Goal: Transaction & Acquisition: Purchase product/service

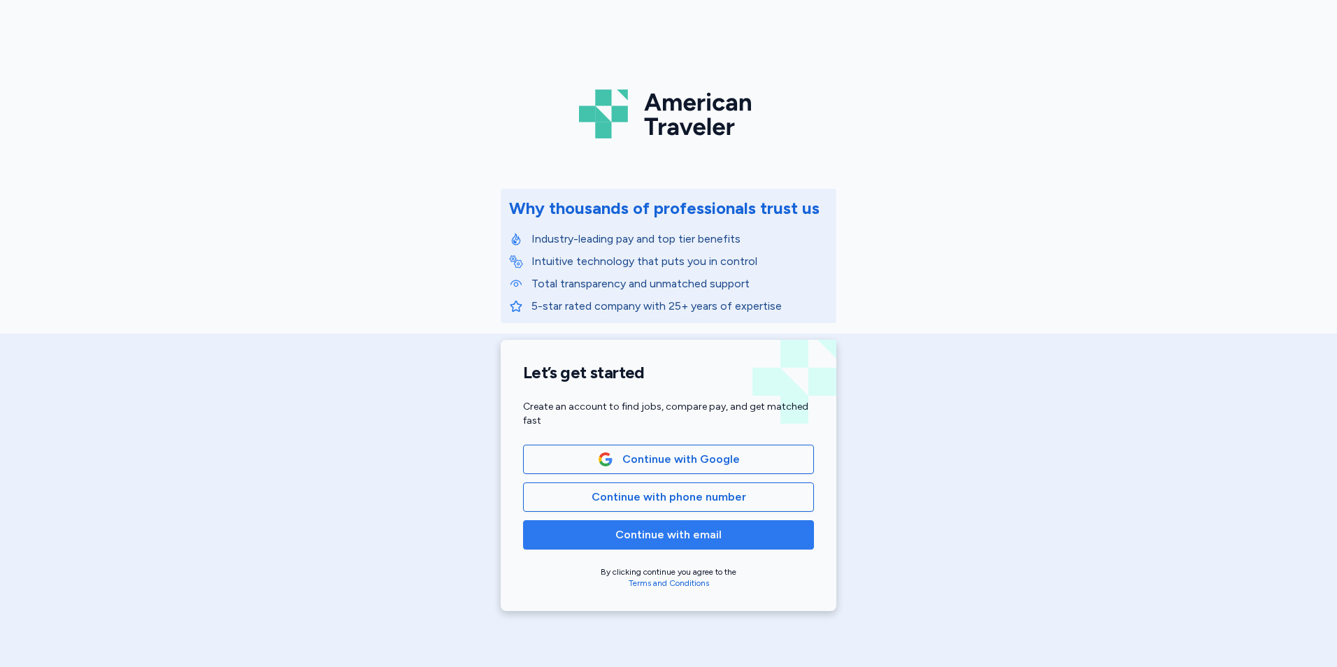
click at [634, 527] on span "Continue with email" at bounding box center [668, 535] width 106 height 17
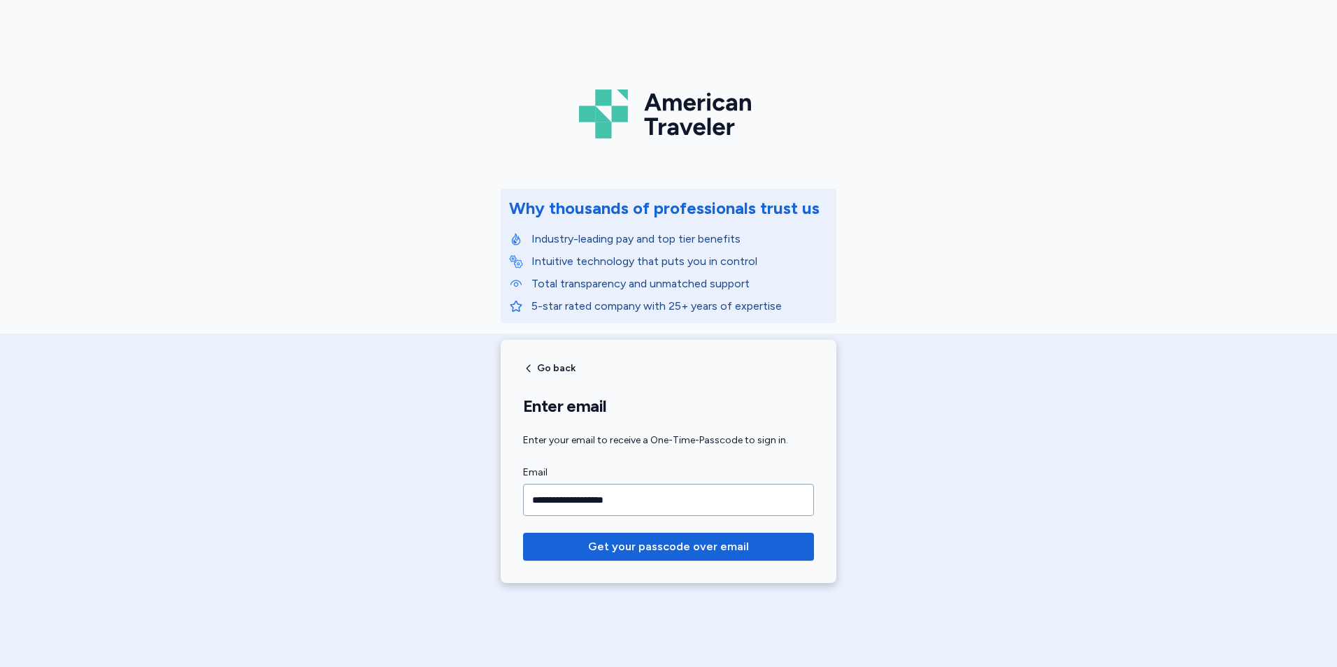
type input "**********"
click at [523, 533] on button "Get your passcode over email" at bounding box center [668, 547] width 291 height 28
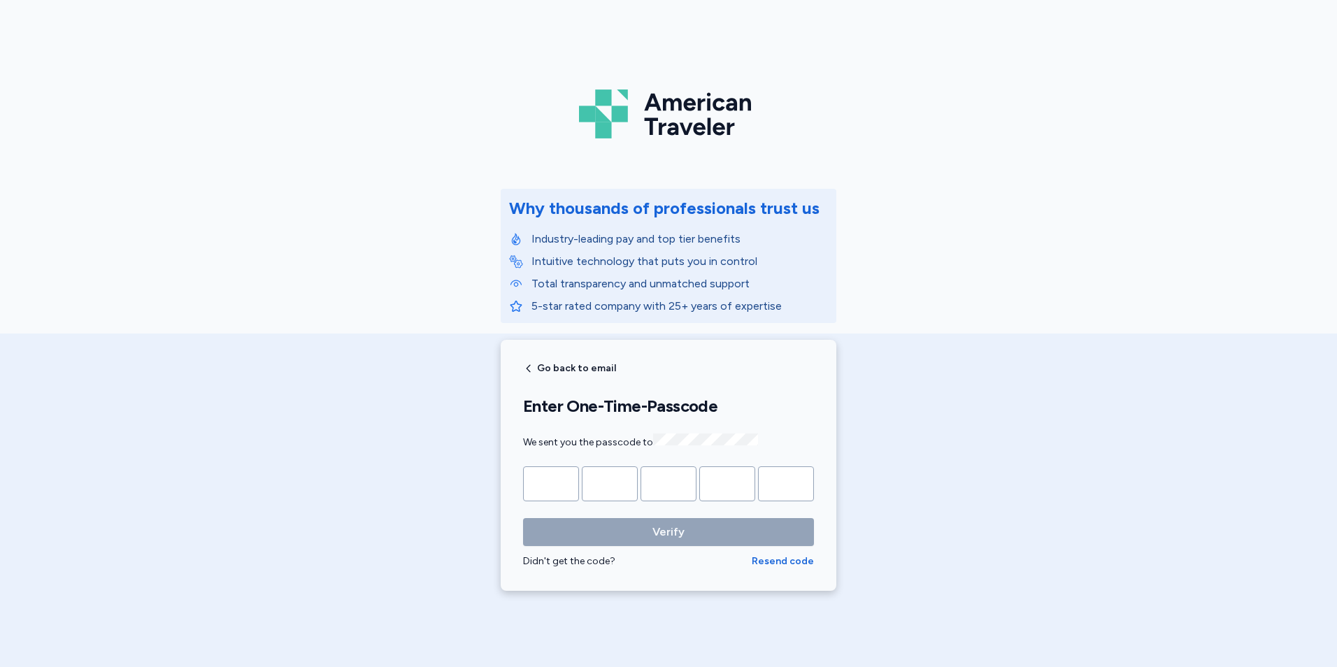
type input "*"
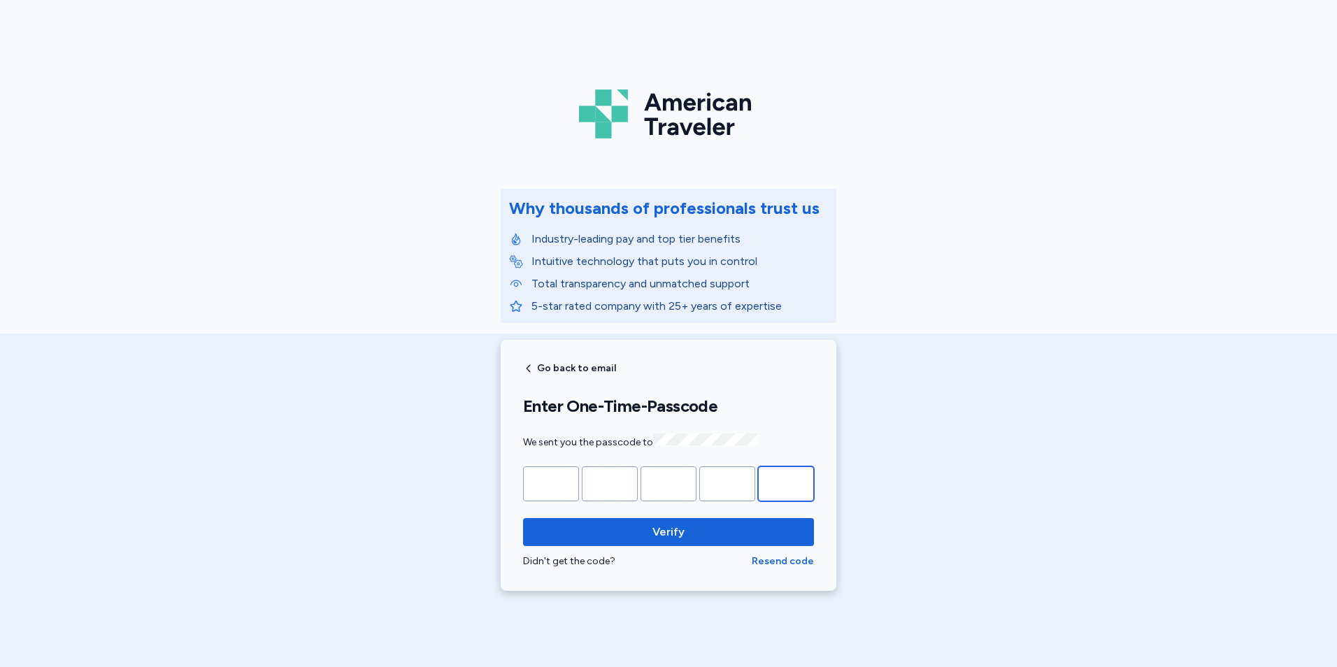
type input "*"
click at [634, 527] on span "Verify" at bounding box center [668, 532] width 268 height 17
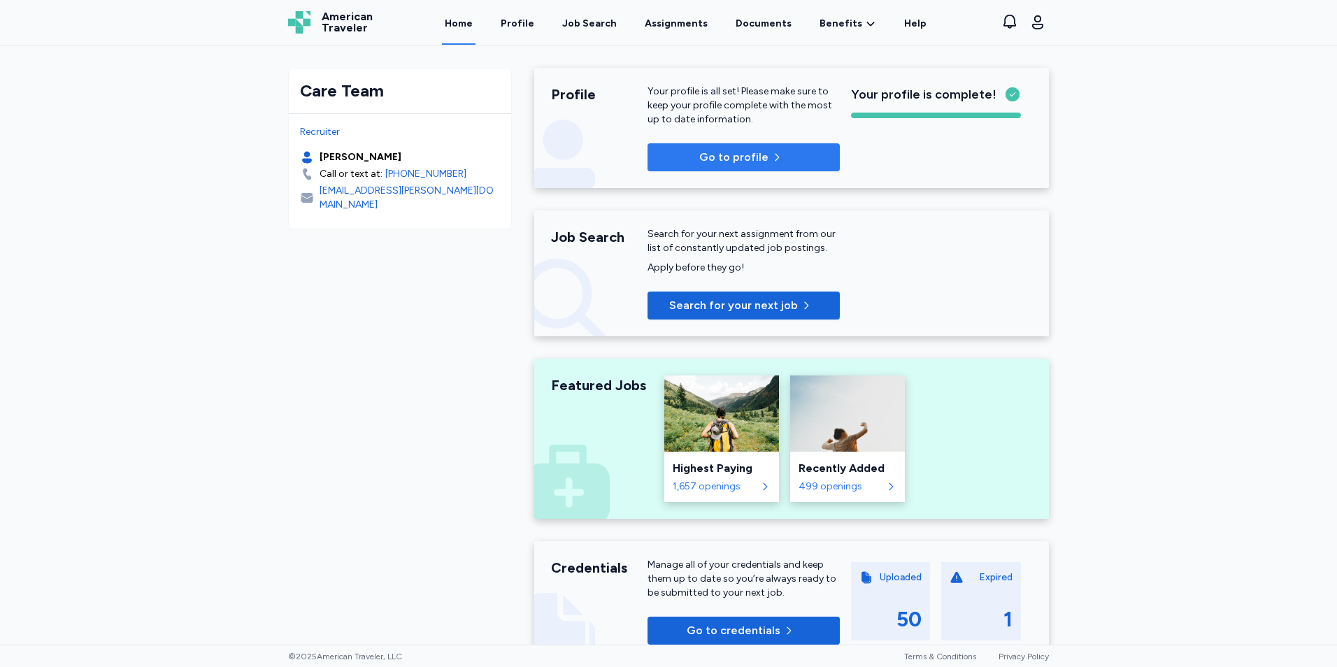
click at [771, 152] on icon "button" at bounding box center [776, 157] width 11 height 11
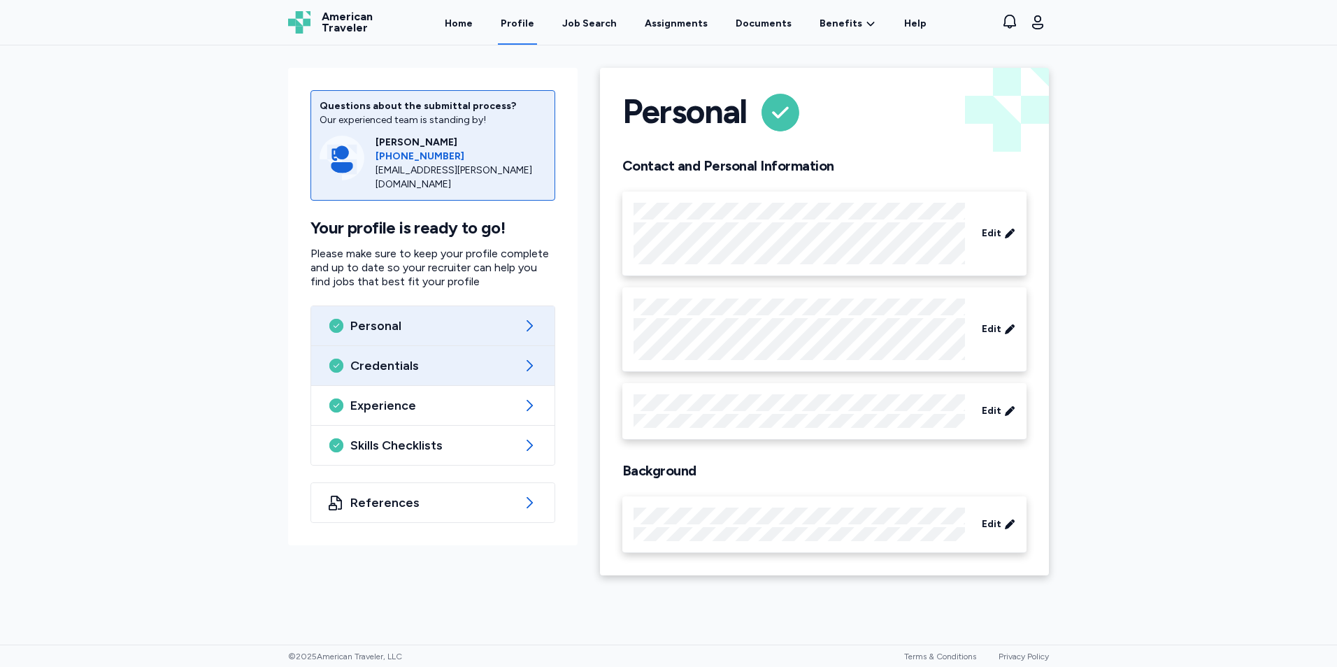
click at [509, 379] on div "Credentials" at bounding box center [432, 365] width 243 height 39
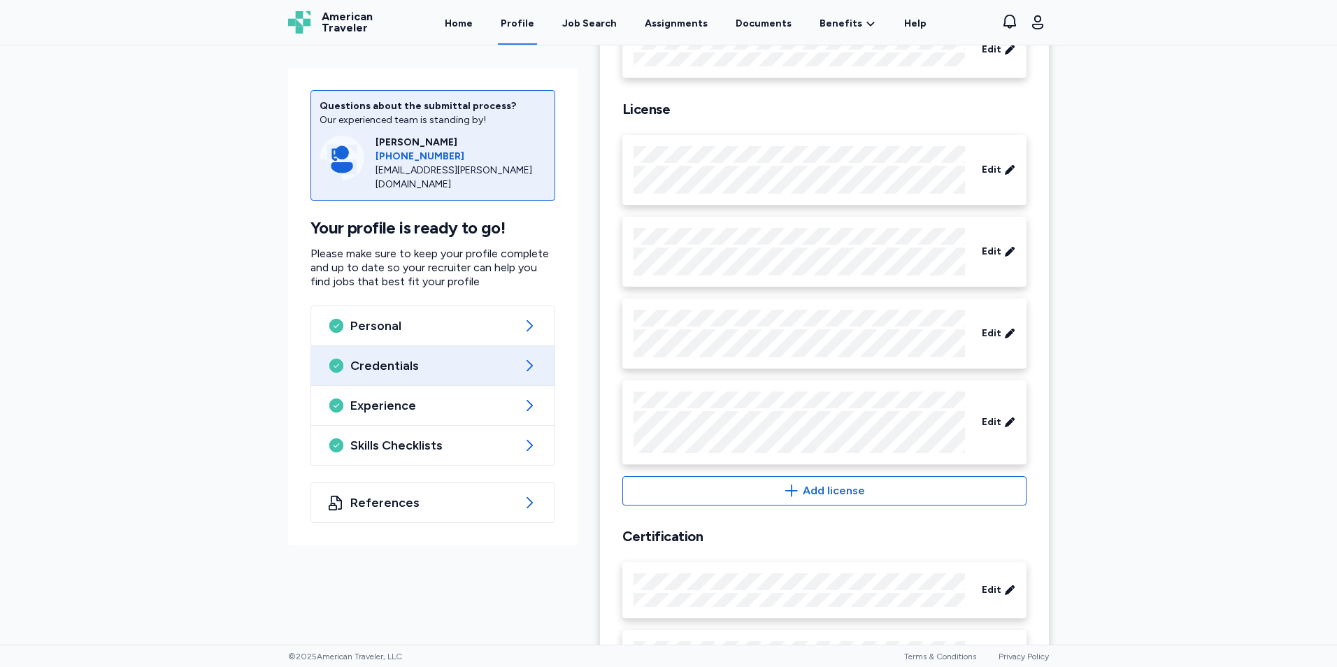
scroll to position [773, 0]
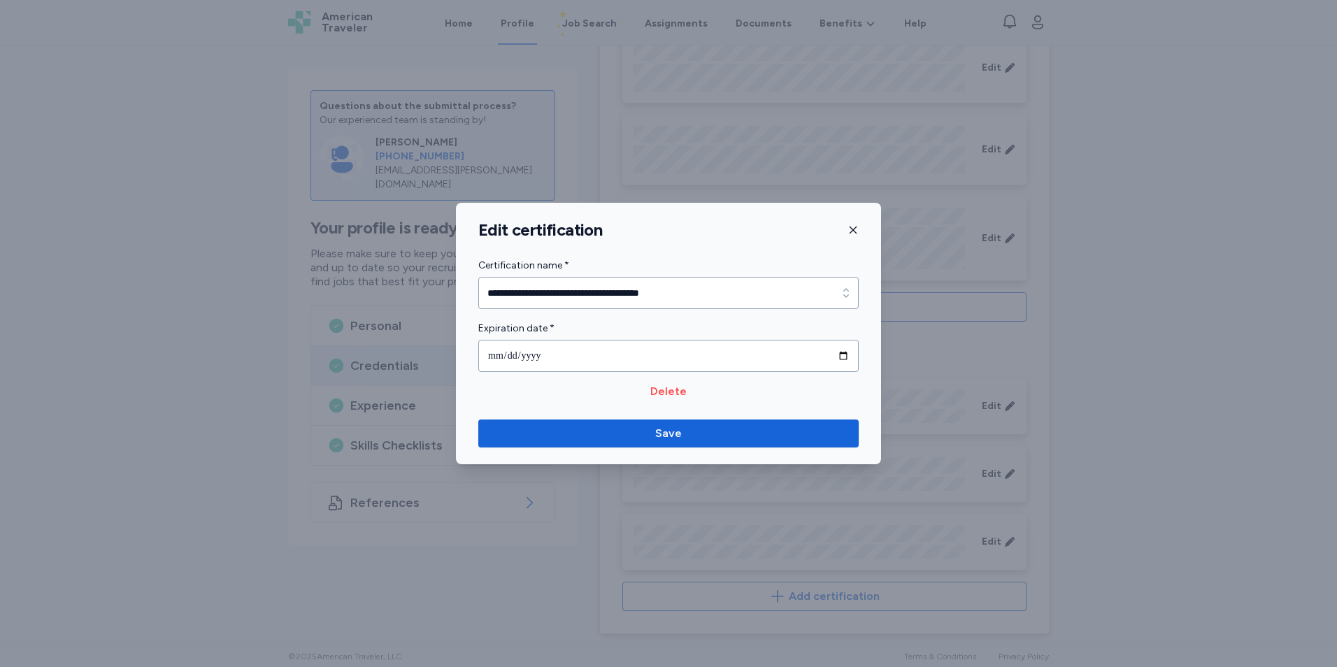
click at [855, 227] on icon "button" at bounding box center [852, 229] width 11 height 11
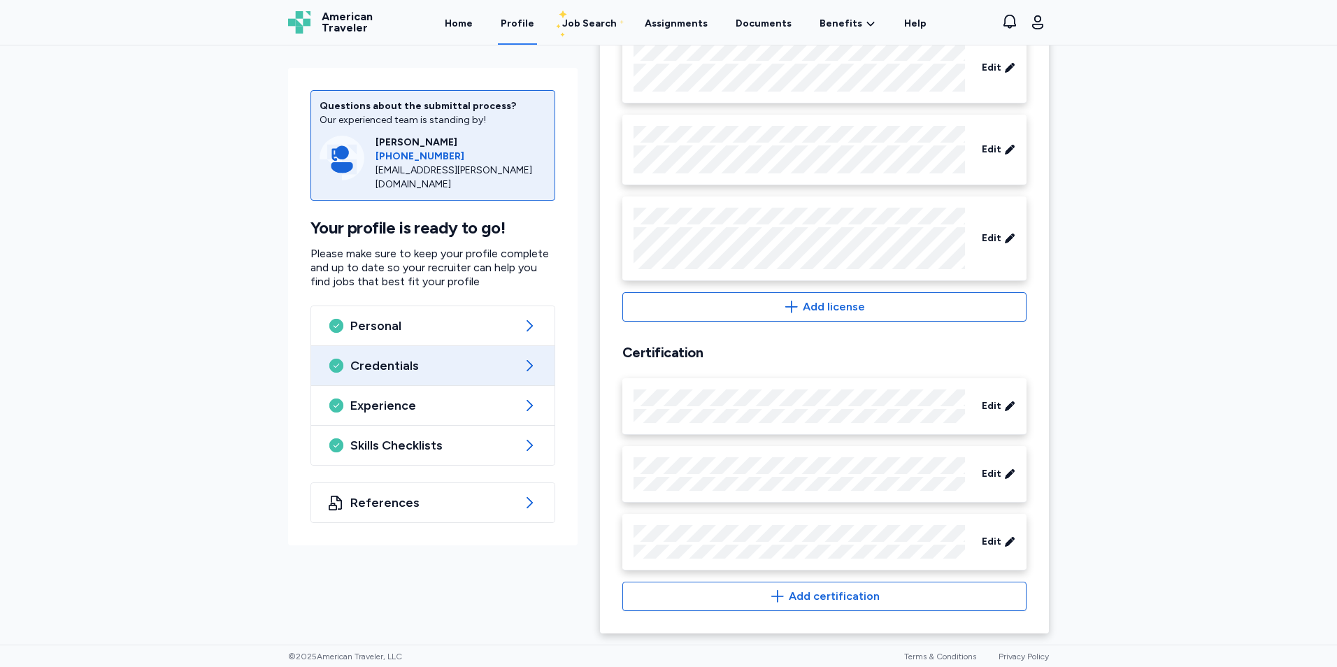
click at [527, 24] on link "Profile" at bounding box center [517, 22] width 39 height 43
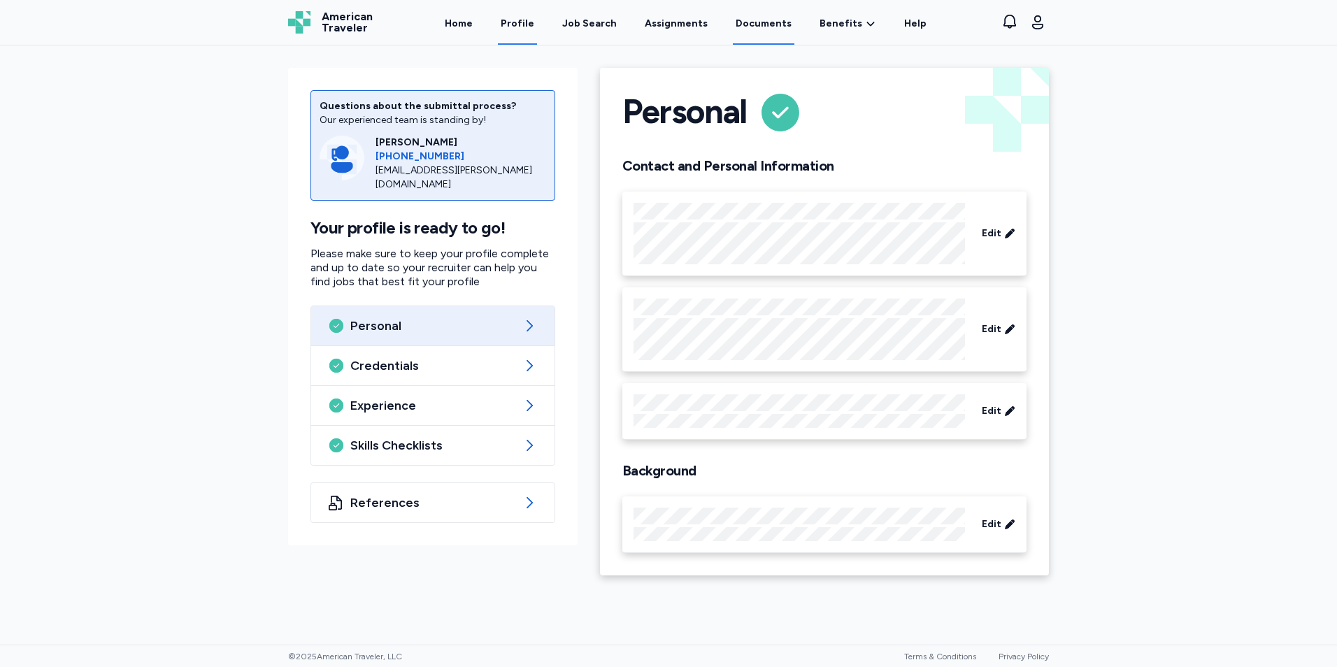
click at [759, 35] on link "Documents" at bounding box center [764, 22] width 62 height 43
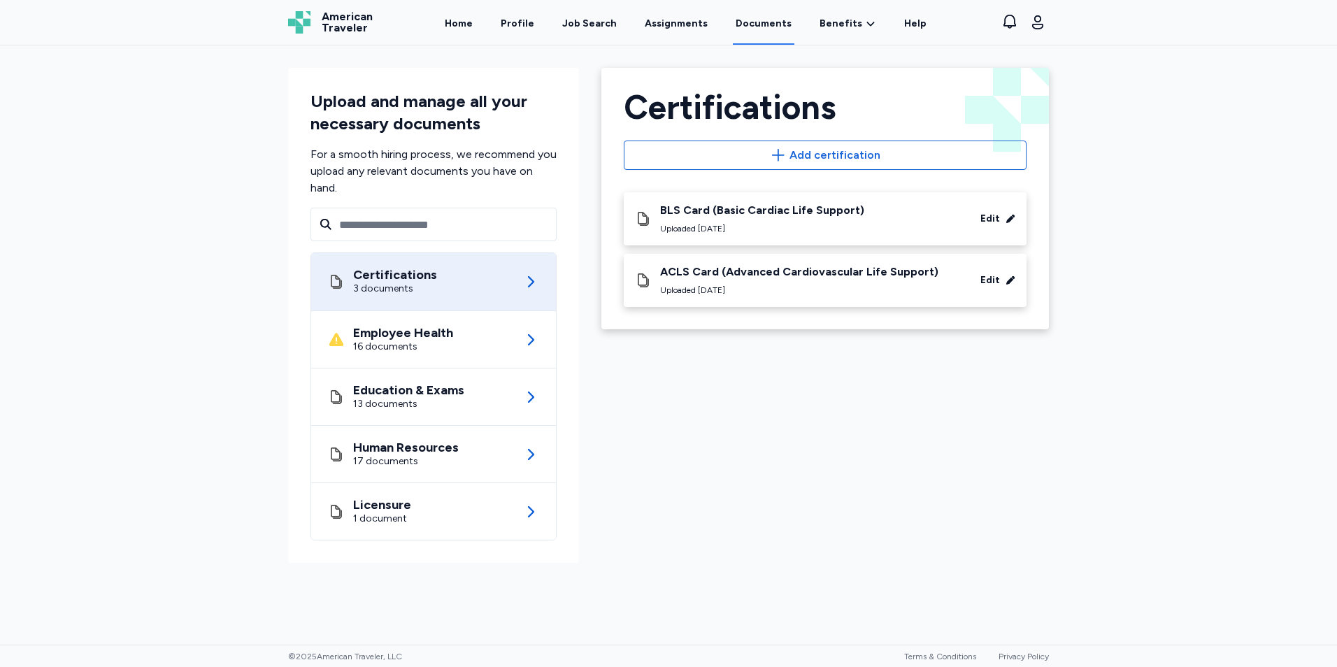
click at [802, 262] on div "ACLS Card (Advanced Cardiovascular [MEDICAL_DATA]) Uploaded [DATE] Edit" at bounding box center [825, 280] width 403 height 53
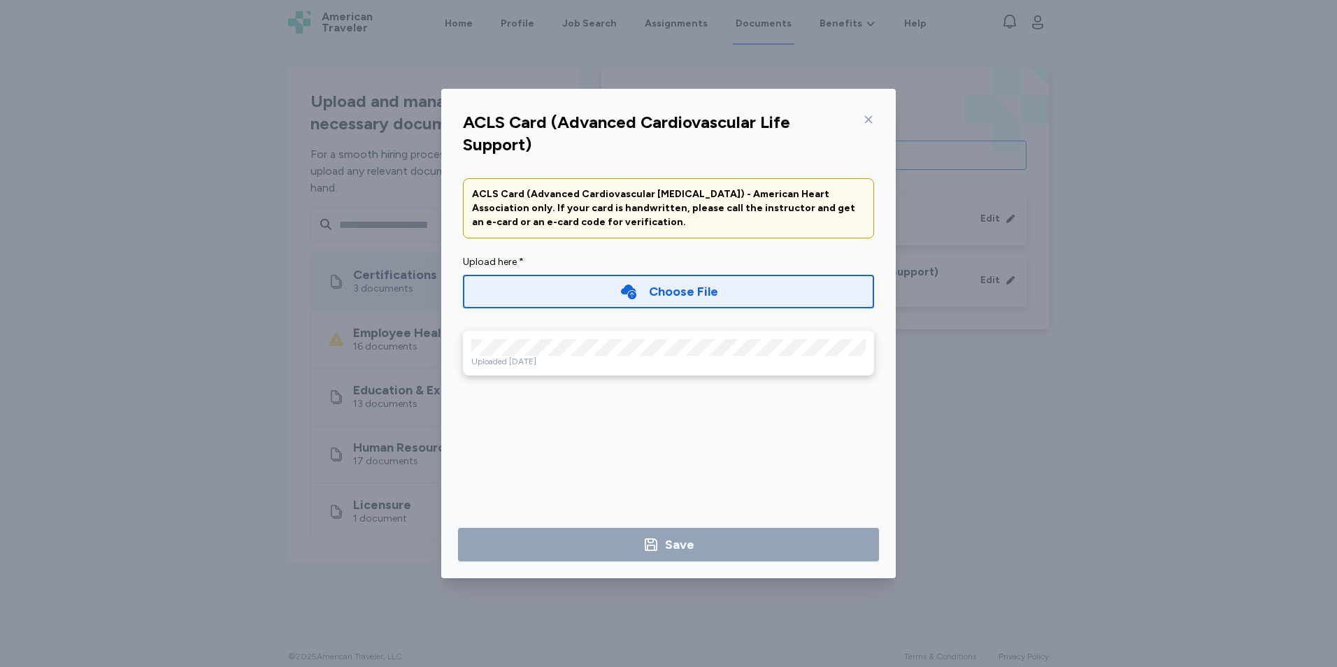
click at [873, 115] on icon at bounding box center [868, 119] width 11 height 11
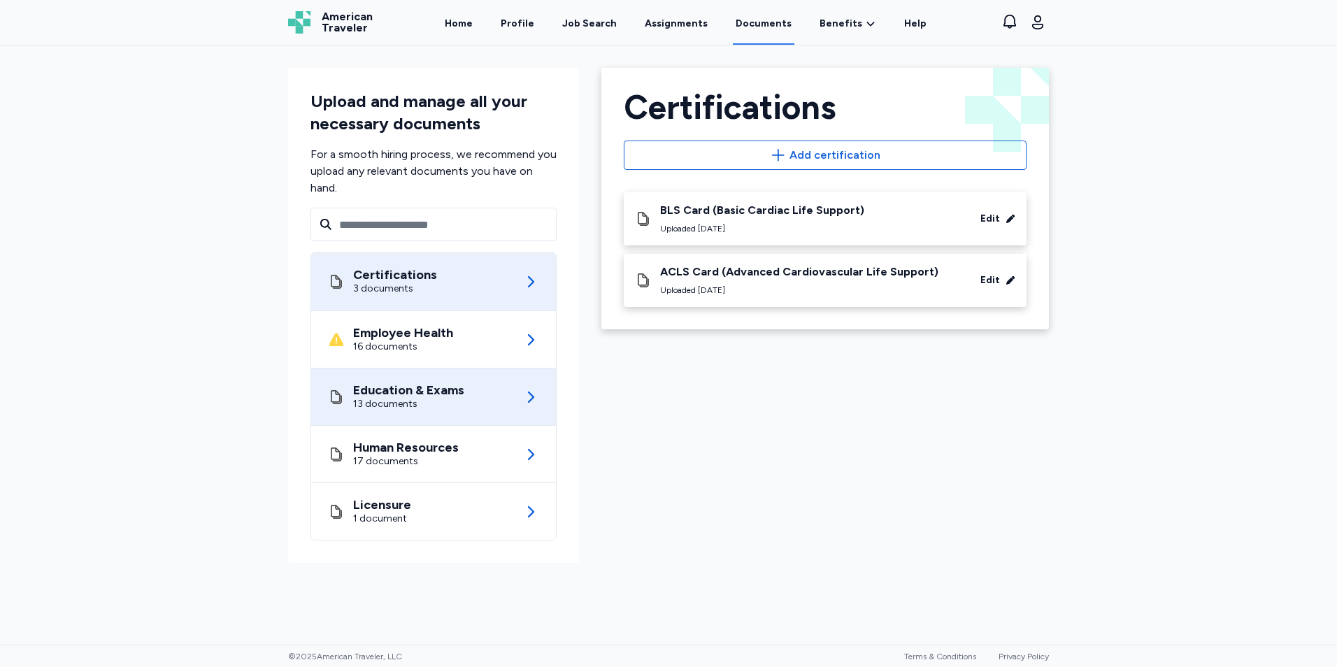
click at [500, 382] on div "Education & Exams 13 documents" at bounding box center [433, 396] width 211 height 57
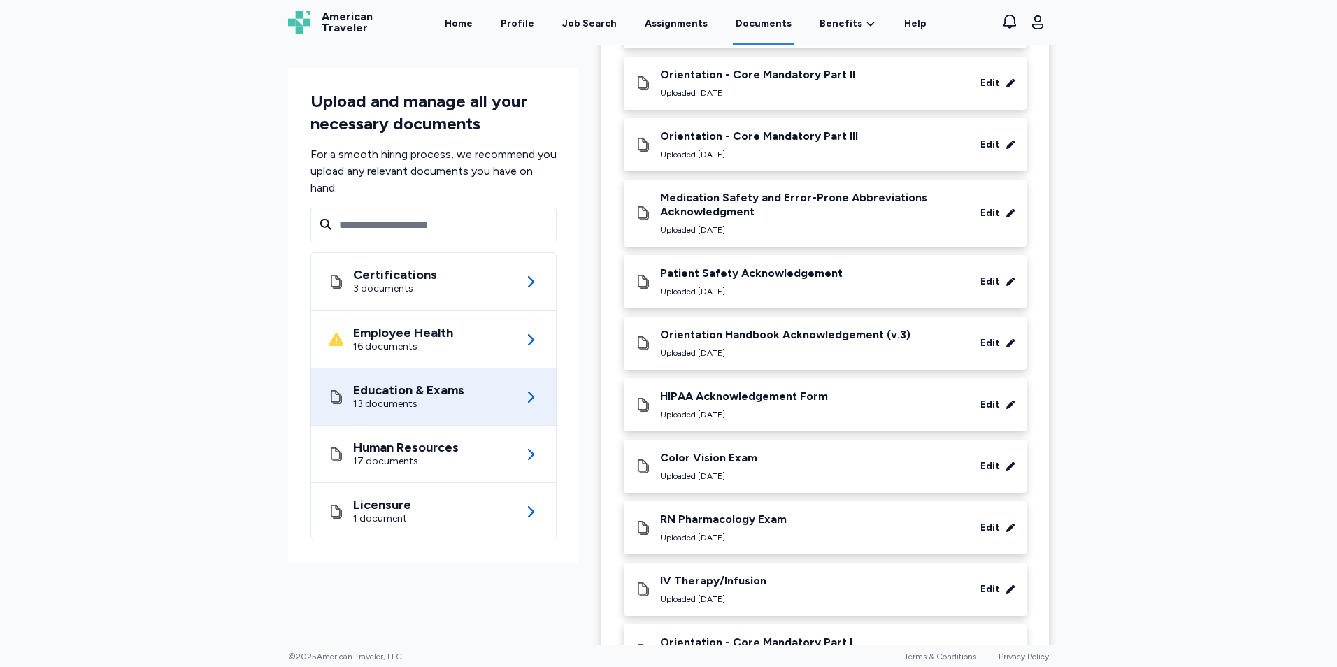
scroll to position [387, 0]
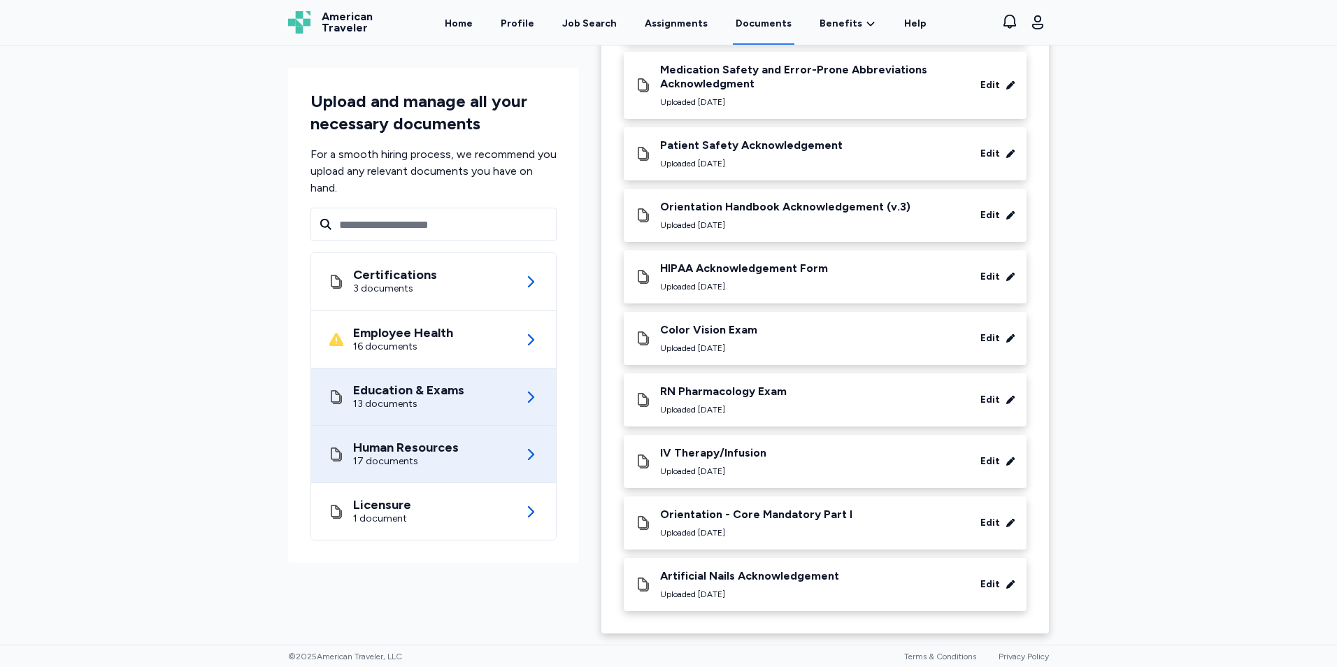
click at [447, 442] on div "Human Resources" at bounding box center [406, 448] width 106 height 14
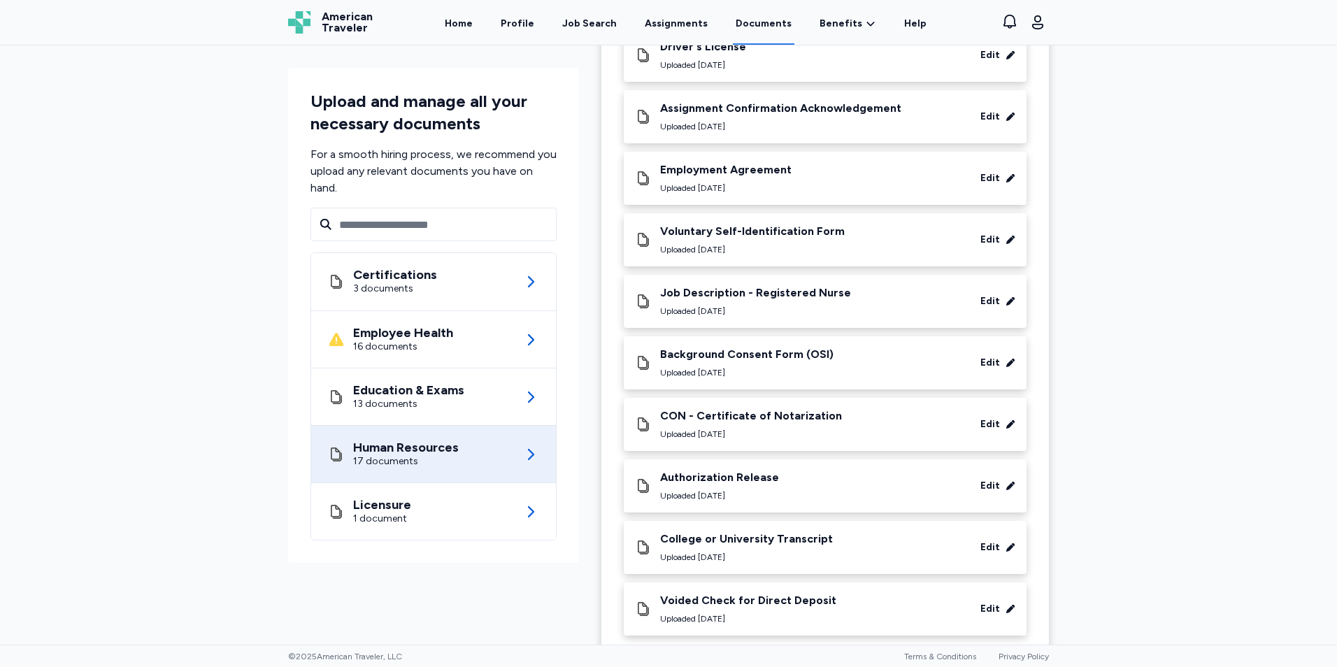
scroll to position [619, 0]
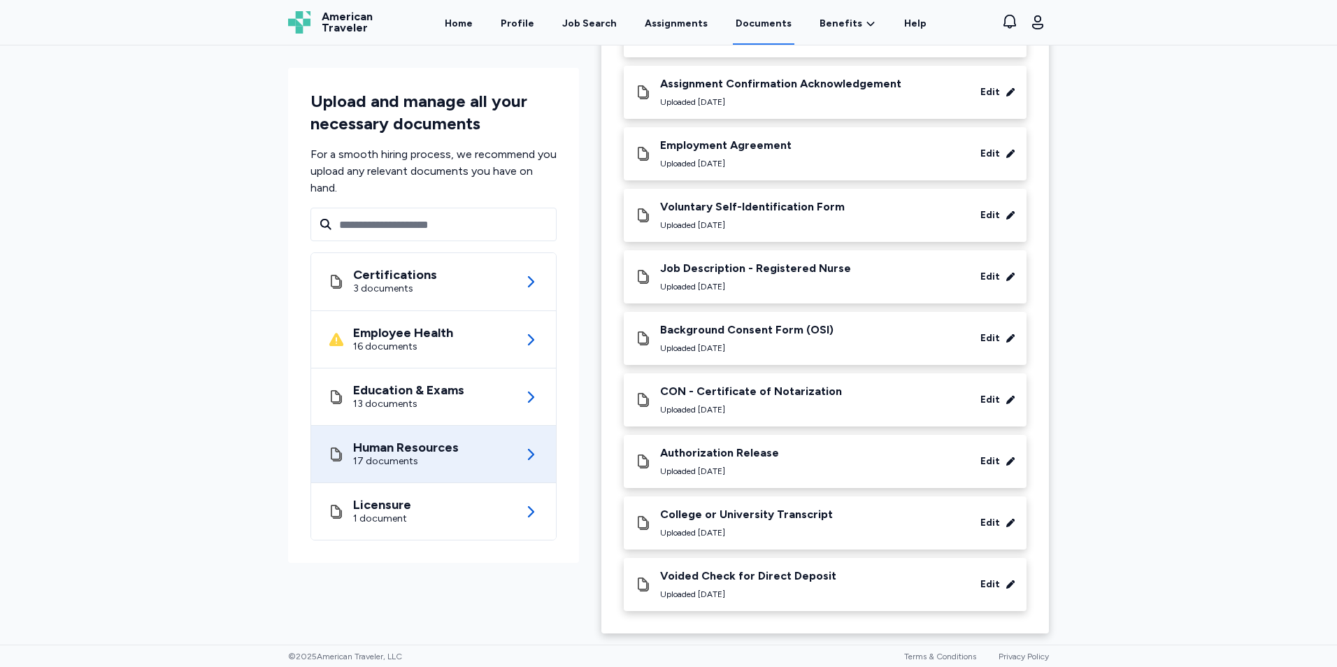
click at [717, 515] on div "College or University Transcript" at bounding box center [746, 515] width 173 height 14
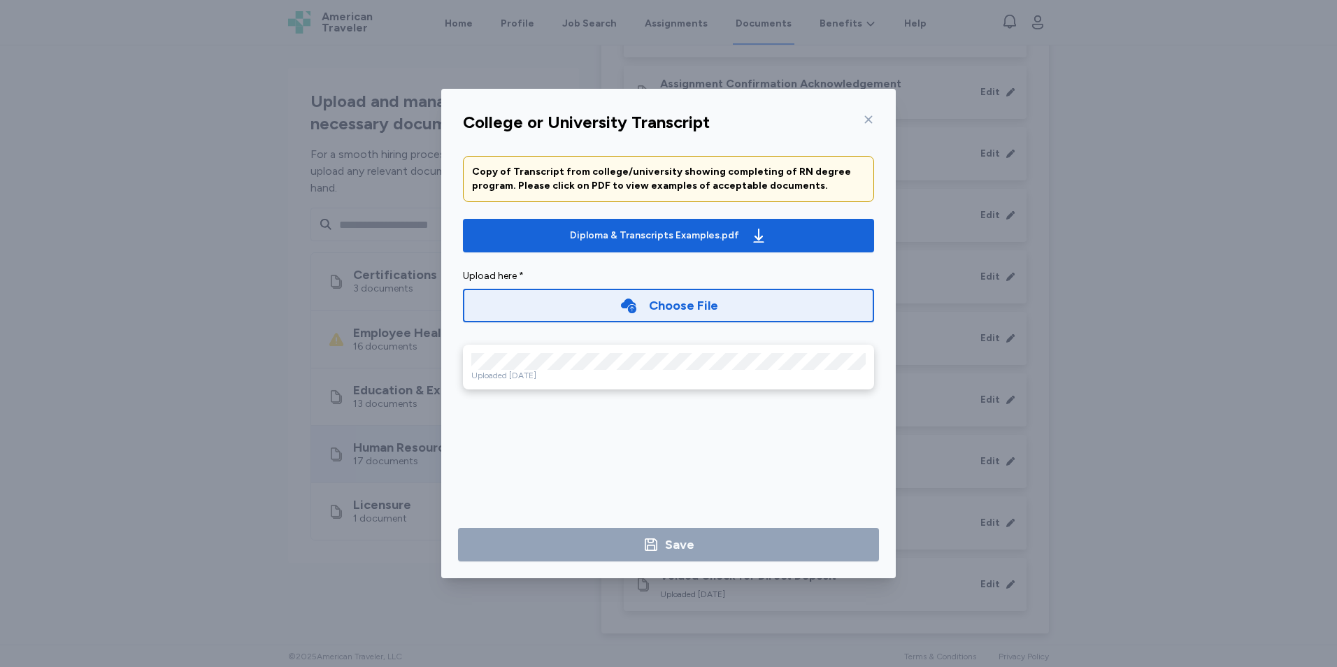
click at [868, 123] on icon at bounding box center [868, 119] width 11 height 11
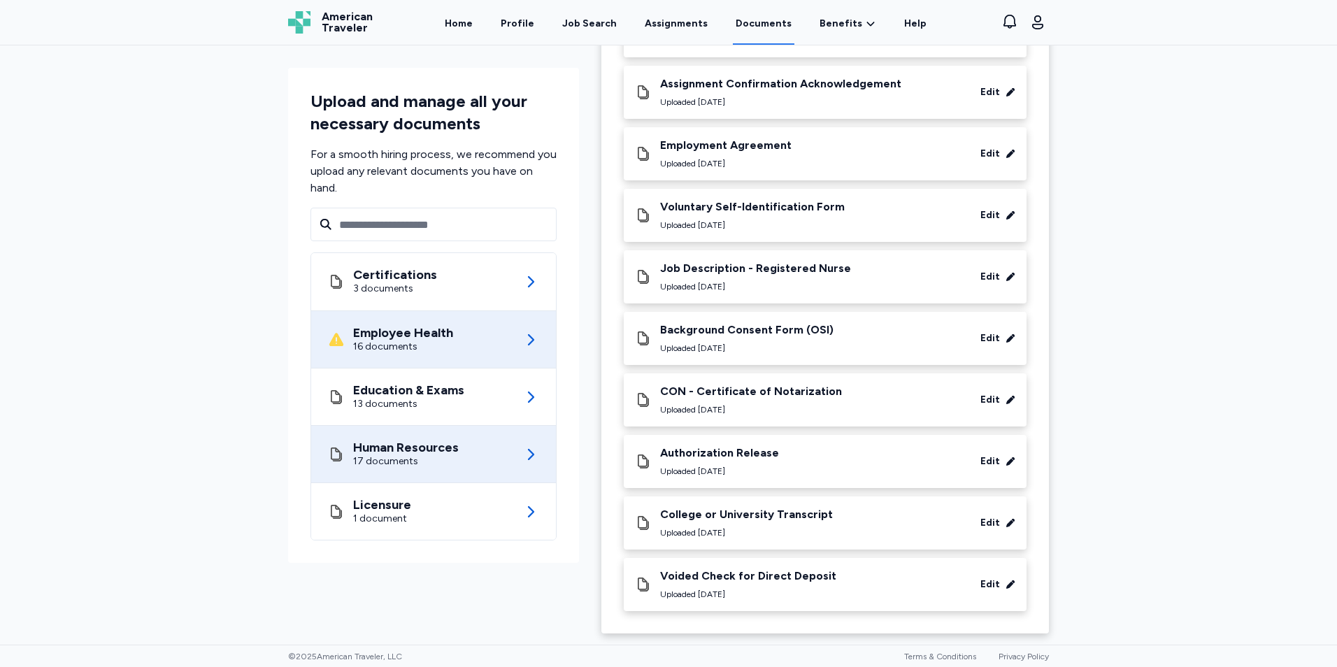
click at [530, 326] on div "Employee Health 16 documents" at bounding box center [433, 339] width 211 height 57
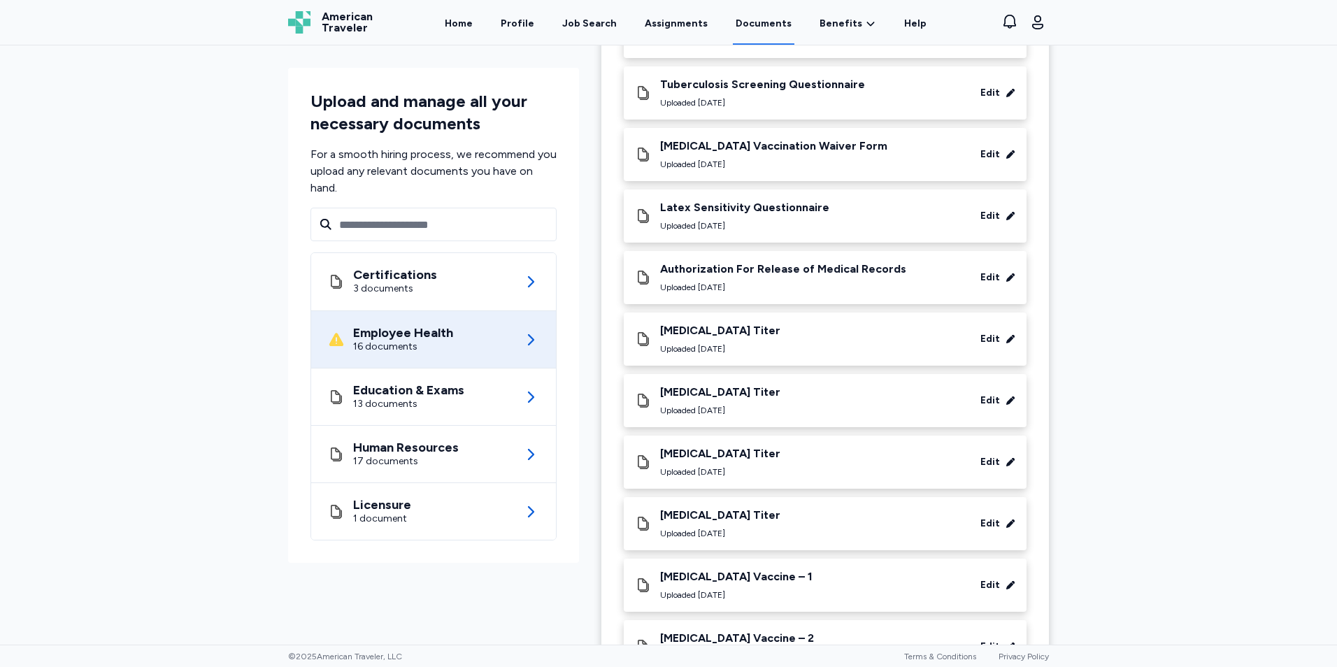
scroll to position [406, 0]
click at [780, 452] on div "[MEDICAL_DATA] Titer Uploaded [DATE] Edit" at bounding box center [825, 461] width 380 height 31
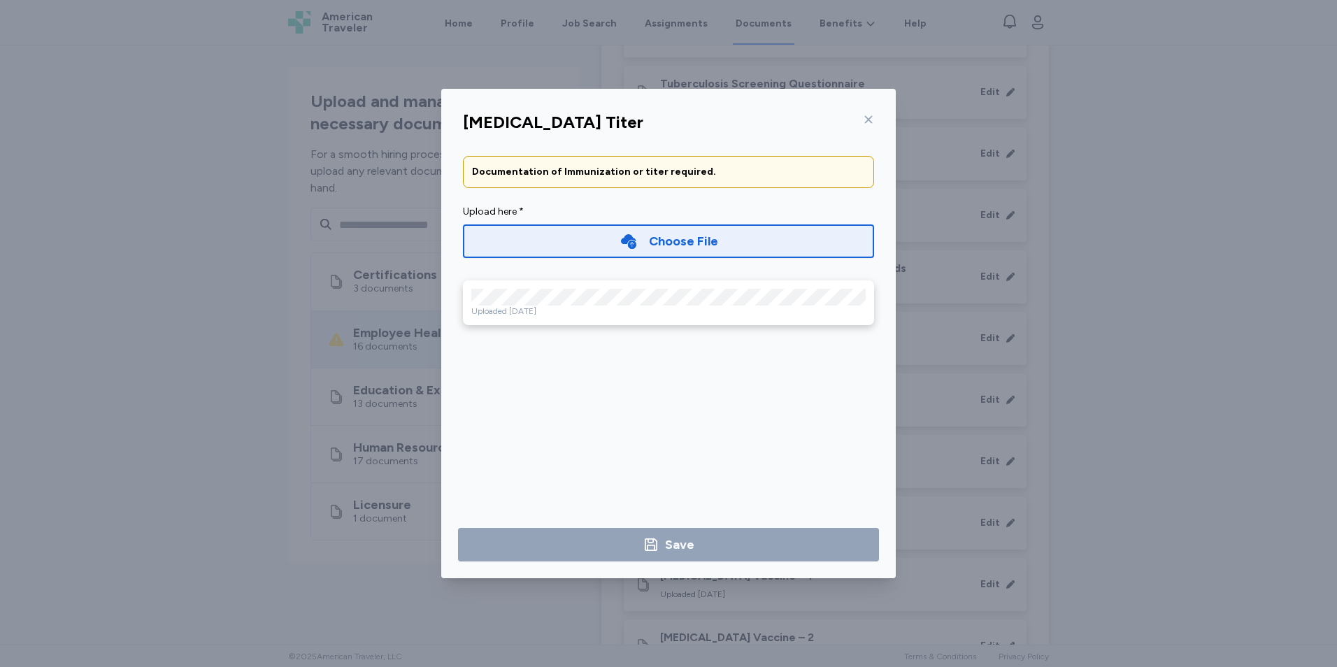
click at [865, 120] on icon at bounding box center [868, 119] width 11 height 11
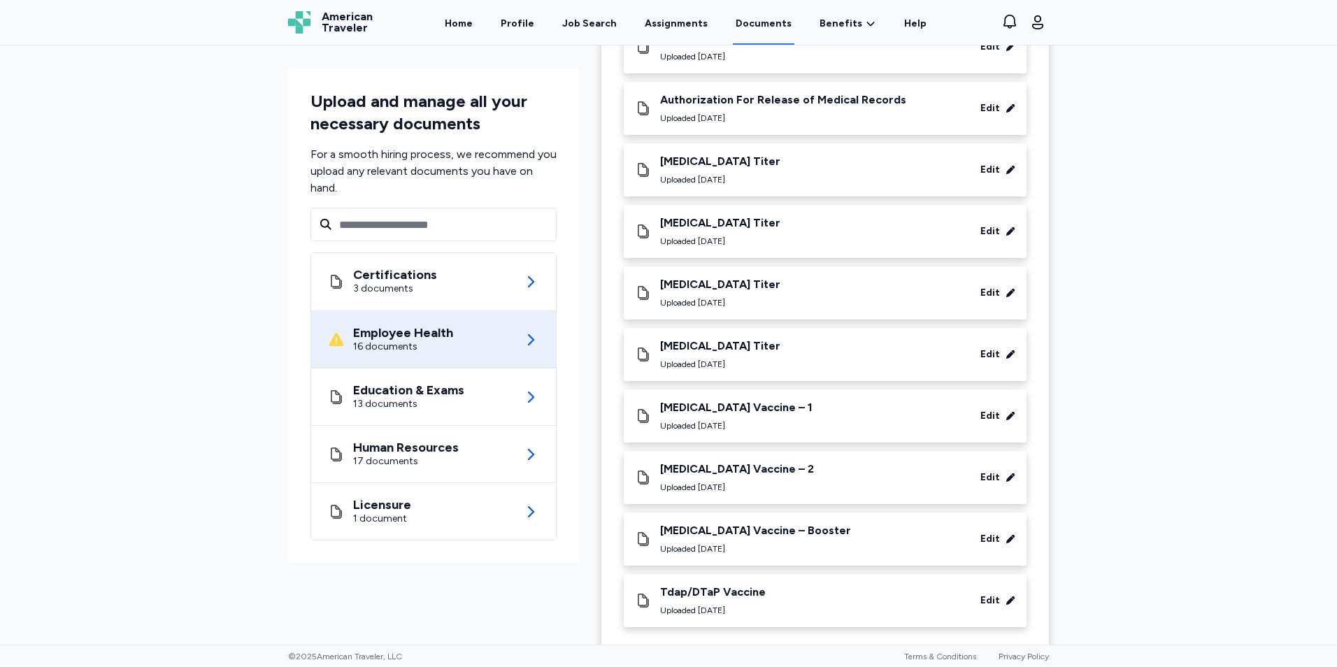
scroll to position [591, 0]
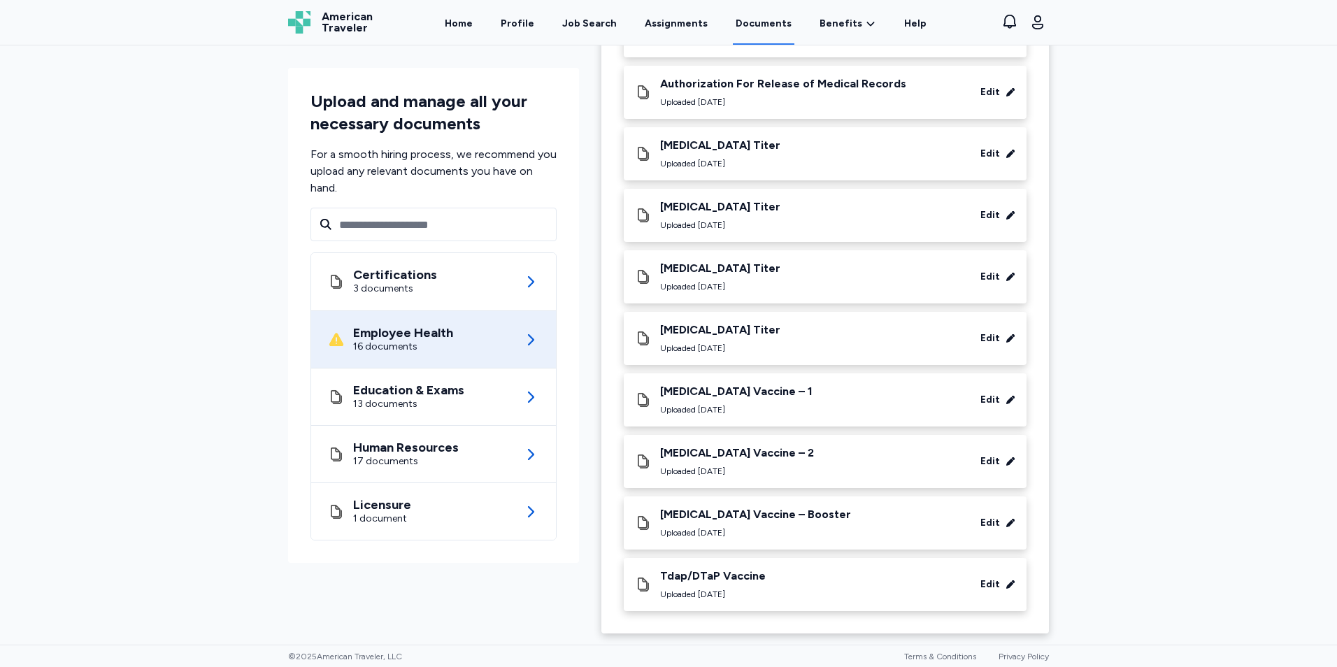
click at [761, 583] on div "Tdap/DTaP Vaccine Uploaded [DATE] Edit" at bounding box center [825, 584] width 380 height 31
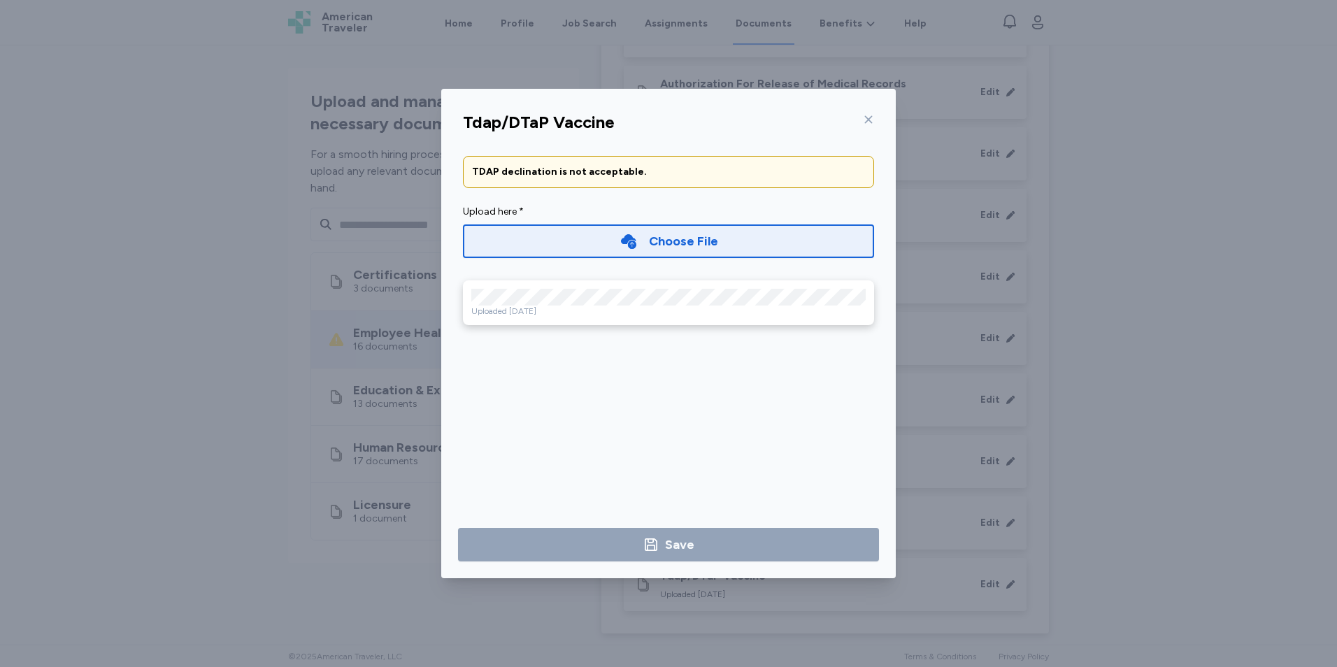
click at [868, 125] on div at bounding box center [865, 119] width 17 height 22
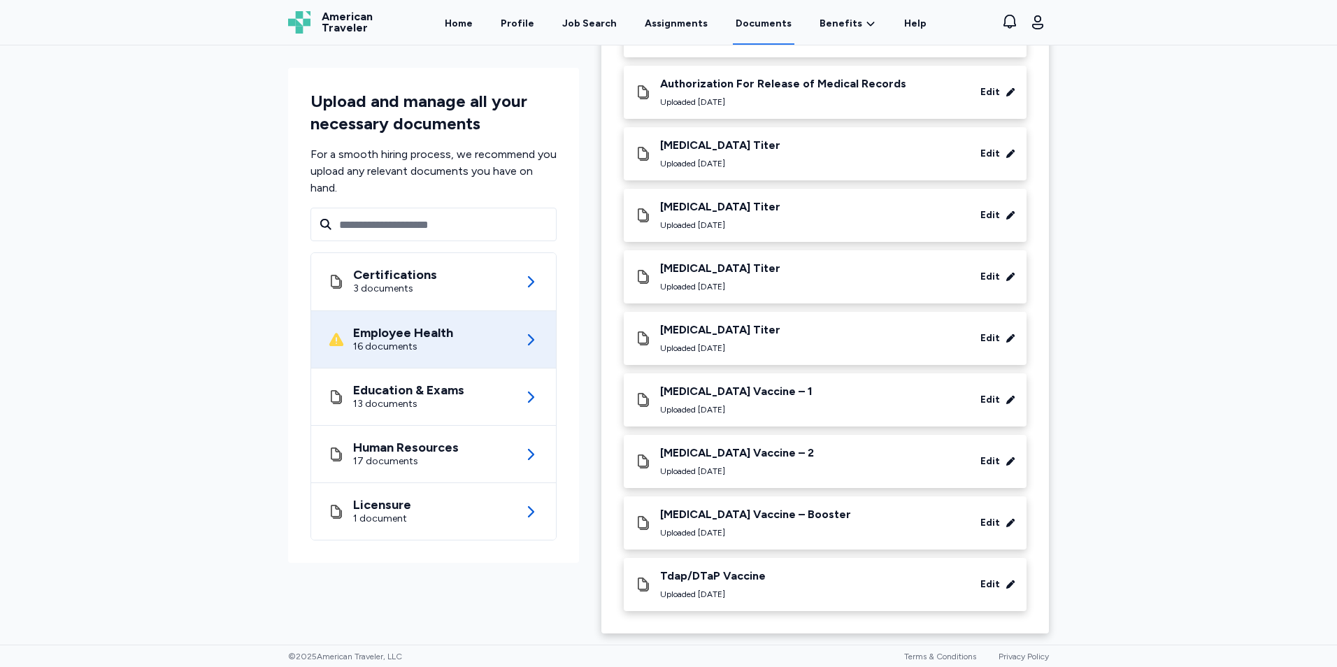
click at [731, 317] on div "[MEDICAL_DATA] Titer Uploaded [DATE] Edit" at bounding box center [825, 338] width 403 height 53
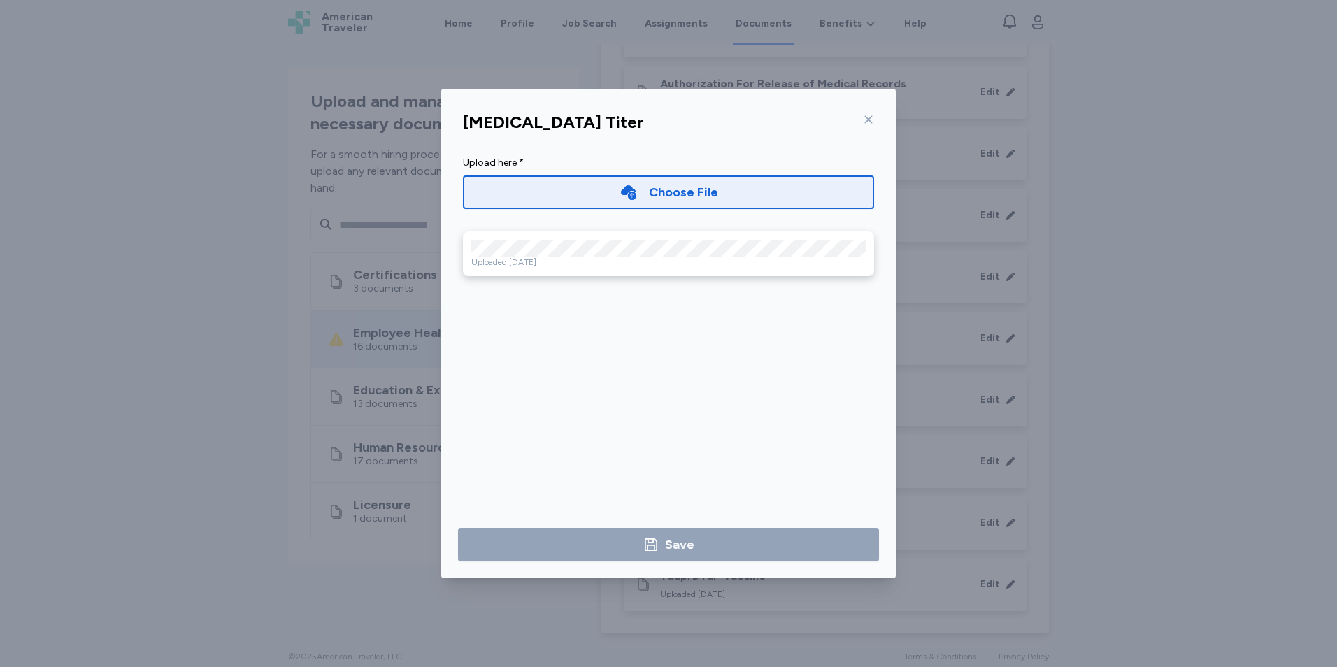
click at [866, 119] on icon at bounding box center [868, 119] width 11 height 11
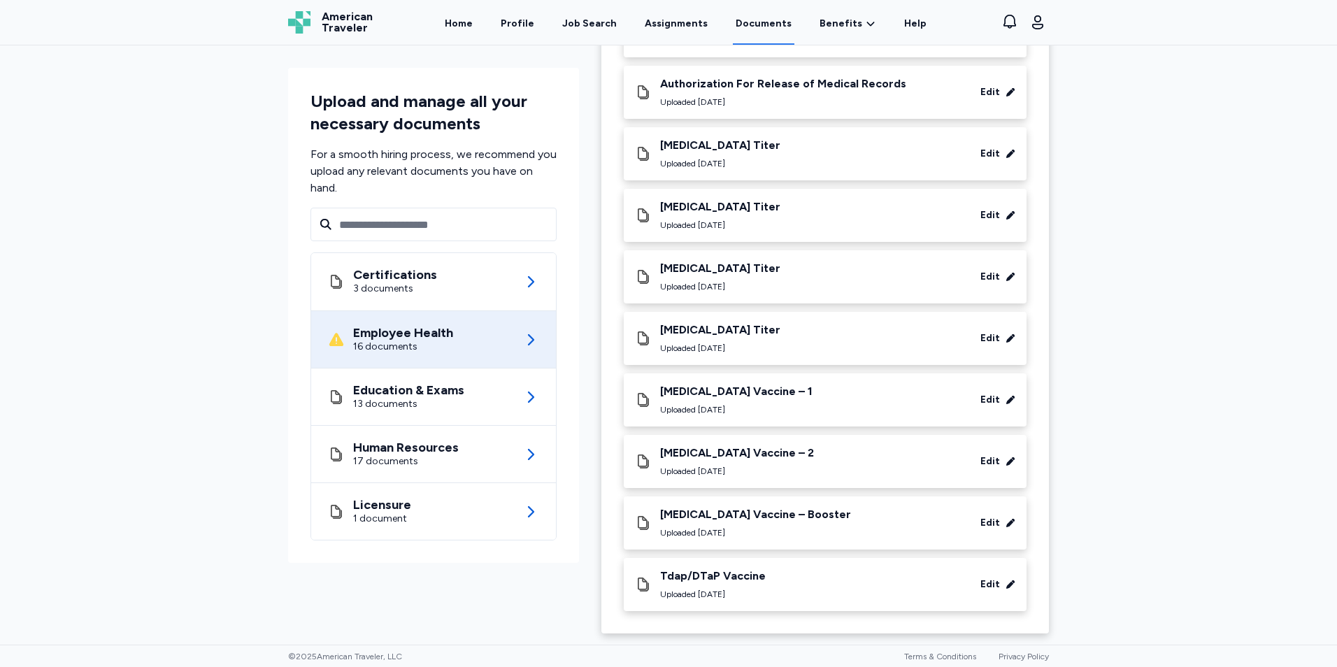
click at [753, 236] on div "[MEDICAL_DATA] Titer Uploaded [DATE] Edit" at bounding box center [825, 215] width 403 height 53
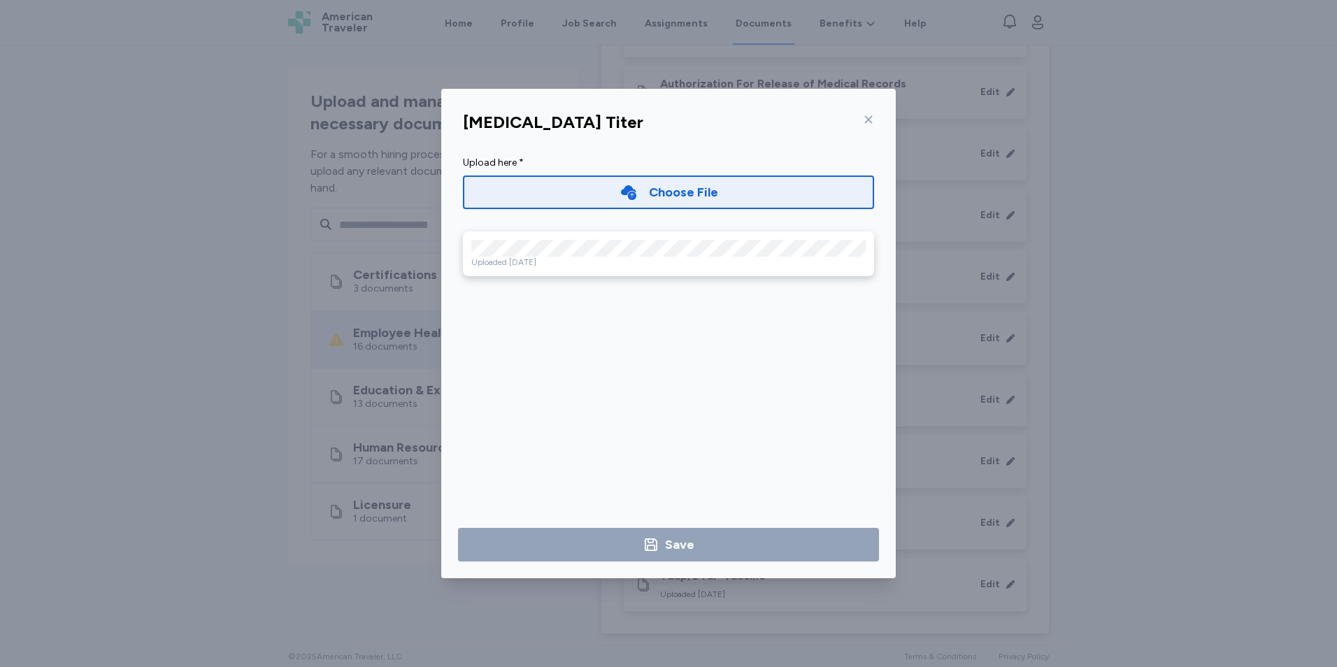
click at [862, 124] on div at bounding box center [865, 119] width 17 height 22
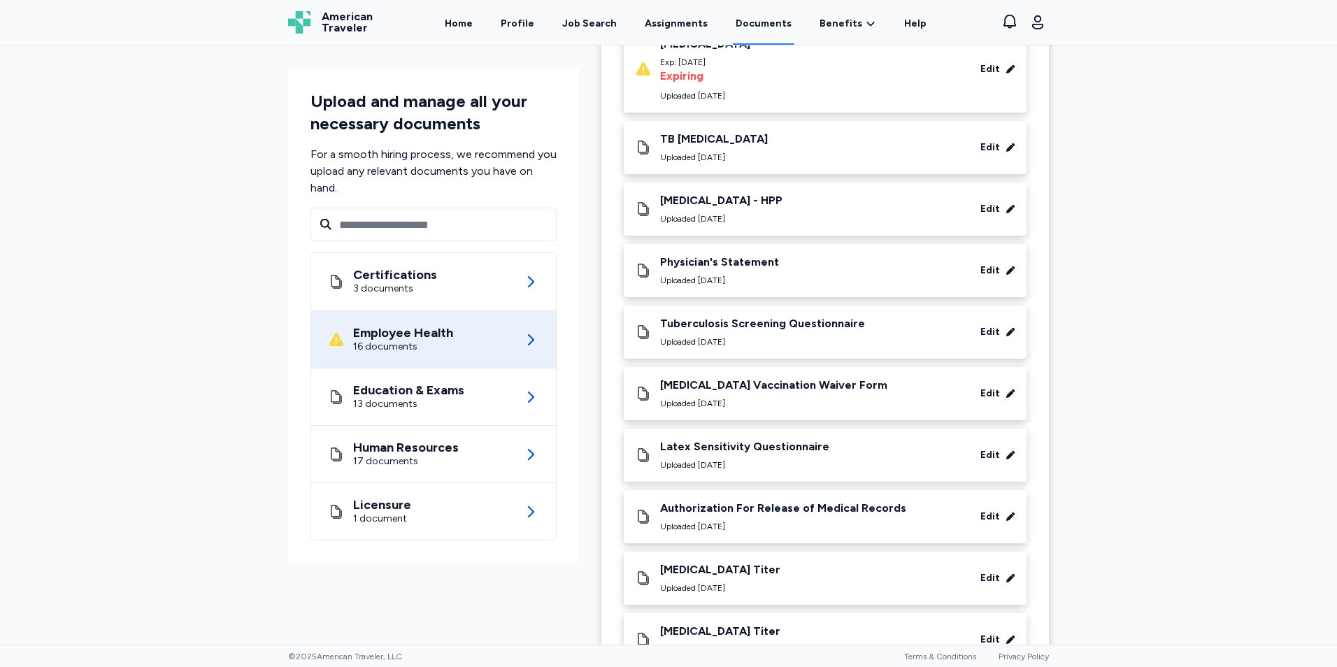
scroll to position [159, 0]
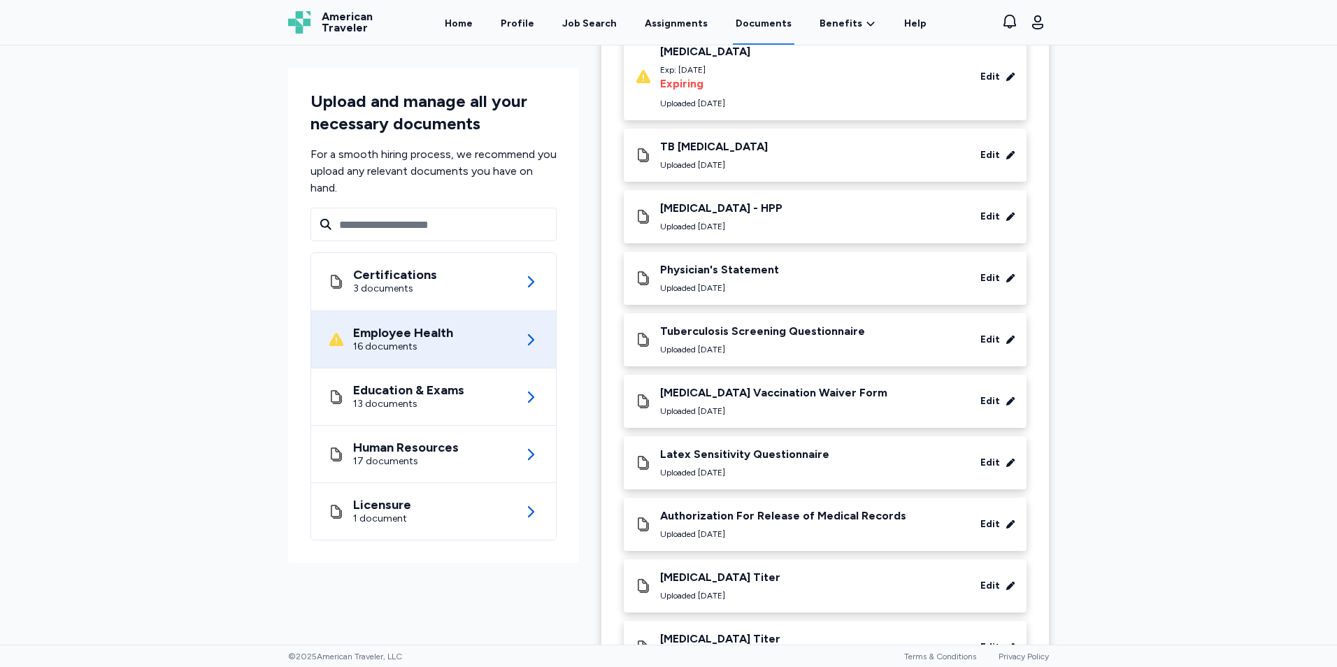
click at [785, 399] on div "[MEDICAL_DATA] Vaccination Waiver Form" at bounding box center [773, 393] width 227 height 14
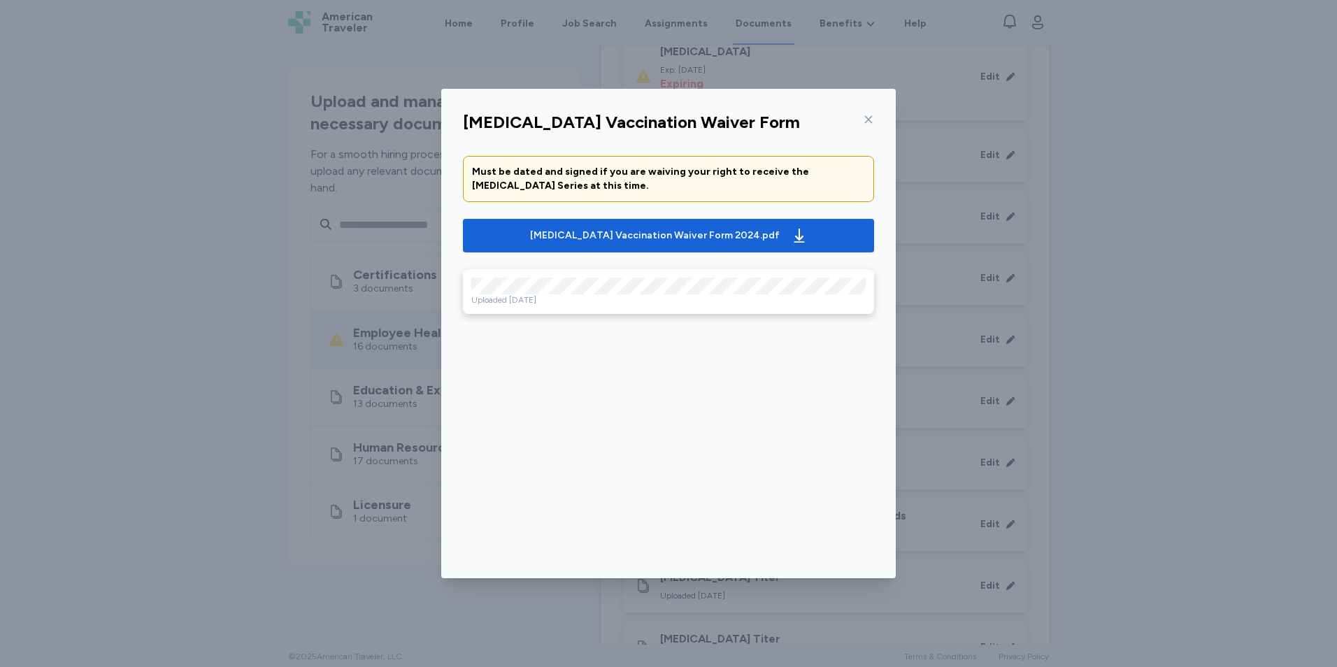
click at [872, 104] on div "[MEDICAL_DATA] Vaccination Waiver Form Must be dated and signed if you are waiv…" at bounding box center [668, 333] width 454 height 489
click at [868, 108] on div at bounding box center [865, 119] width 17 height 22
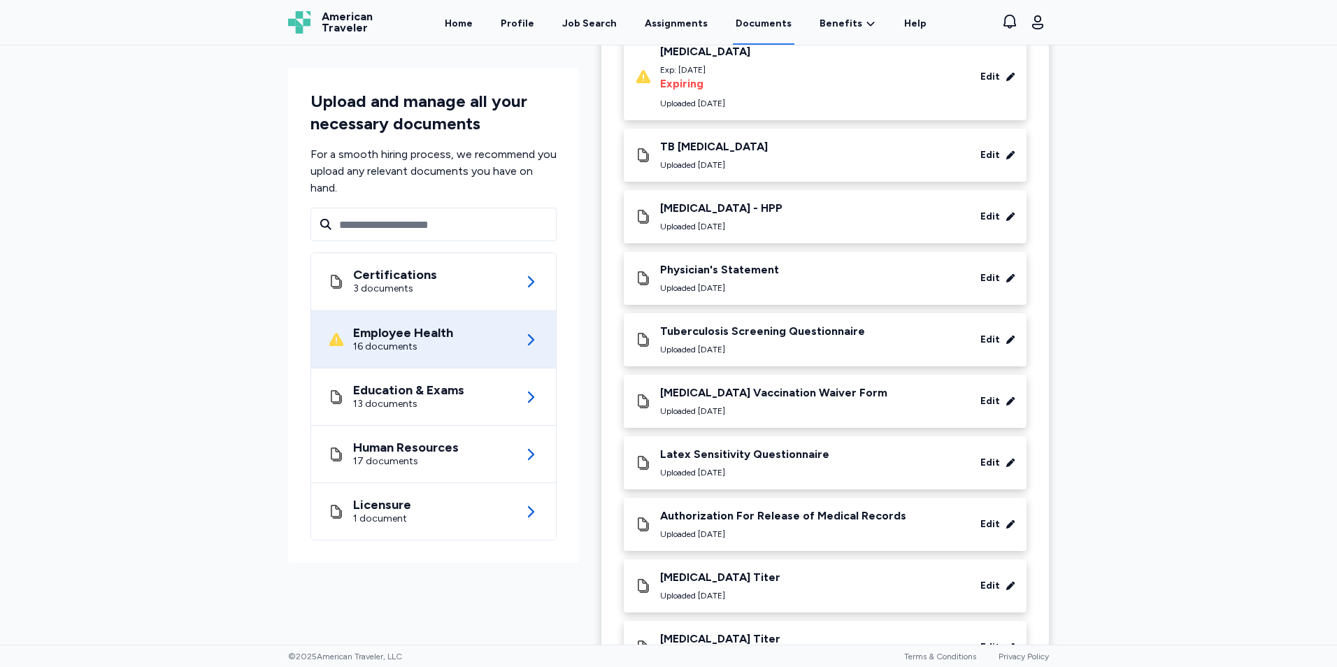
click at [785, 137] on div "TB [MEDICAL_DATA] Uploaded [DATE] Edit" at bounding box center [825, 155] width 403 height 53
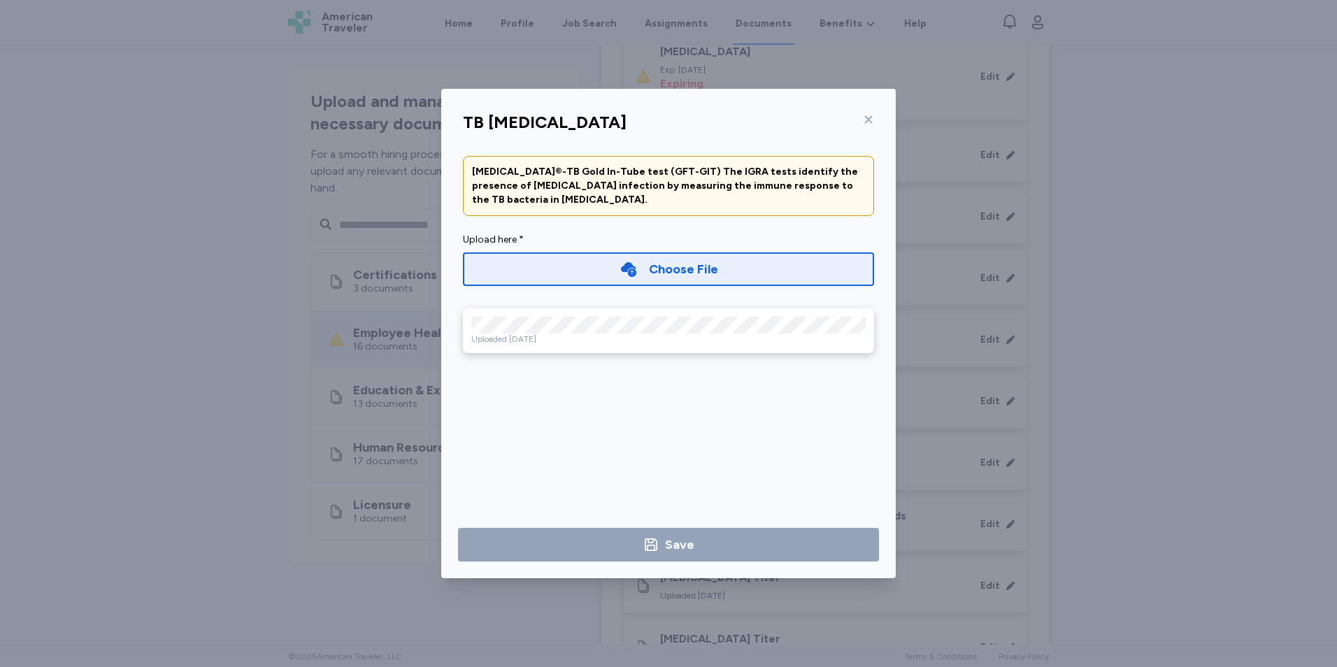
click at [866, 118] on icon at bounding box center [868, 119] width 11 height 11
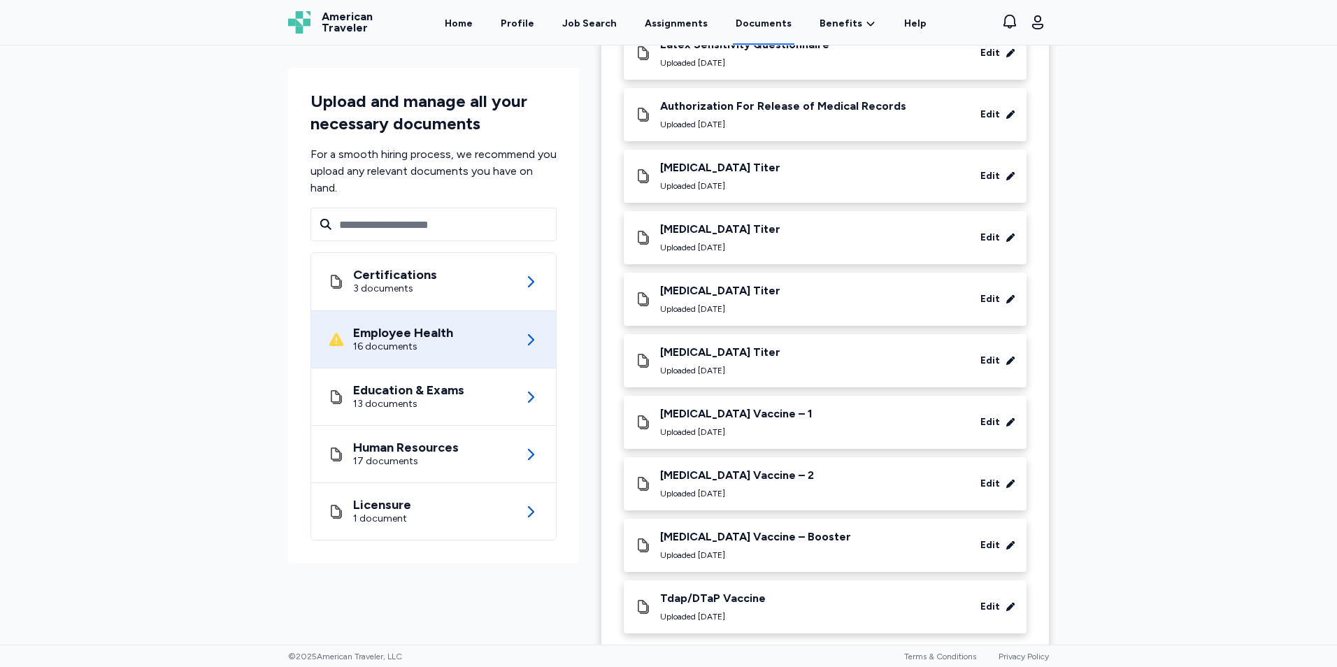
scroll to position [591, 0]
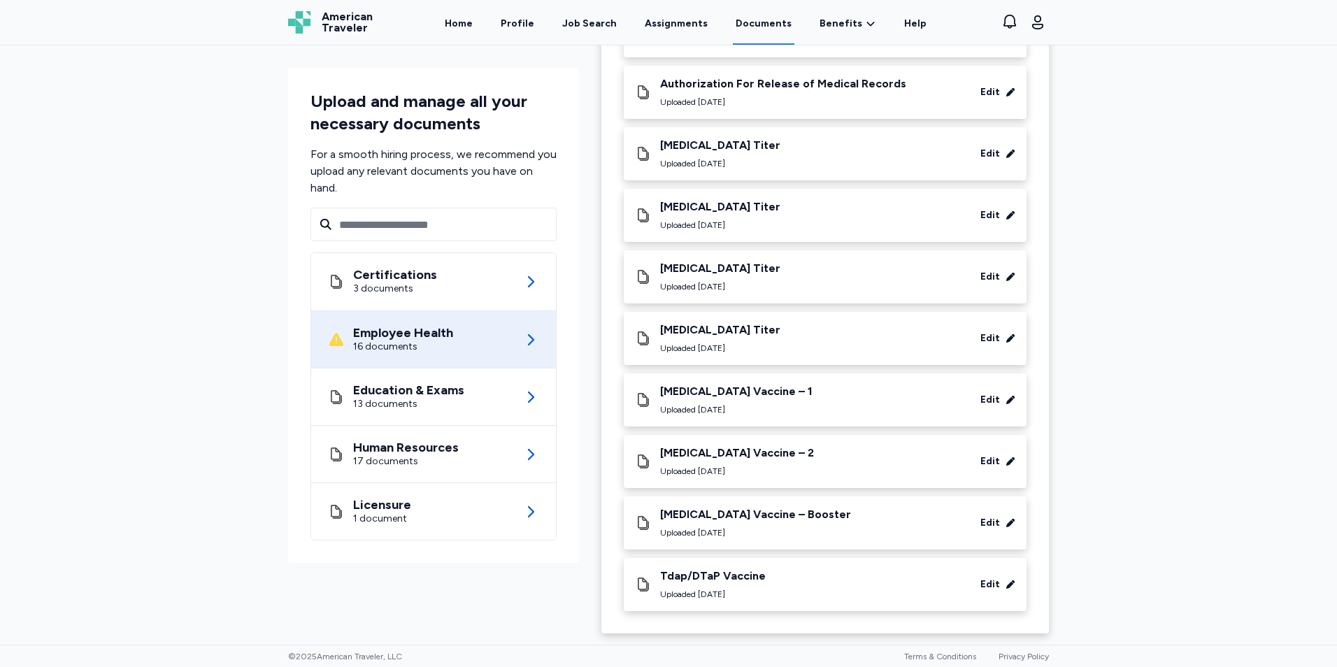
click at [745, 411] on div "Uploaded [DATE]" at bounding box center [736, 409] width 152 height 11
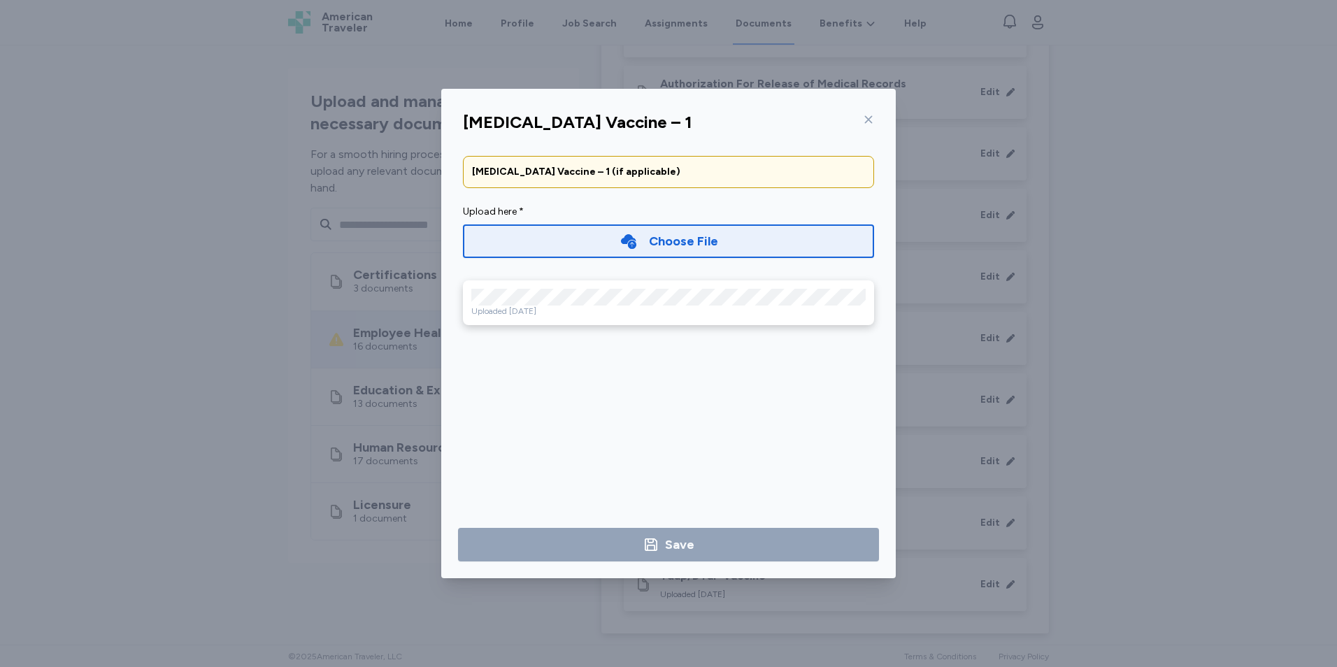
click at [863, 122] on icon at bounding box center [868, 119] width 11 height 11
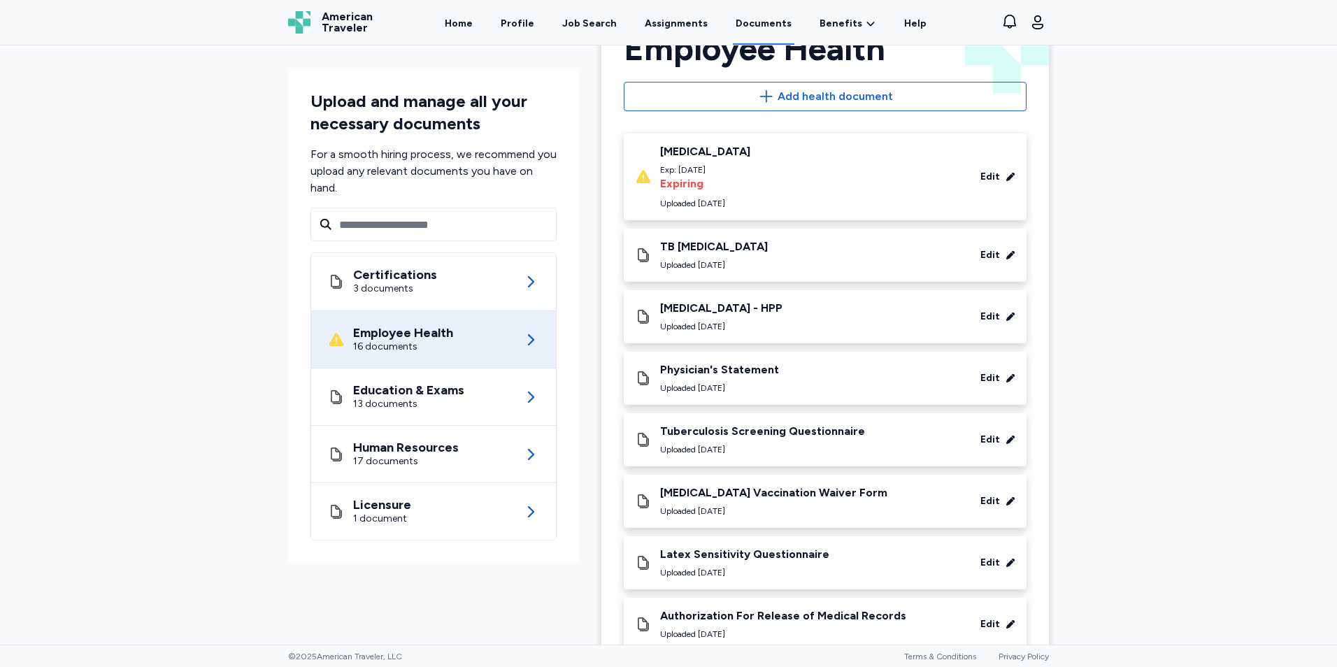
scroll to position [0, 0]
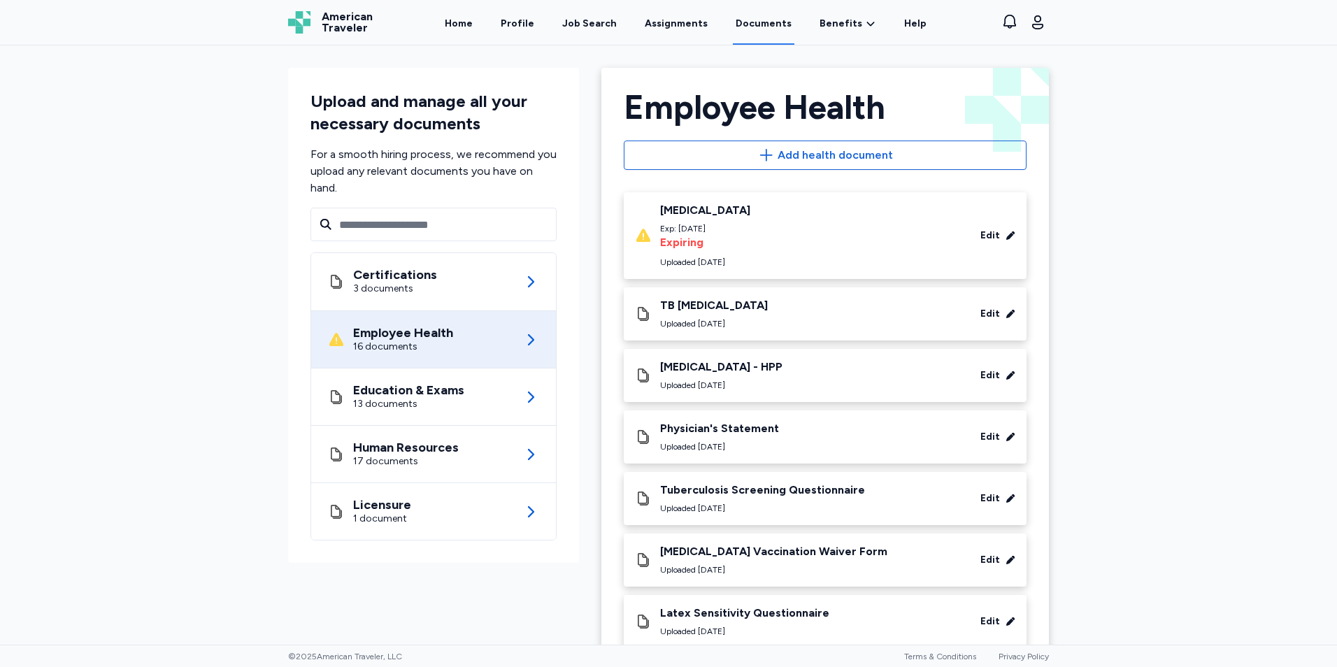
click at [724, 432] on div "Physician's Statement" at bounding box center [719, 429] width 119 height 14
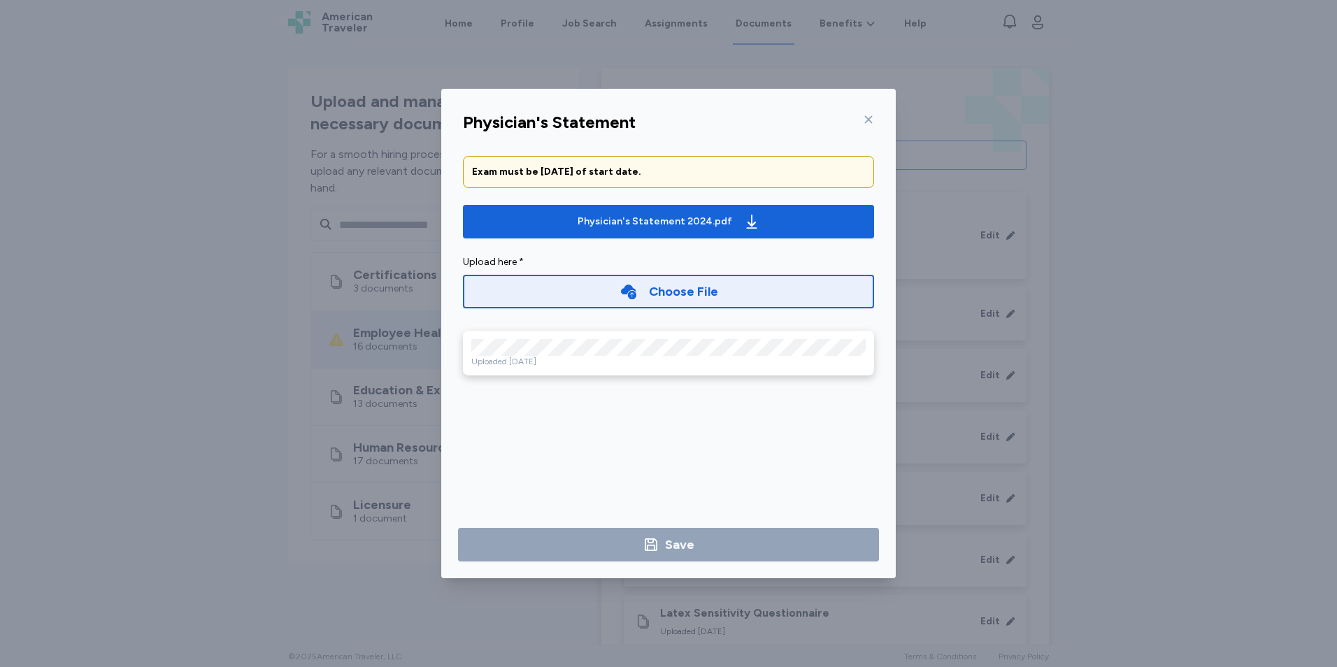
click at [868, 115] on icon at bounding box center [868, 119] width 11 height 11
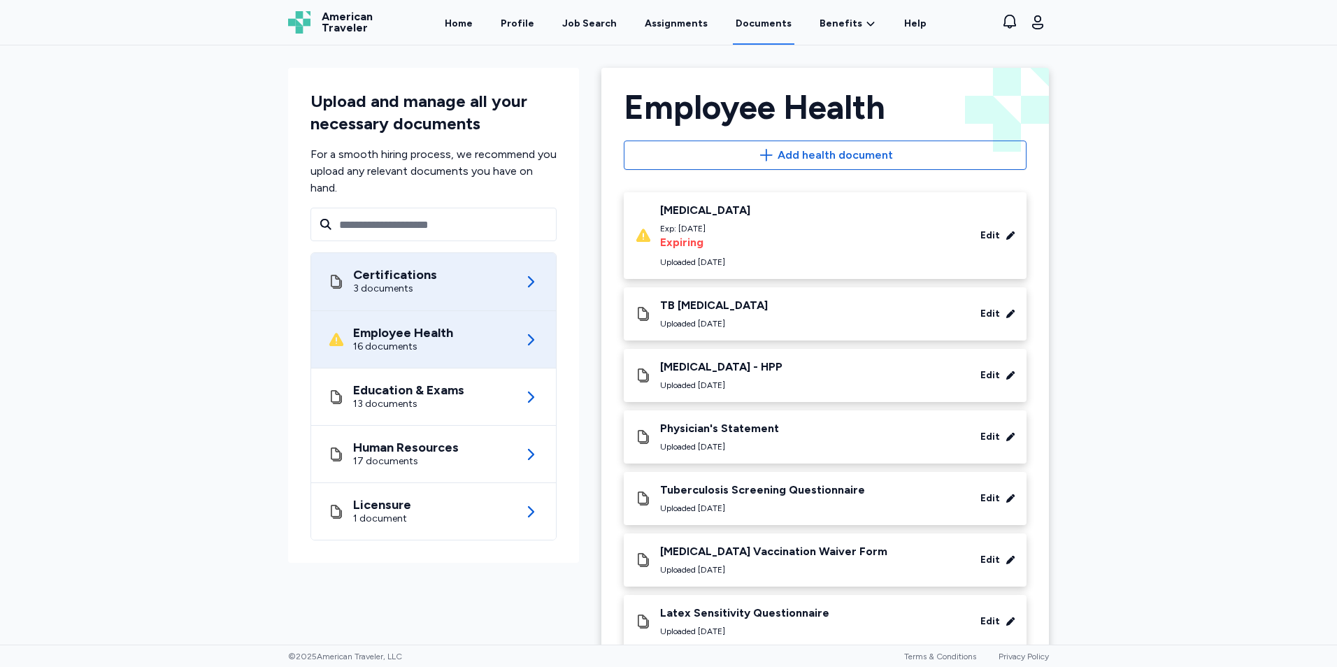
click at [488, 268] on div "Certifications 3 documents" at bounding box center [433, 281] width 211 height 57
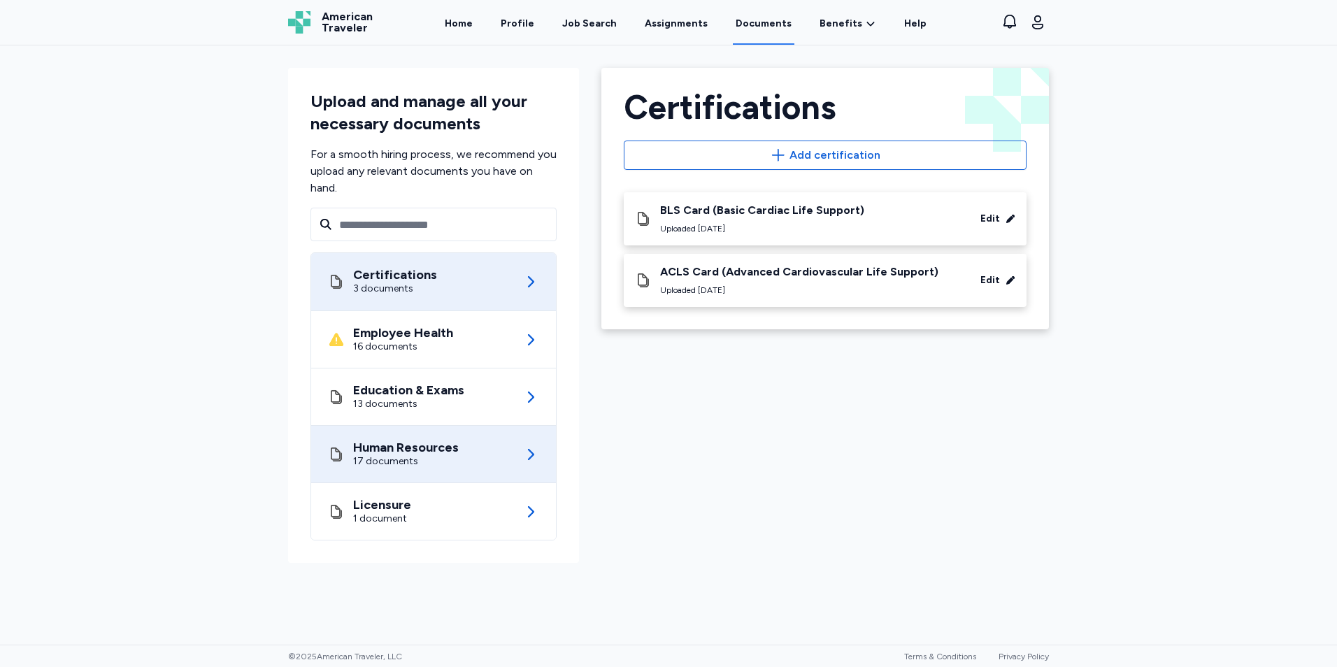
click at [436, 434] on div "Human Resources 17 documents" at bounding box center [433, 454] width 211 height 57
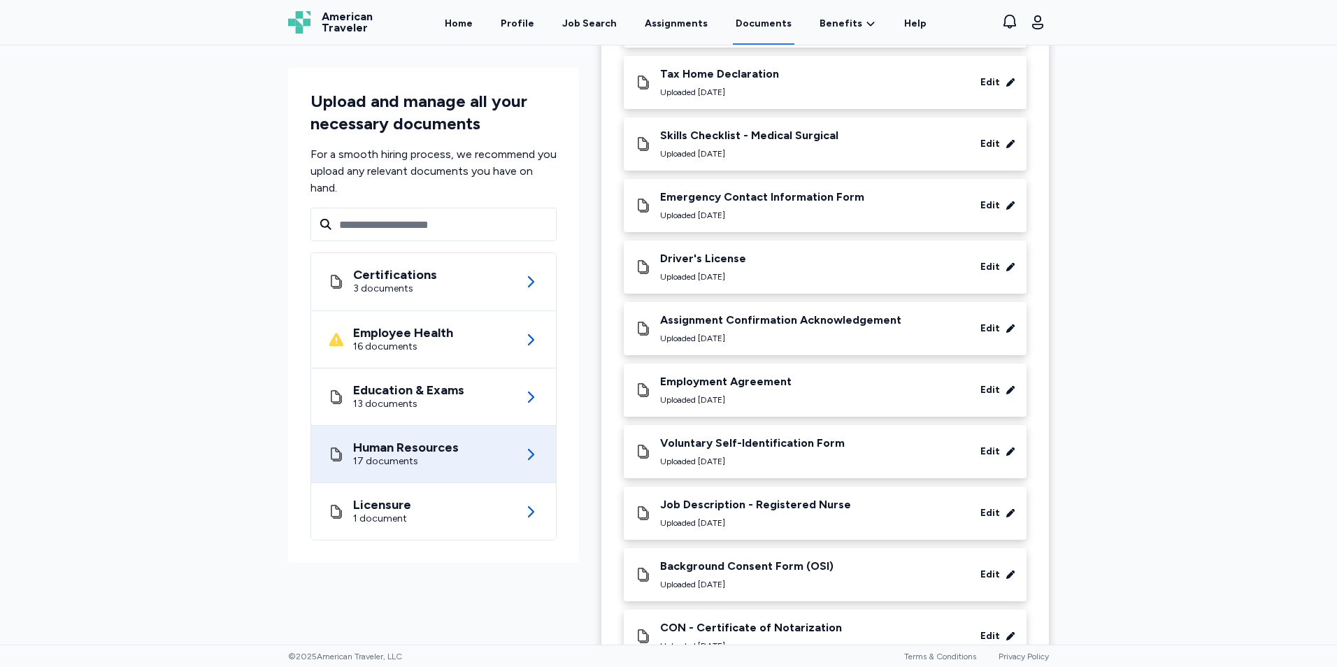
scroll to position [619, 0]
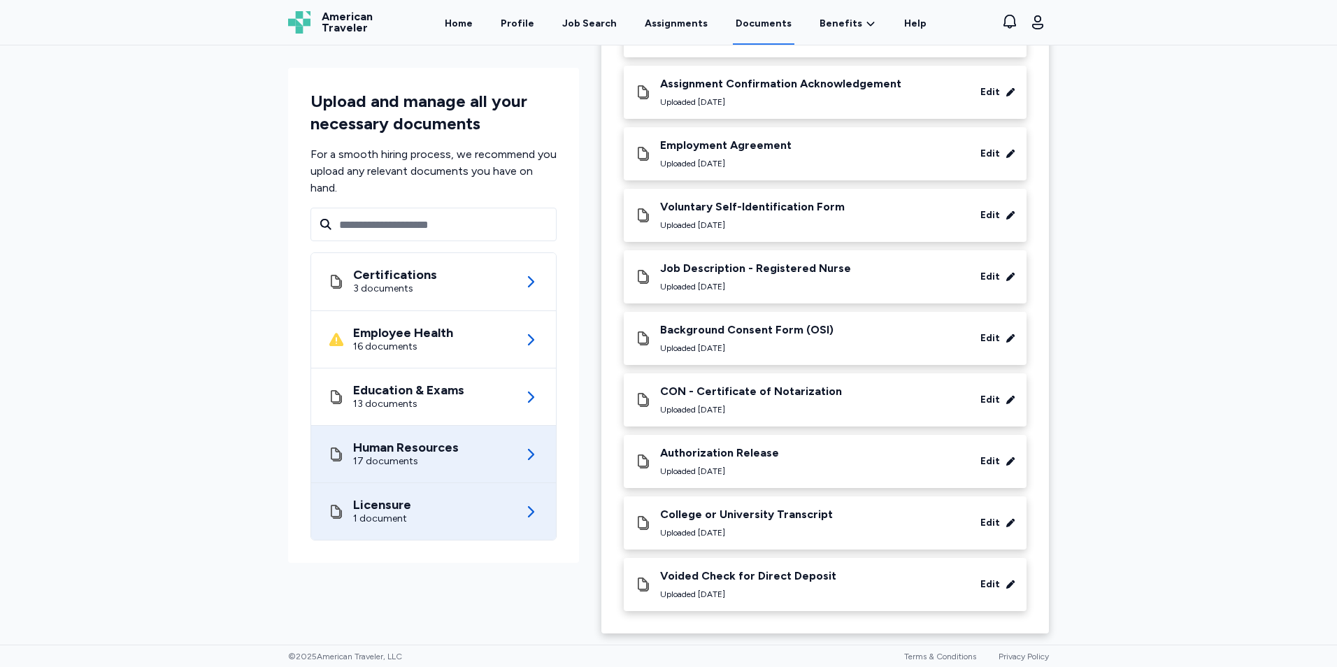
click at [459, 500] on div "Licensure 1 document" at bounding box center [433, 511] width 211 height 57
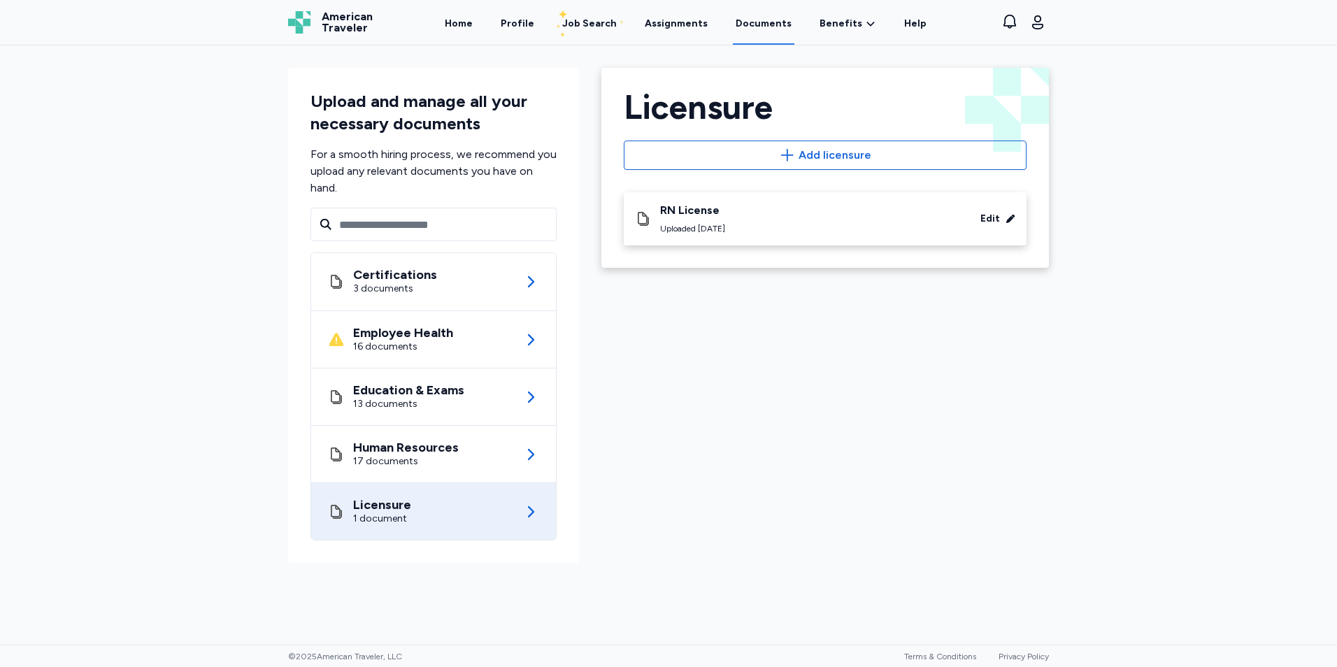
click at [719, 217] on div "RN License" at bounding box center [692, 210] width 65 height 14
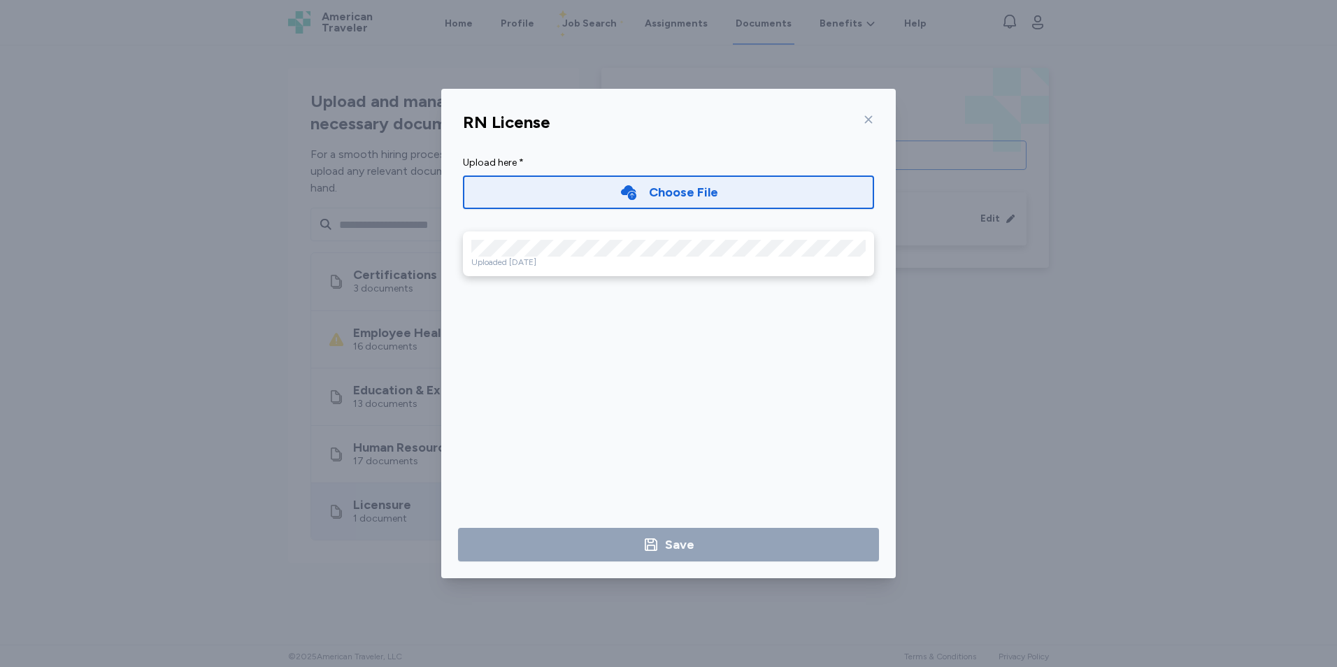
click at [858, 122] on div at bounding box center [865, 119] width 17 height 22
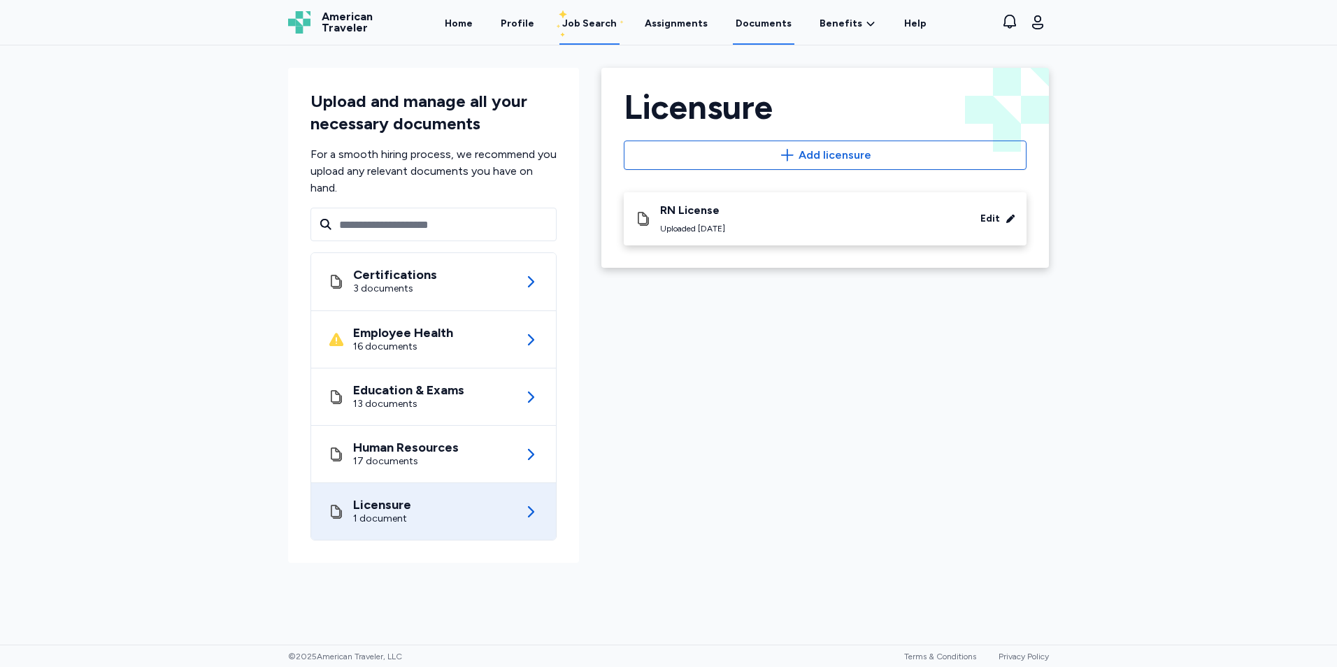
click at [594, 17] on div "Job Search" at bounding box center [589, 24] width 55 height 14
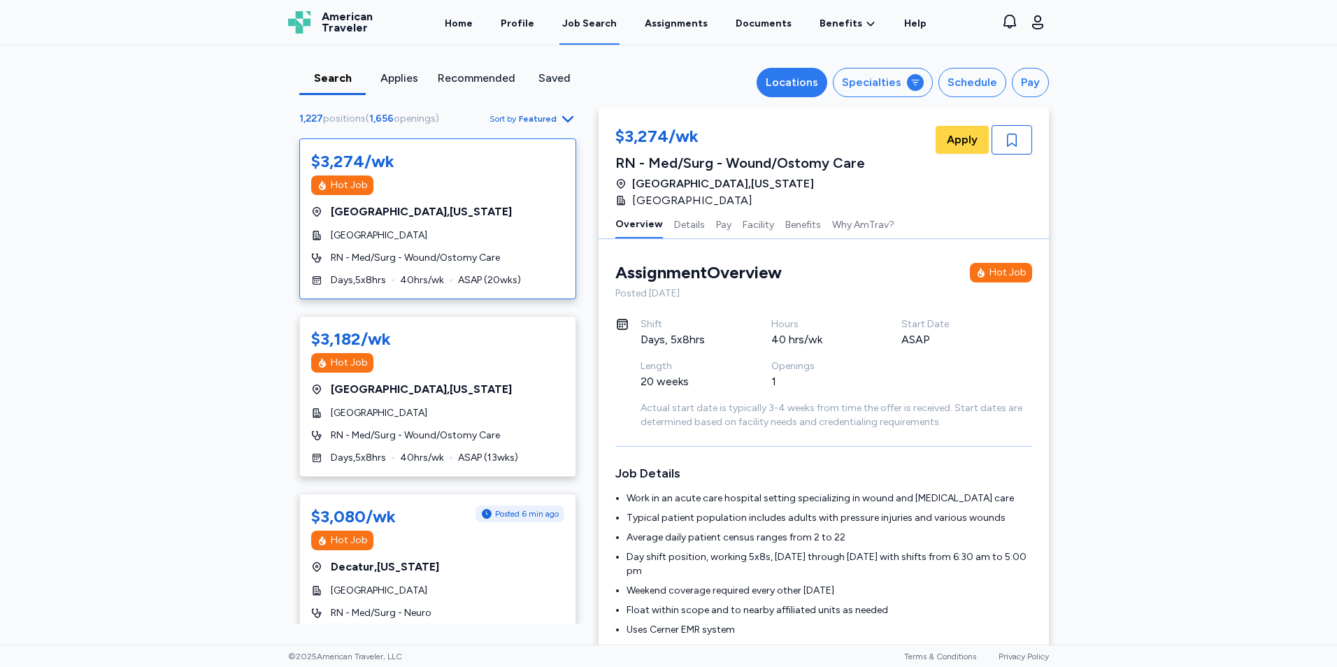
click at [772, 81] on div "Locations" at bounding box center [792, 82] width 52 height 17
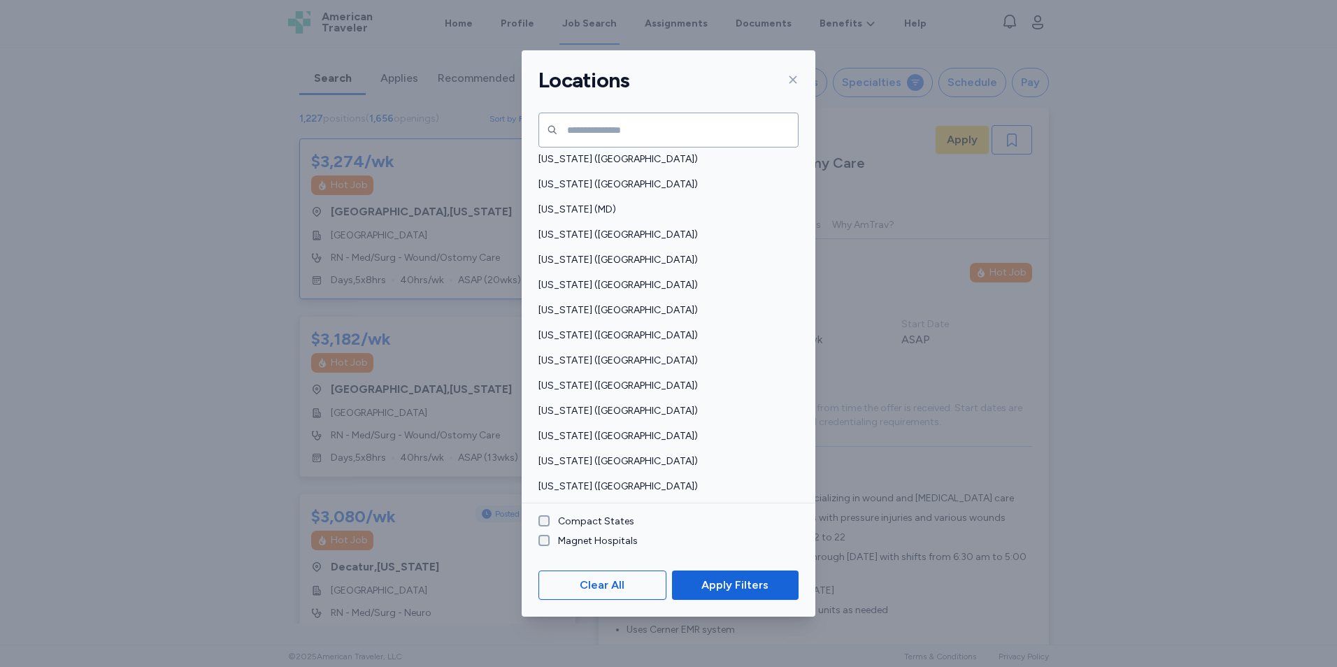
scroll to position [478, 0]
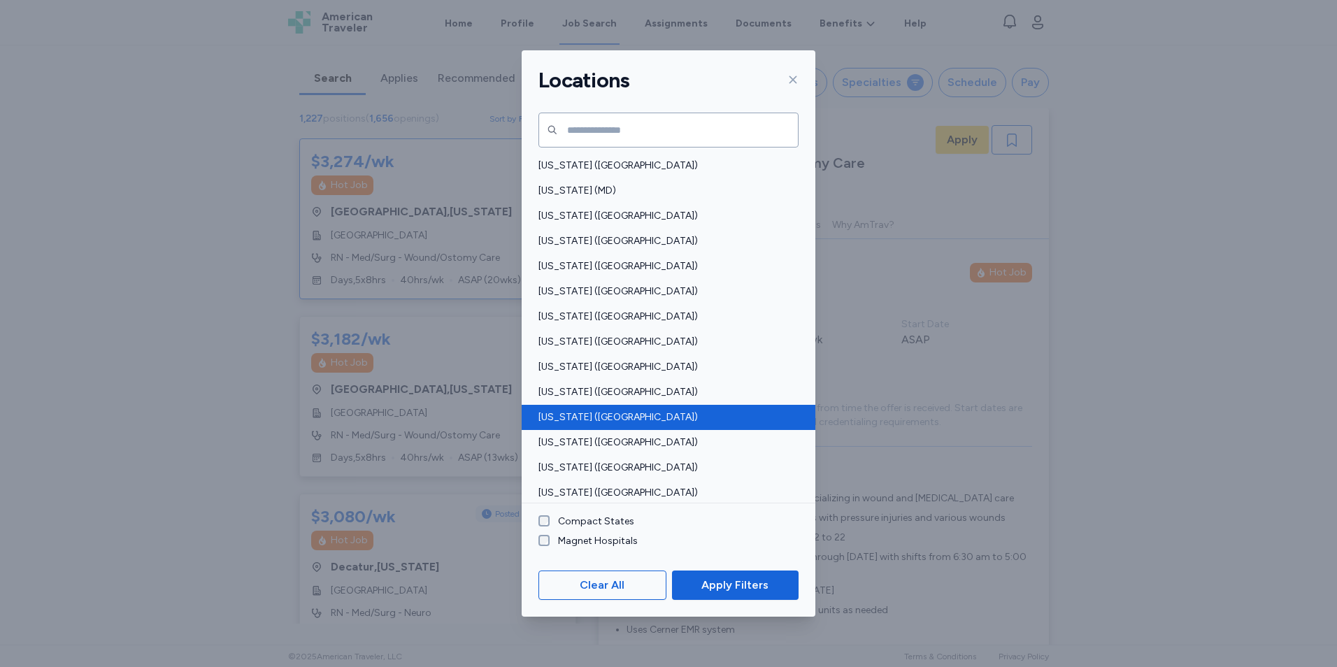
click at [587, 413] on span "[US_STATE] ([GEOGRAPHIC_DATA])" at bounding box center [664, 417] width 252 height 14
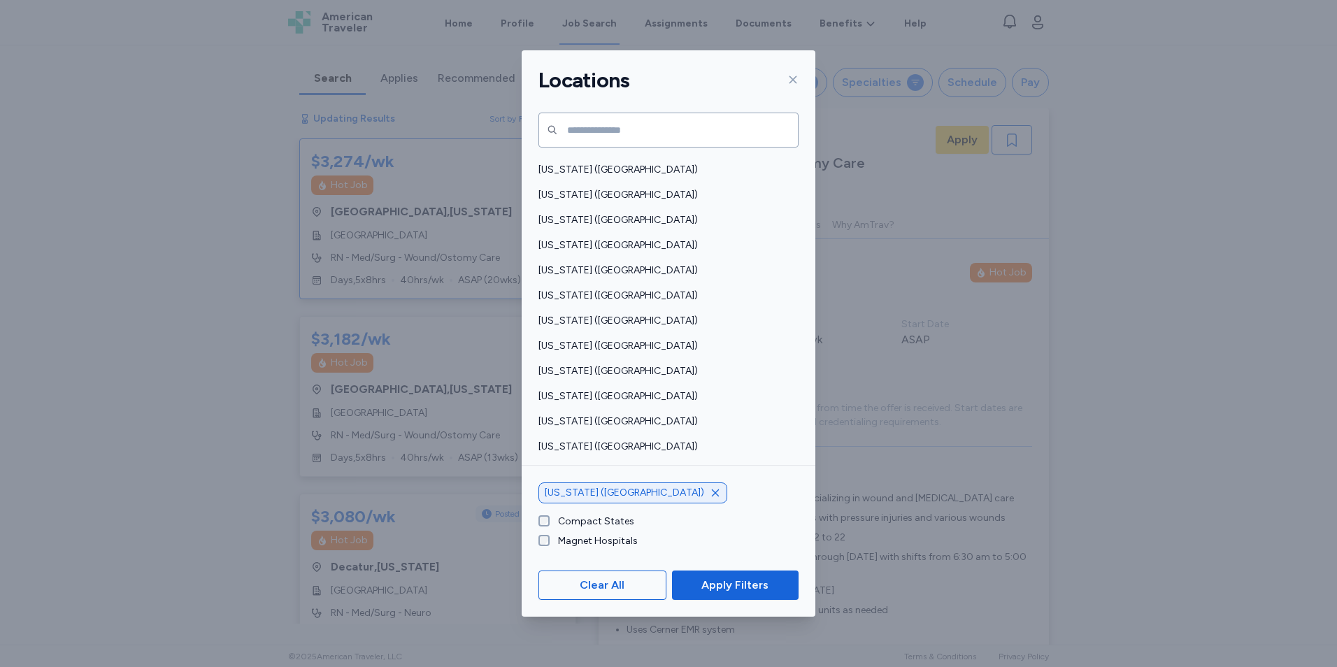
scroll to position [853, 0]
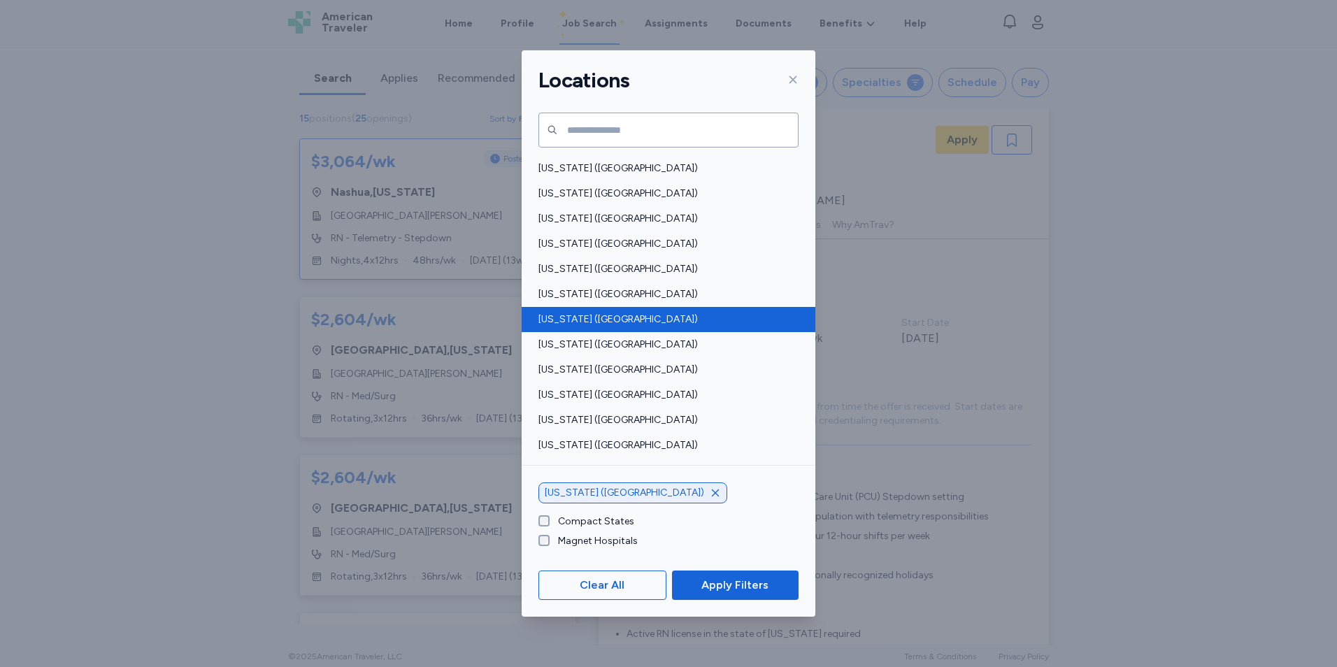
scroll to position [854, 0]
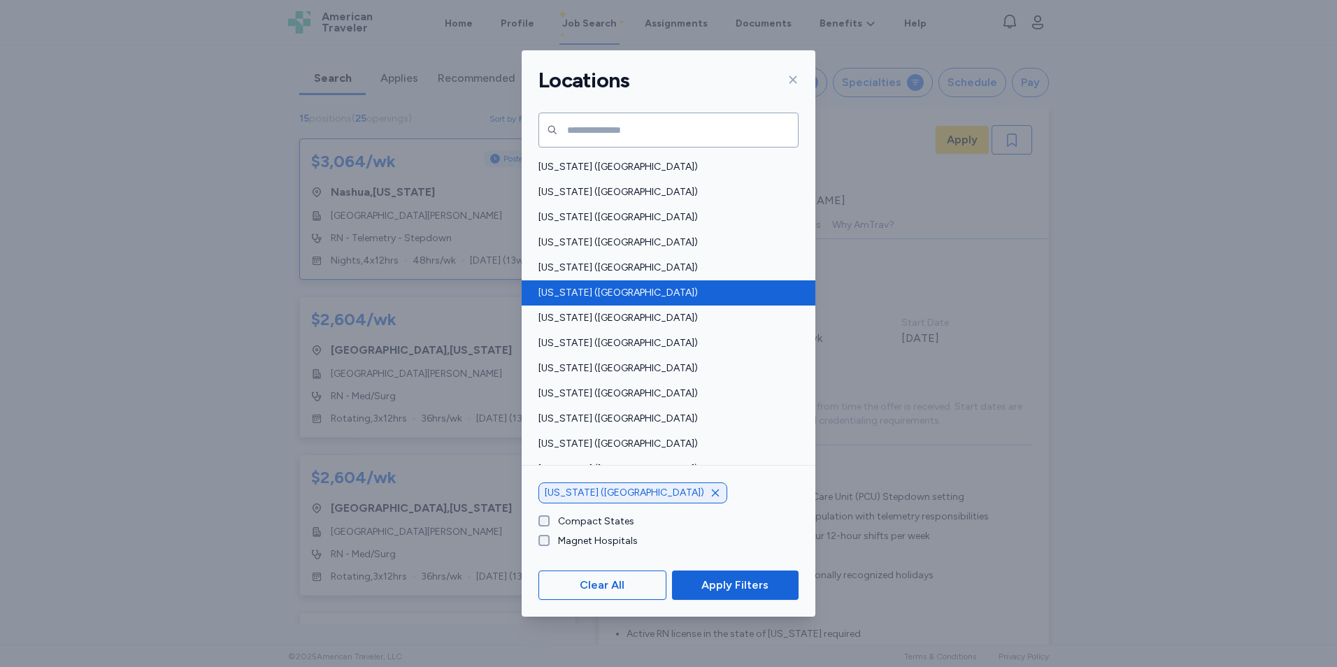
click at [650, 299] on span "[US_STATE] ([GEOGRAPHIC_DATA])" at bounding box center [664, 293] width 252 height 14
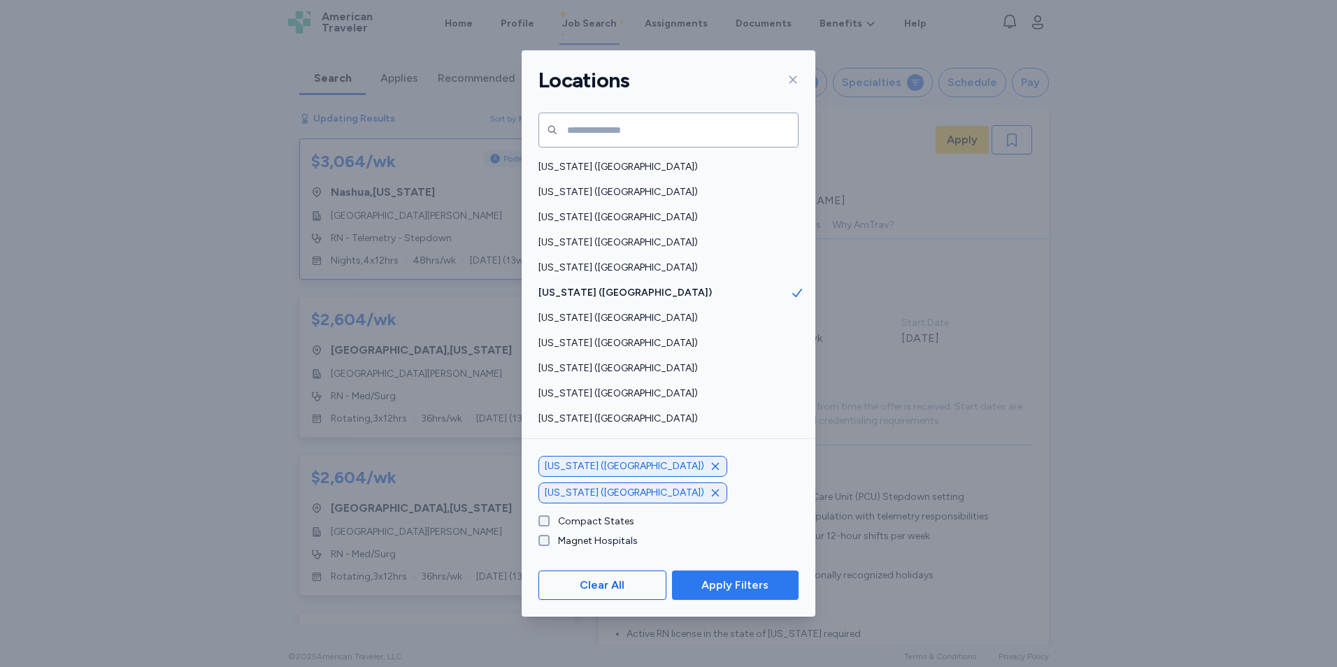
click at [725, 580] on span "Apply Filters" at bounding box center [734, 585] width 67 height 17
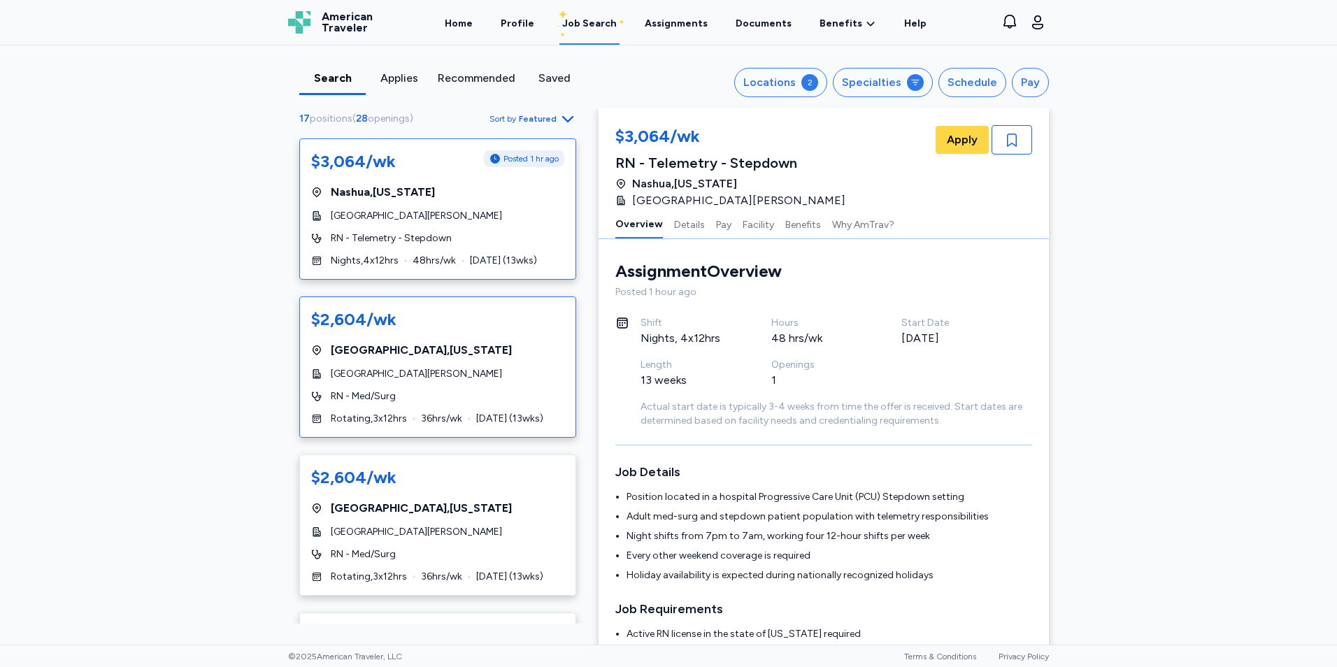
click at [538, 370] on div "[GEOGRAPHIC_DATA][PERSON_NAME]" at bounding box center [437, 374] width 253 height 14
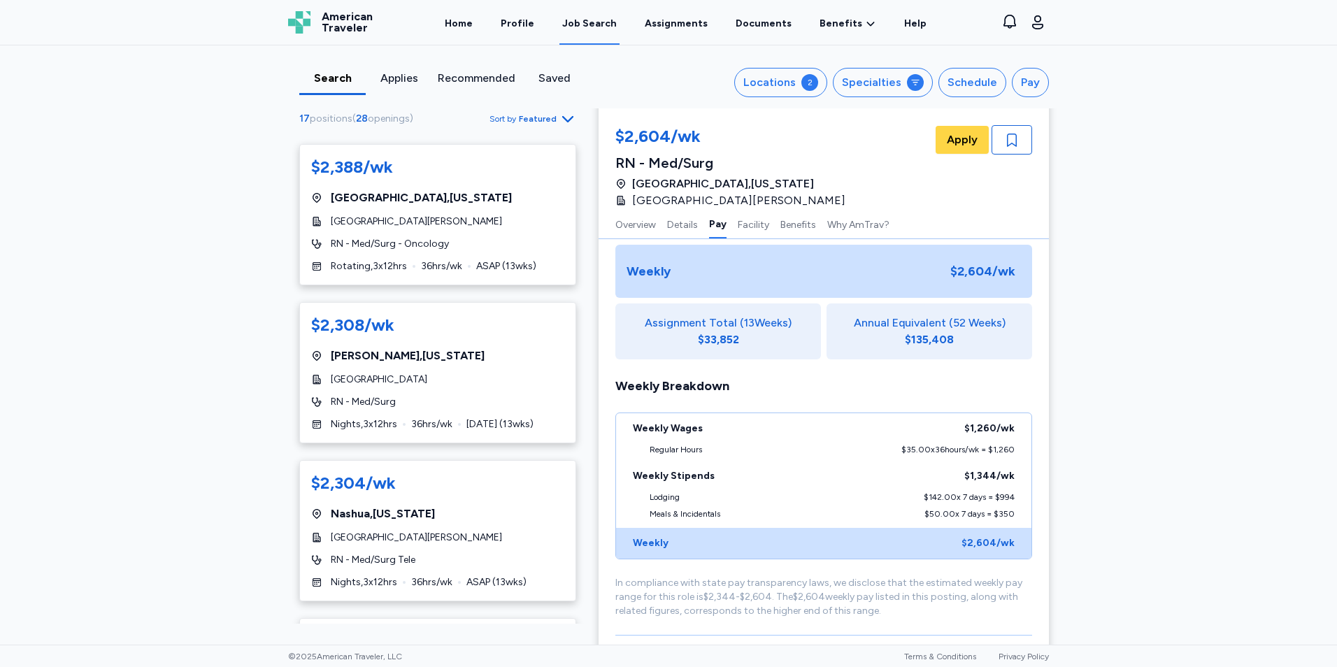
scroll to position [1415, 0]
click at [454, 494] on div "$2,304/wk" at bounding box center [437, 484] width 253 height 22
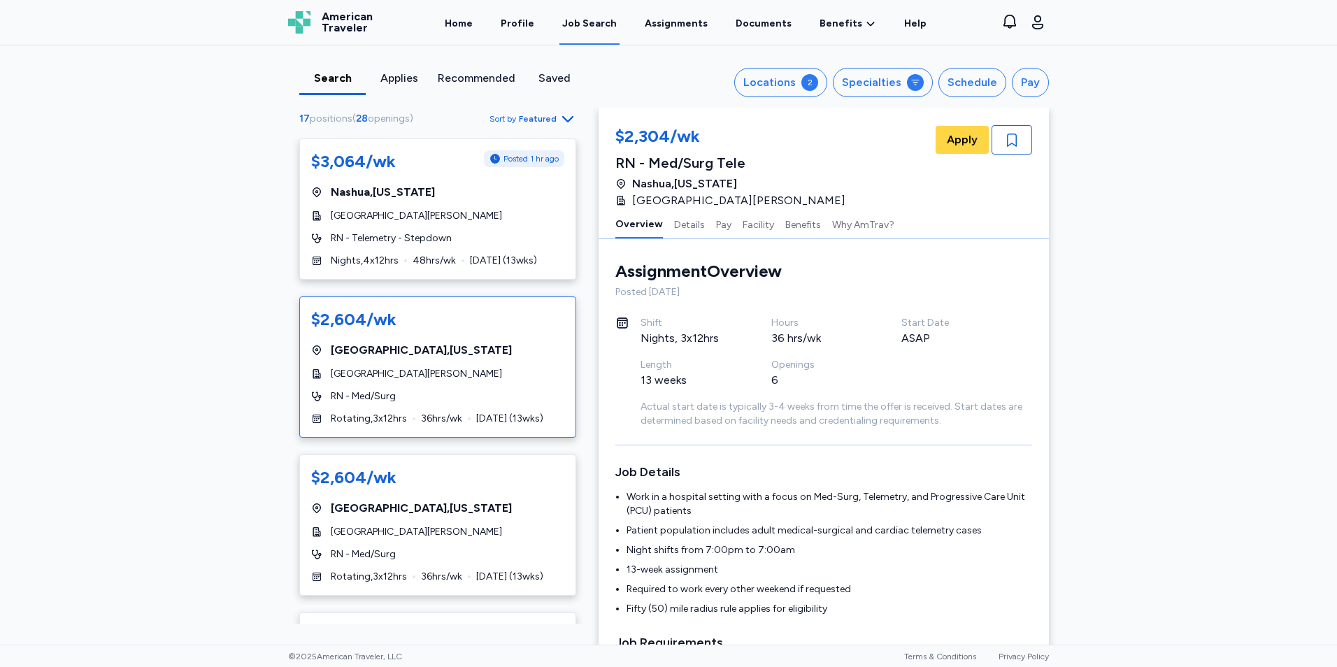
click at [503, 378] on div "[GEOGRAPHIC_DATA][PERSON_NAME]" at bounding box center [437, 374] width 253 height 14
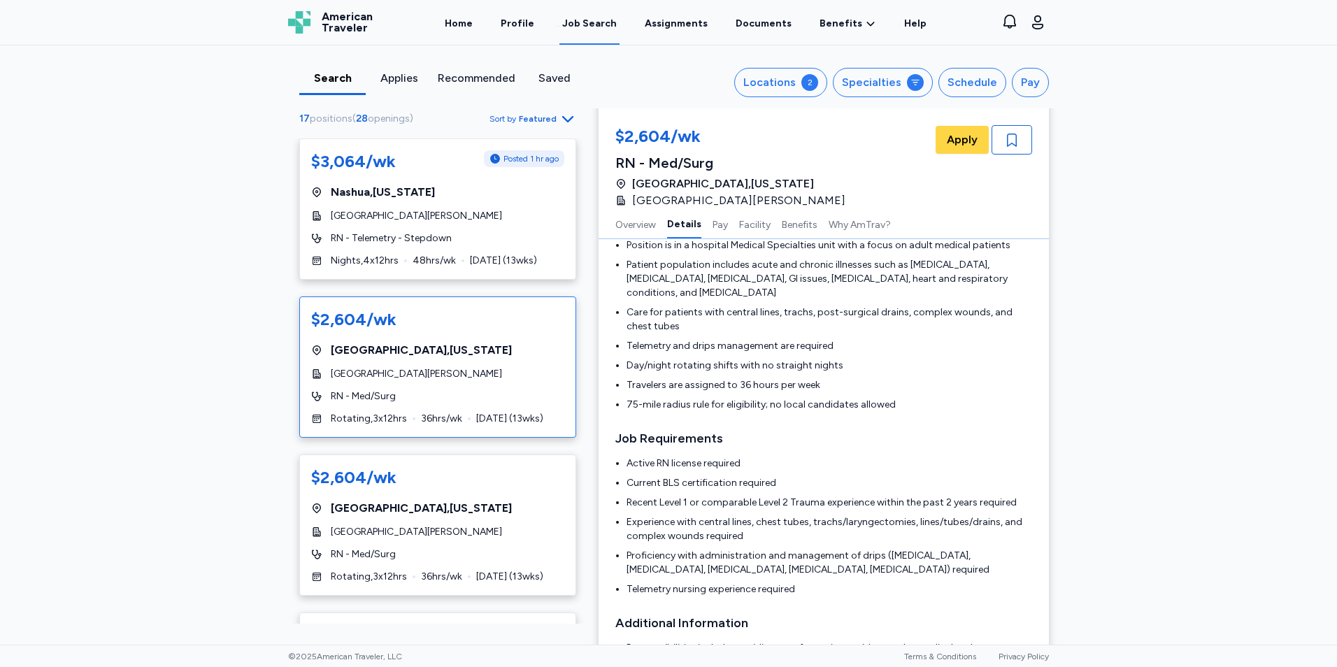
scroll to position [336, 0]
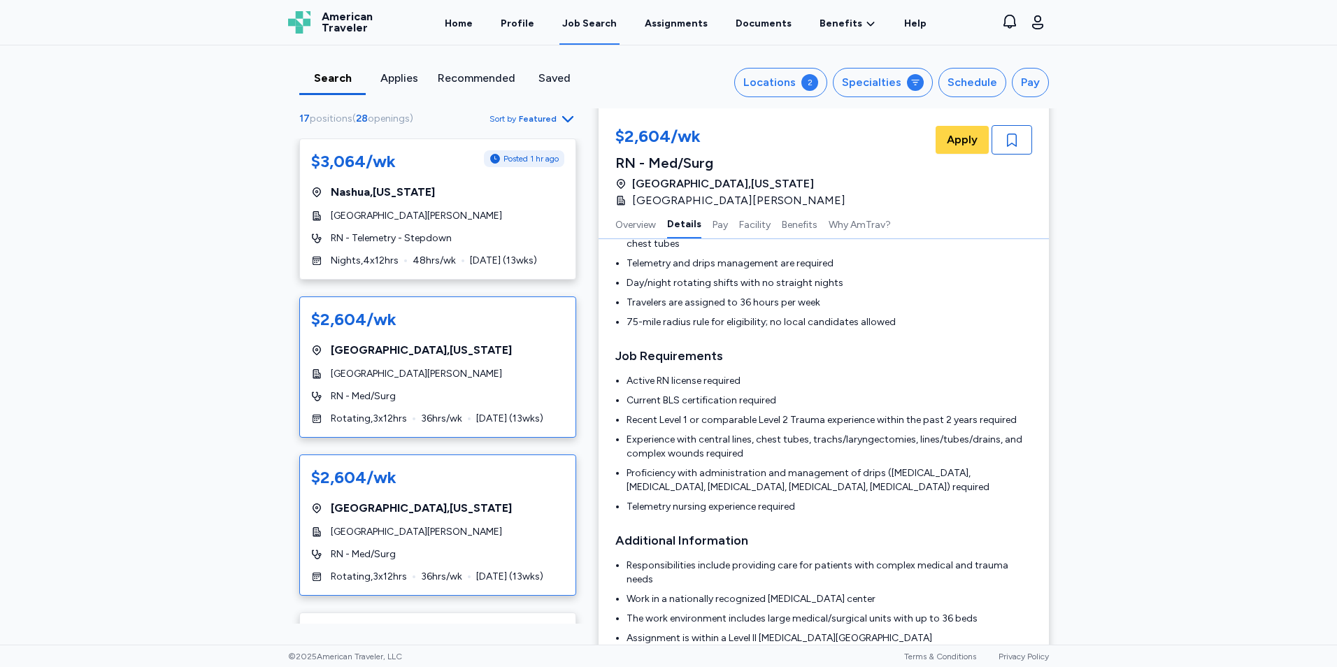
click at [497, 534] on div "[GEOGRAPHIC_DATA][PERSON_NAME]" at bounding box center [437, 532] width 253 height 14
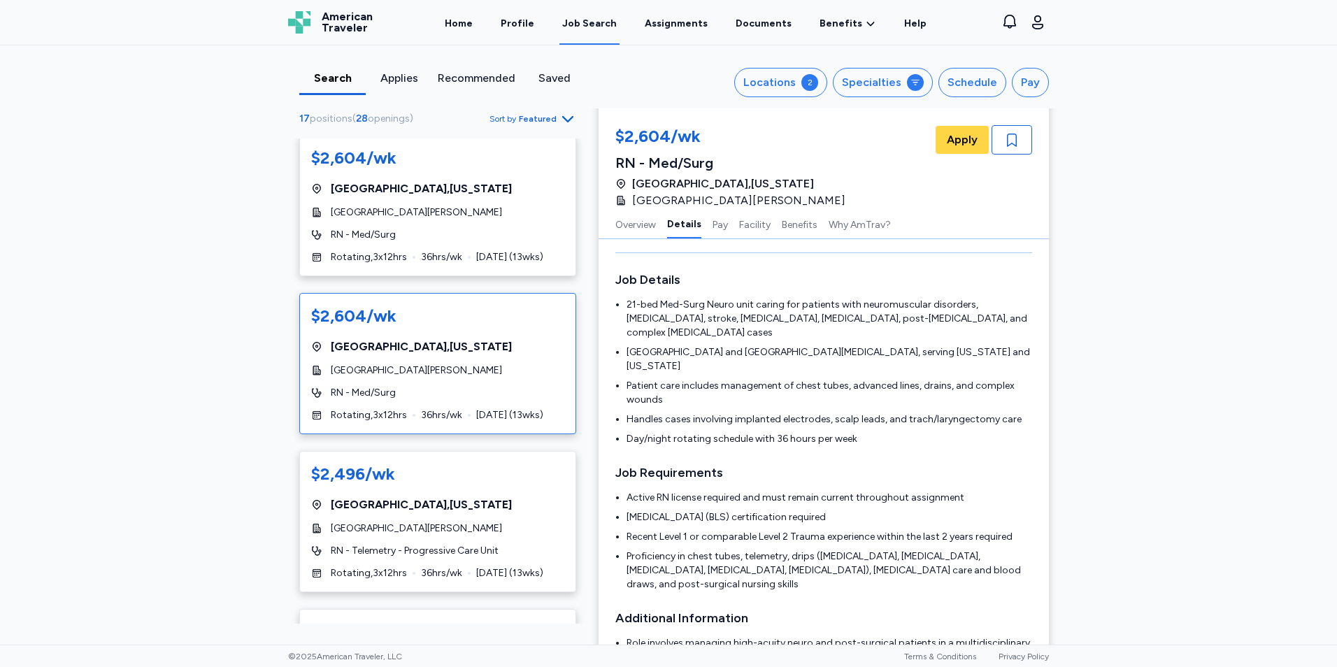
scroll to position [162, 0]
click at [491, 505] on div "[GEOGRAPHIC_DATA] , [US_STATE]" at bounding box center [437, 504] width 253 height 17
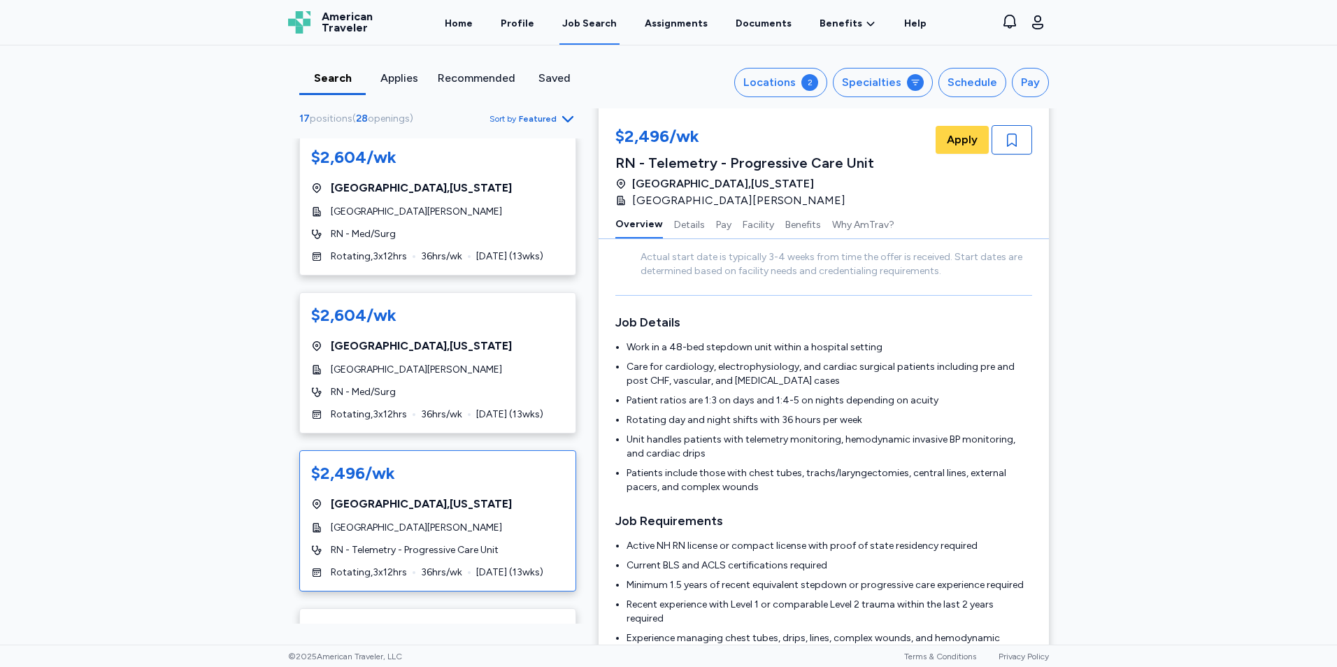
scroll to position [152, 0]
click at [513, 366] on div "[GEOGRAPHIC_DATA][PERSON_NAME]" at bounding box center [437, 370] width 253 height 14
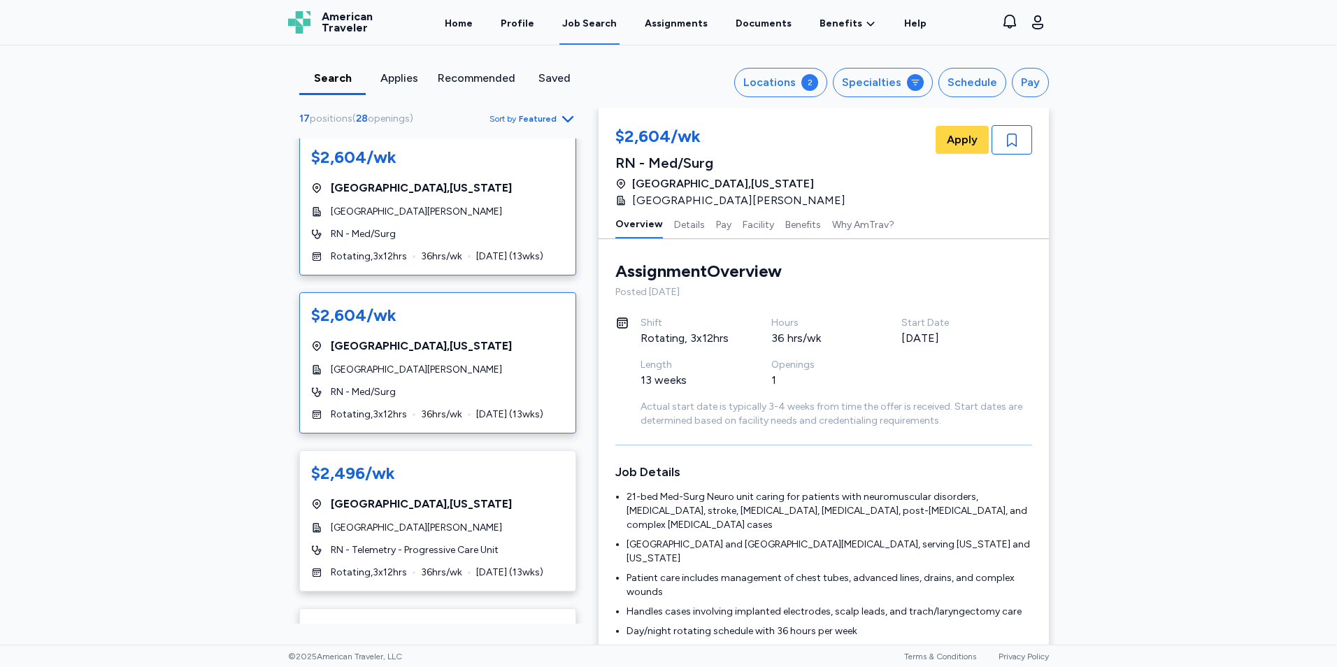
click at [494, 185] on div "[GEOGRAPHIC_DATA] , [US_STATE]" at bounding box center [437, 188] width 253 height 17
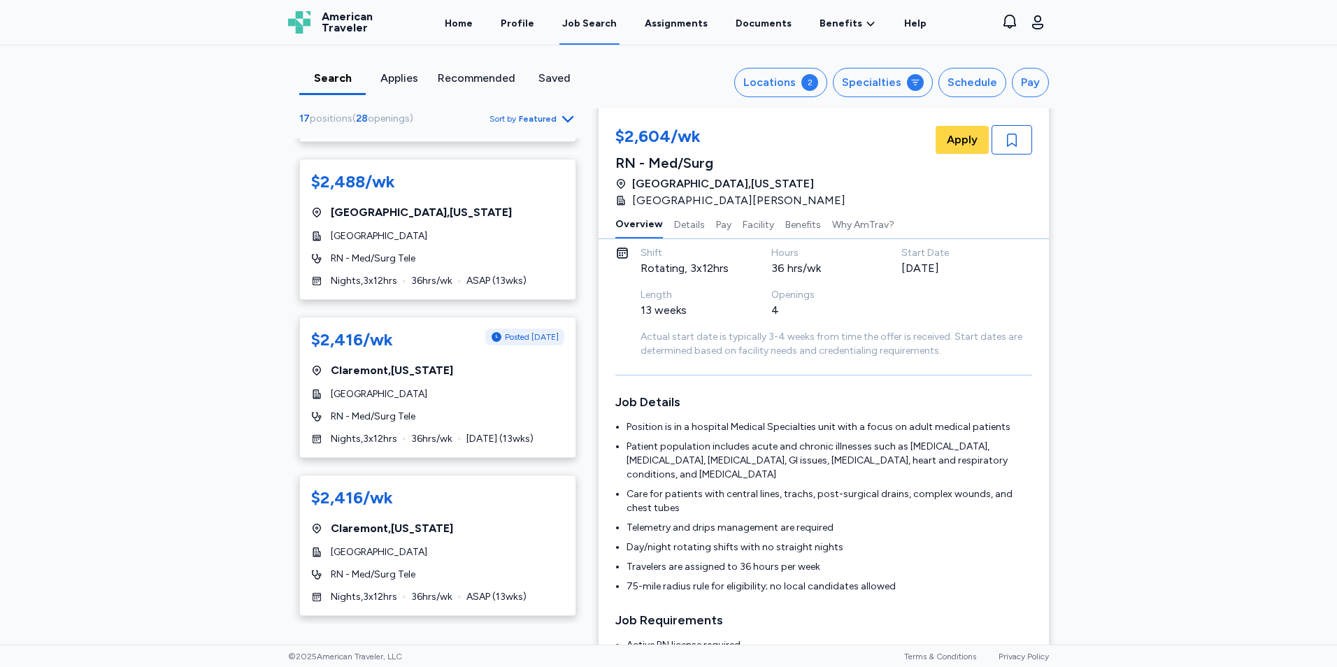
scroll to position [613, 0]
click at [499, 394] on div "[GEOGRAPHIC_DATA]" at bounding box center [437, 394] width 253 height 14
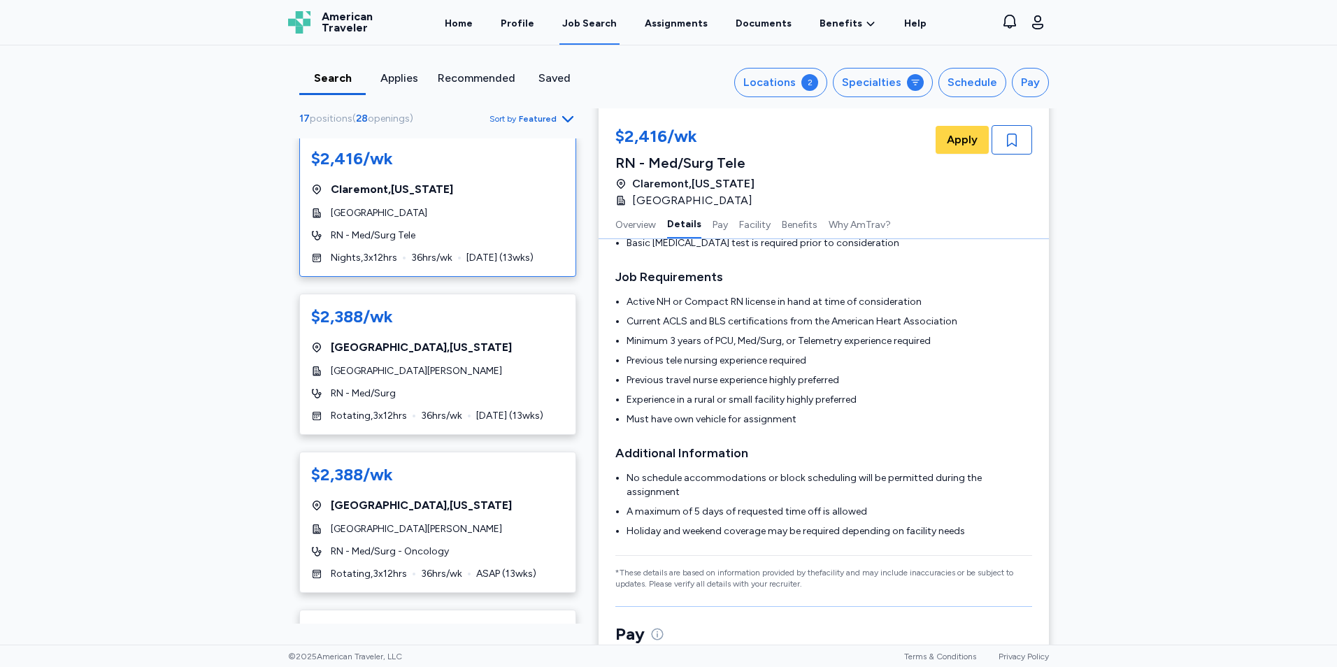
scroll to position [1110, 0]
click at [477, 380] on div "$2,388/wk [GEOGRAPHIC_DATA] , [US_STATE] Dartmouth [PERSON_NAME][GEOGRAPHIC_DAT…" at bounding box center [437, 363] width 277 height 141
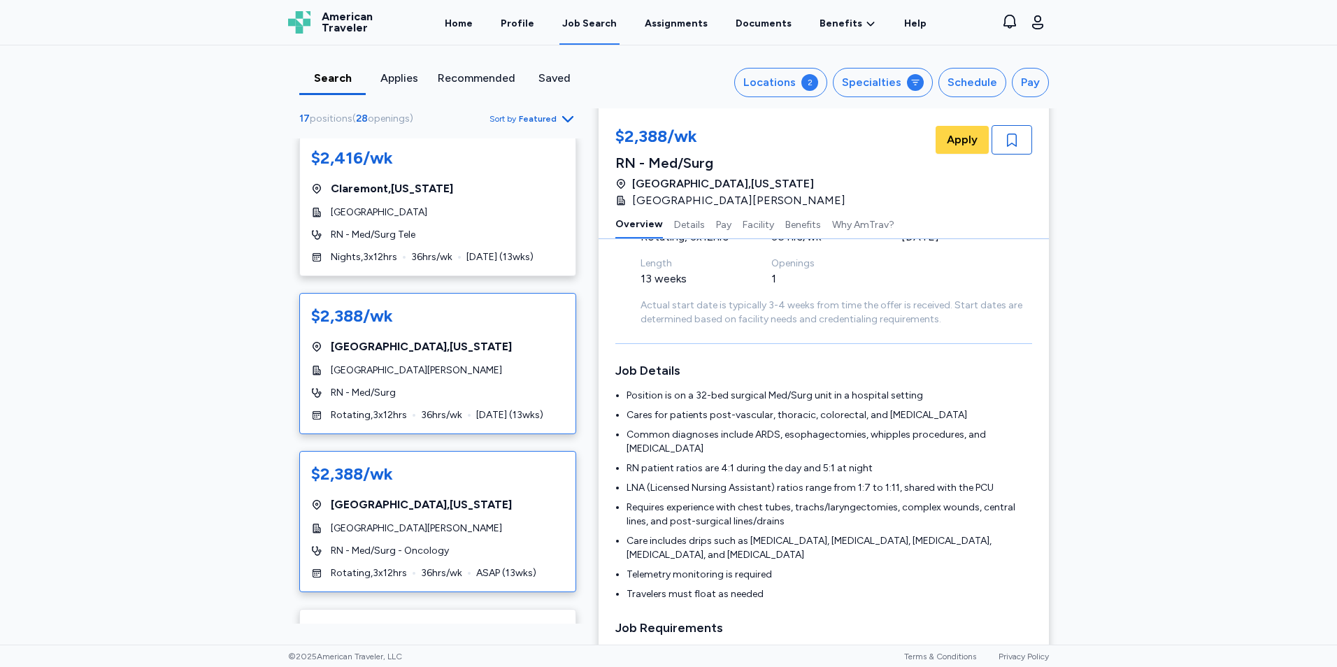
scroll to position [1310, 0]
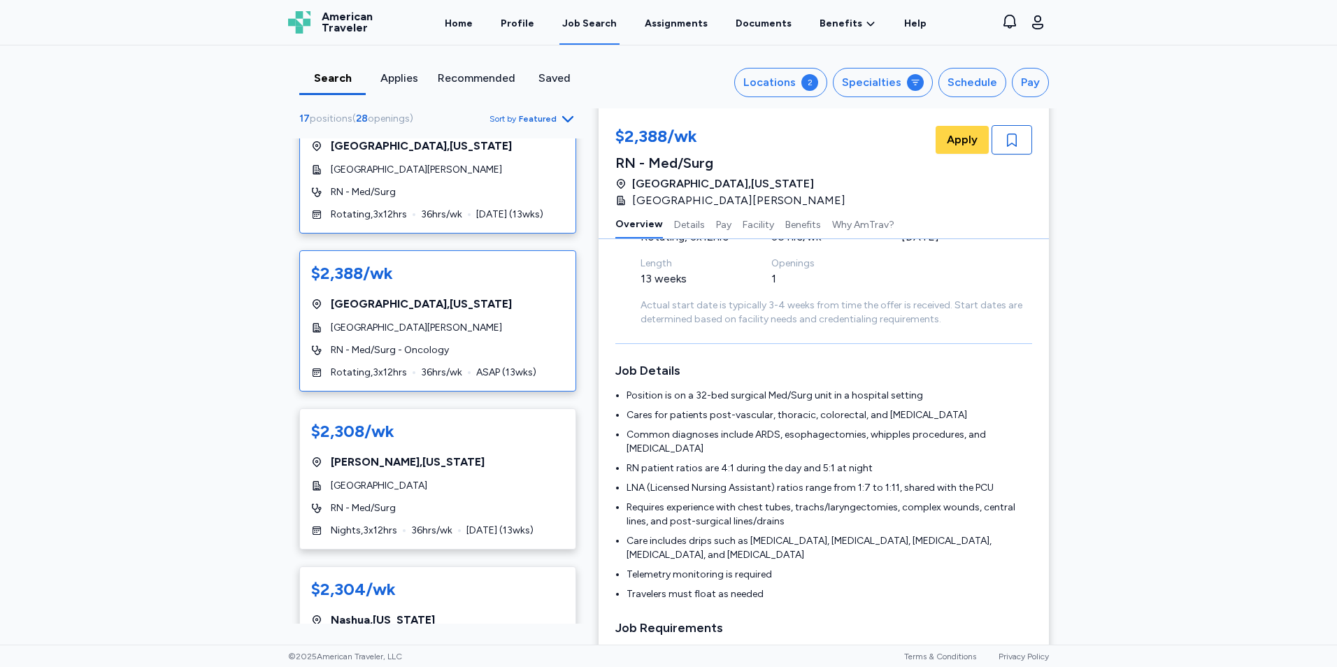
click at [513, 343] on div "RN - Med/Surg - Oncology" at bounding box center [437, 350] width 253 height 14
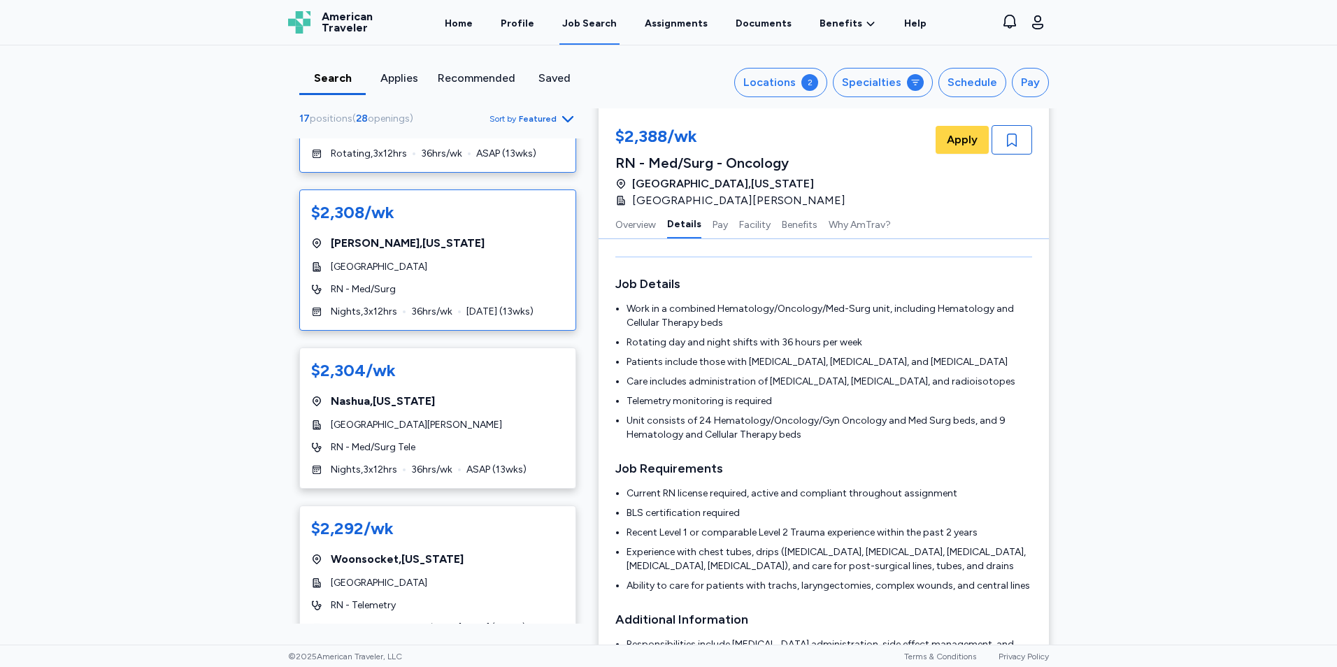
scroll to position [1537, 0]
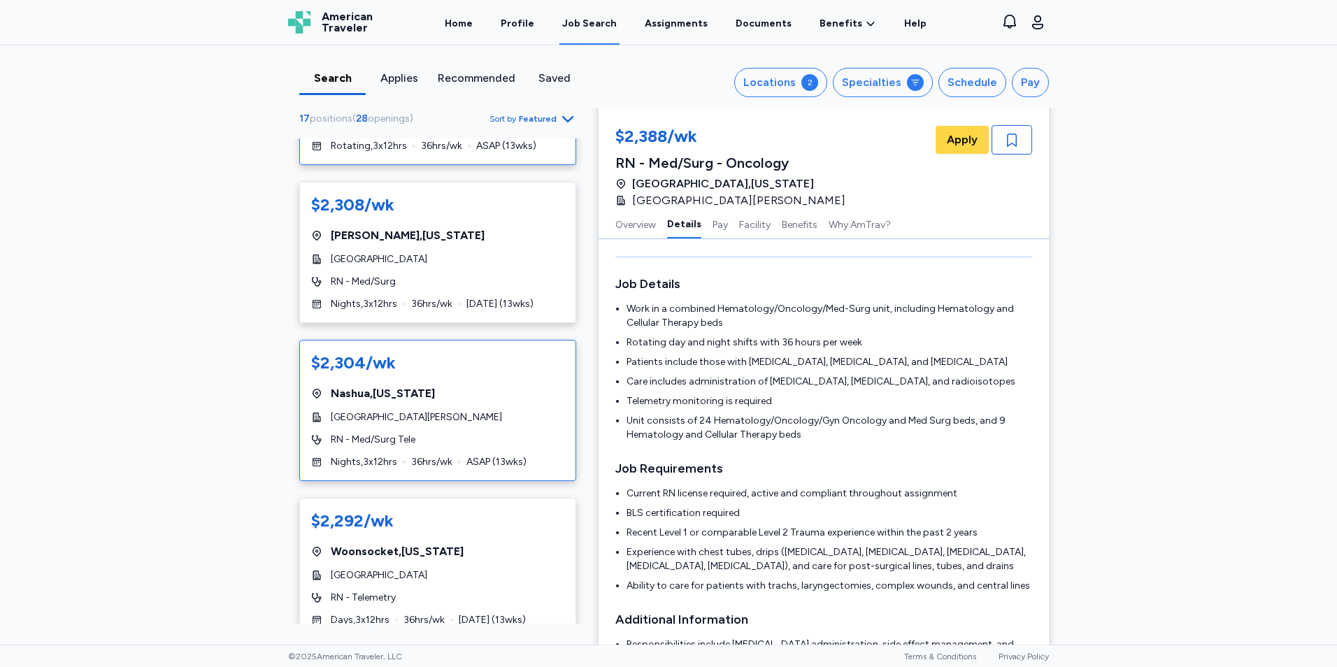
click at [469, 373] on div "$2,304/wk" at bounding box center [437, 363] width 253 height 22
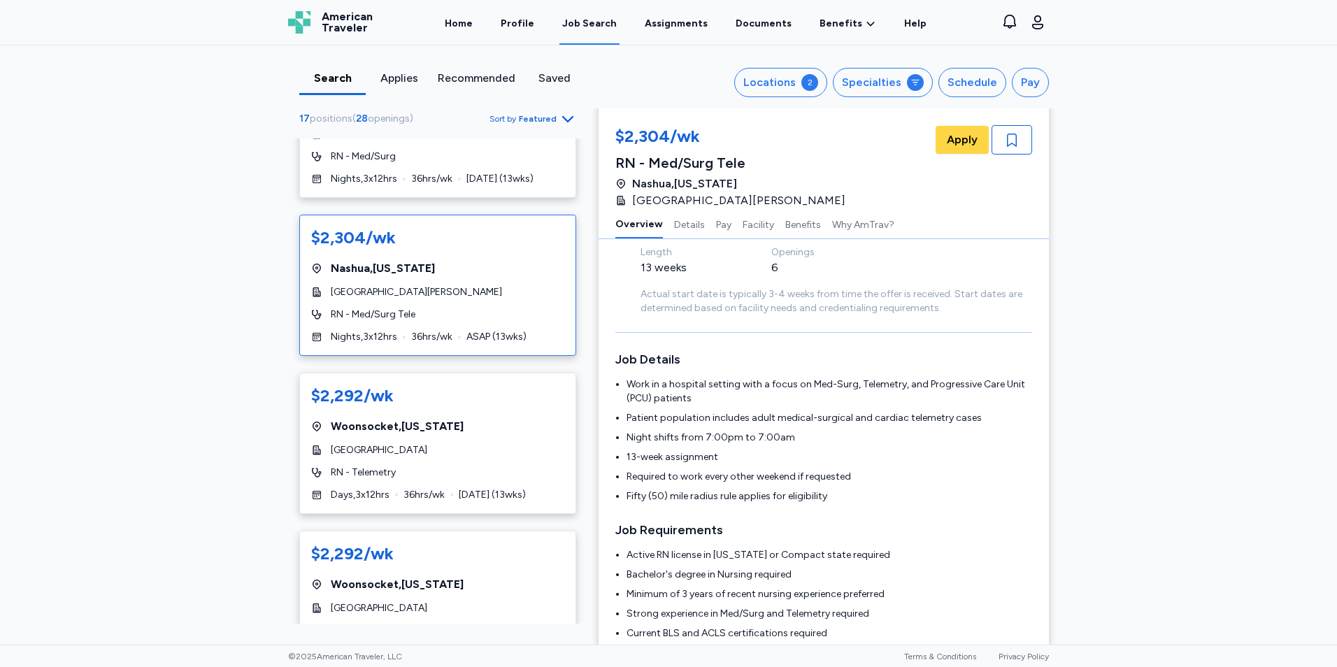
scroll to position [1721, 0]
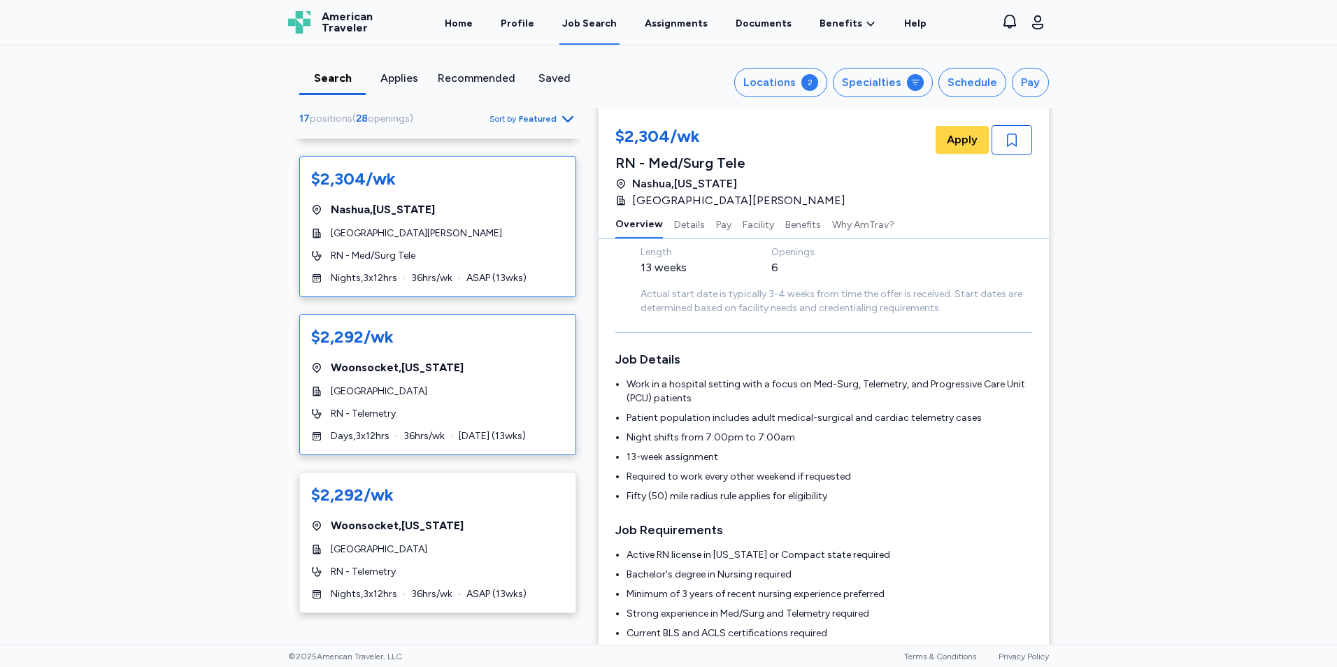
click at [495, 403] on div "$2,292/wk [GEOGRAPHIC_DATA] , [US_STATE][GEOGRAPHIC_DATA] RN - Telemetry Days ,…" at bounding box center [437, 384] width 277 height 141
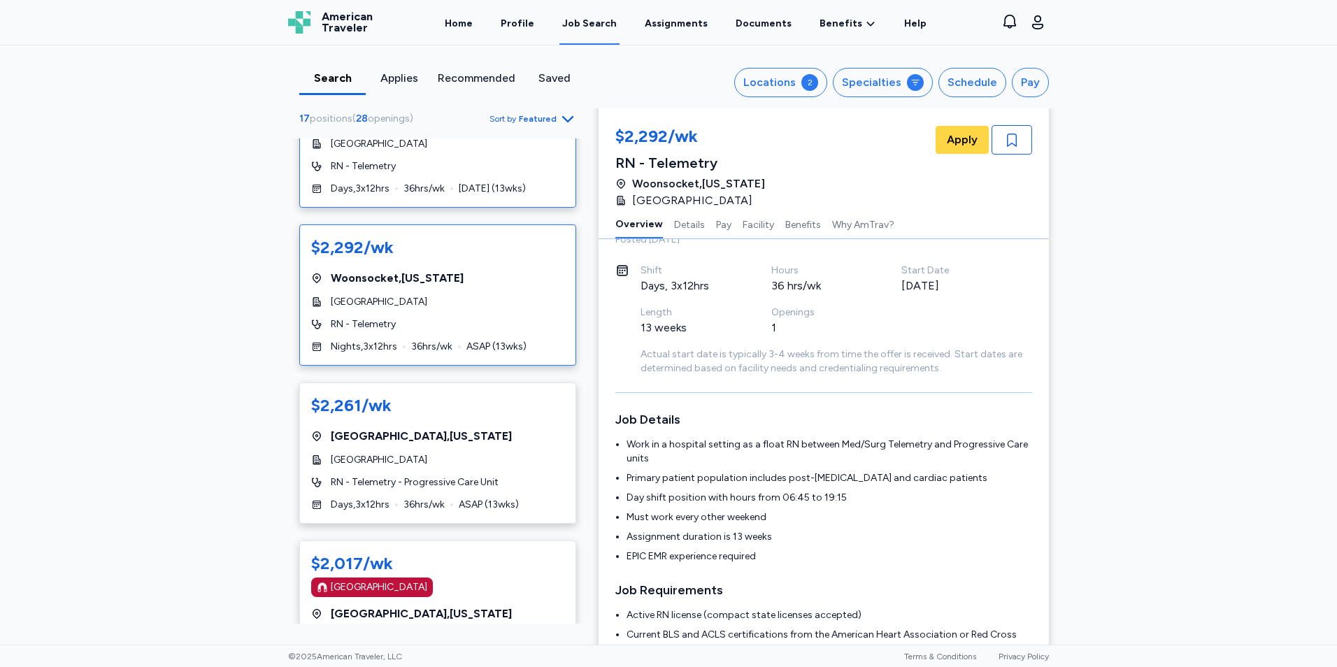
scroll to position [1969, 0]
click at [509, 434] on div "[GEOGRAPHIC_DATA] , [US_STATE]" at bounding box center [437, 435] width 253 height 17
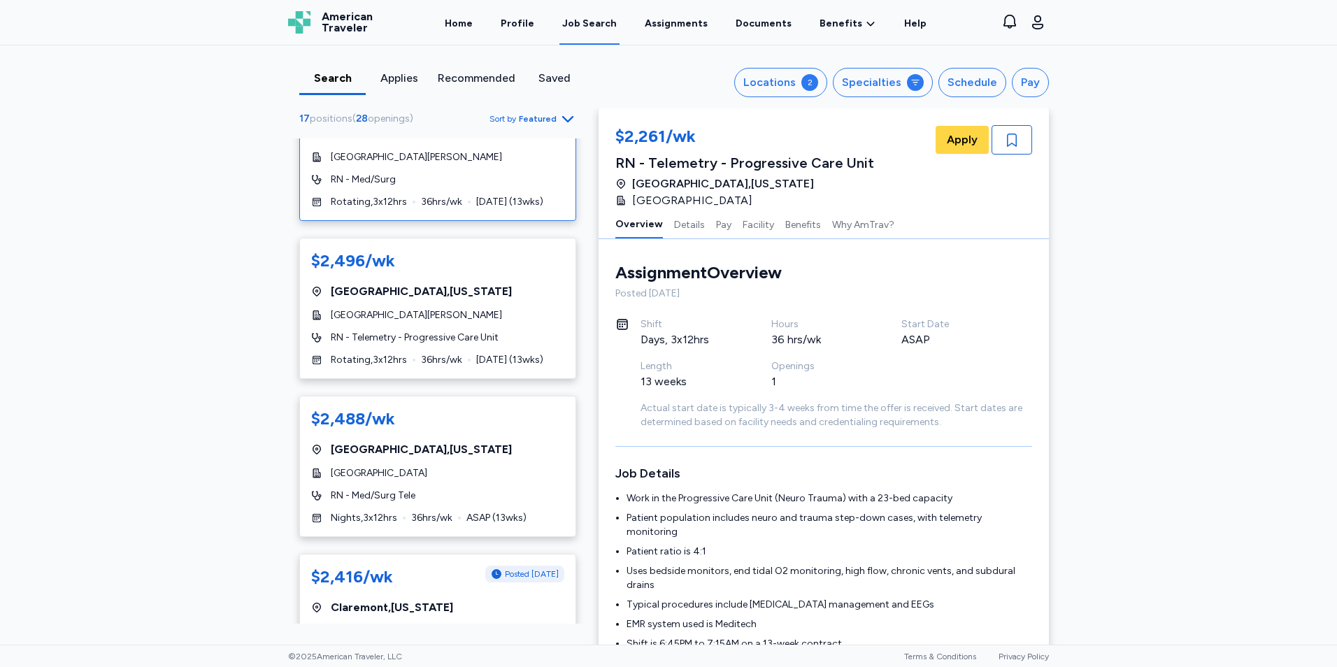
scroll to position [375, 0]
click at [494, 496] on div "RN - Med/Surg Tele" at bounding box center [437, 495] width 253 height 14
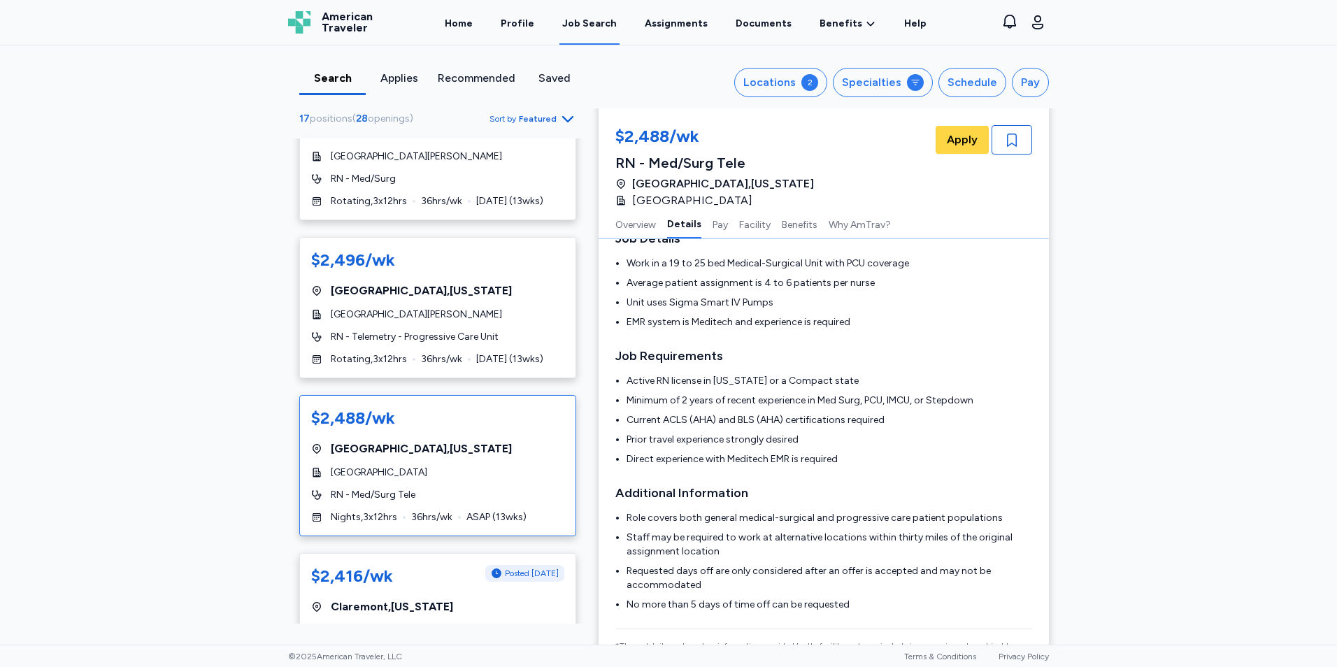
scroll to position [234, 0]
drag, startPoint x: 494, startPoint y: 422, endPoint x: 538, endPoint y: 315, distance: 115.4
click at [277, 417] on div "17 positions ( 28 openings ) Sort by Featured $3,064/wk Posted 1 hr ago [GEOGRA…" at bounding box center [438, 367] width 322 height 514
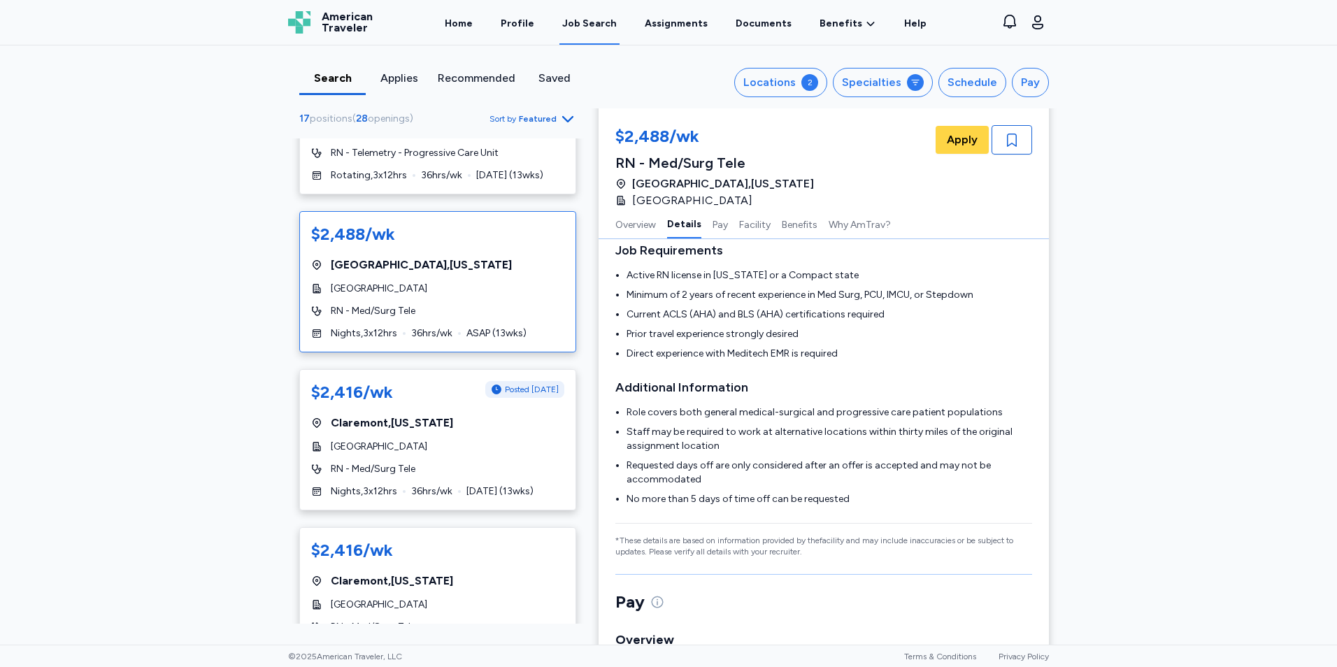
scroll to position [560, 0]
click at [449, 447] on div "[GEOGRAPHIC_DATA]" at bounding box center [437, 446] width 253 height 14
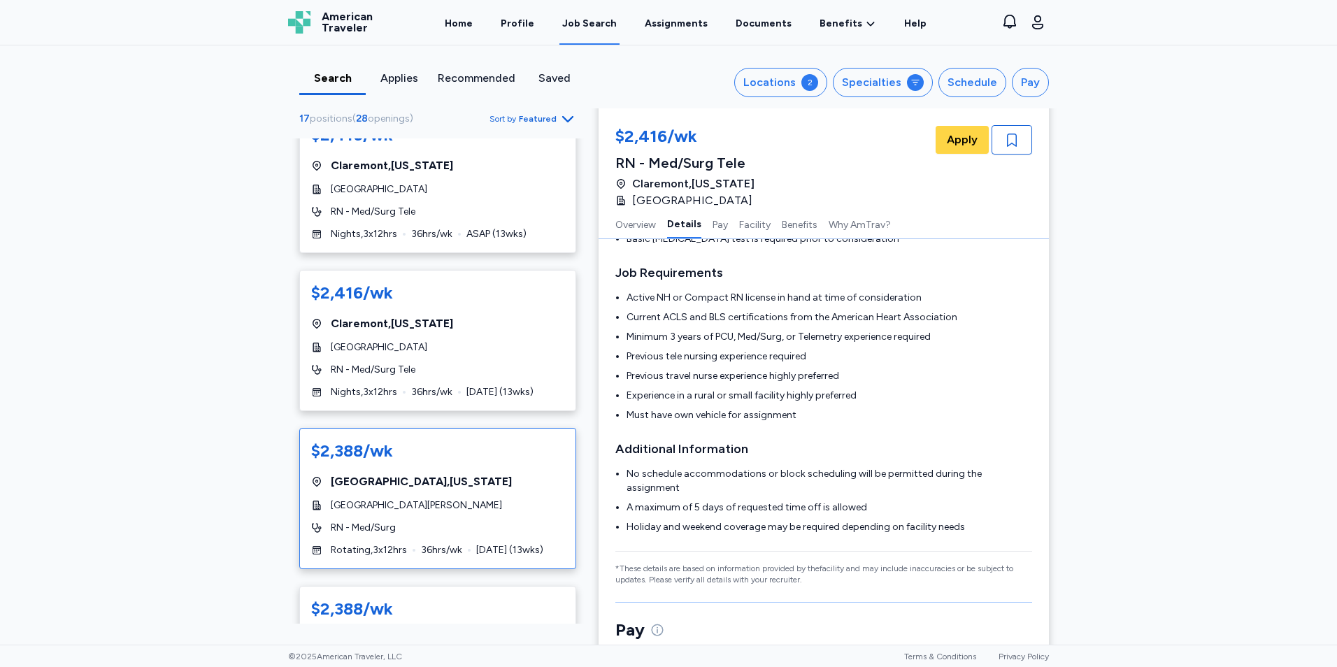
scroll to position [975, 0]
click at [511, 509] on div "[GEOGRAPHIC_DATA][PERSON_NAME]" at bounding box center [437, 505] width 253 height 14
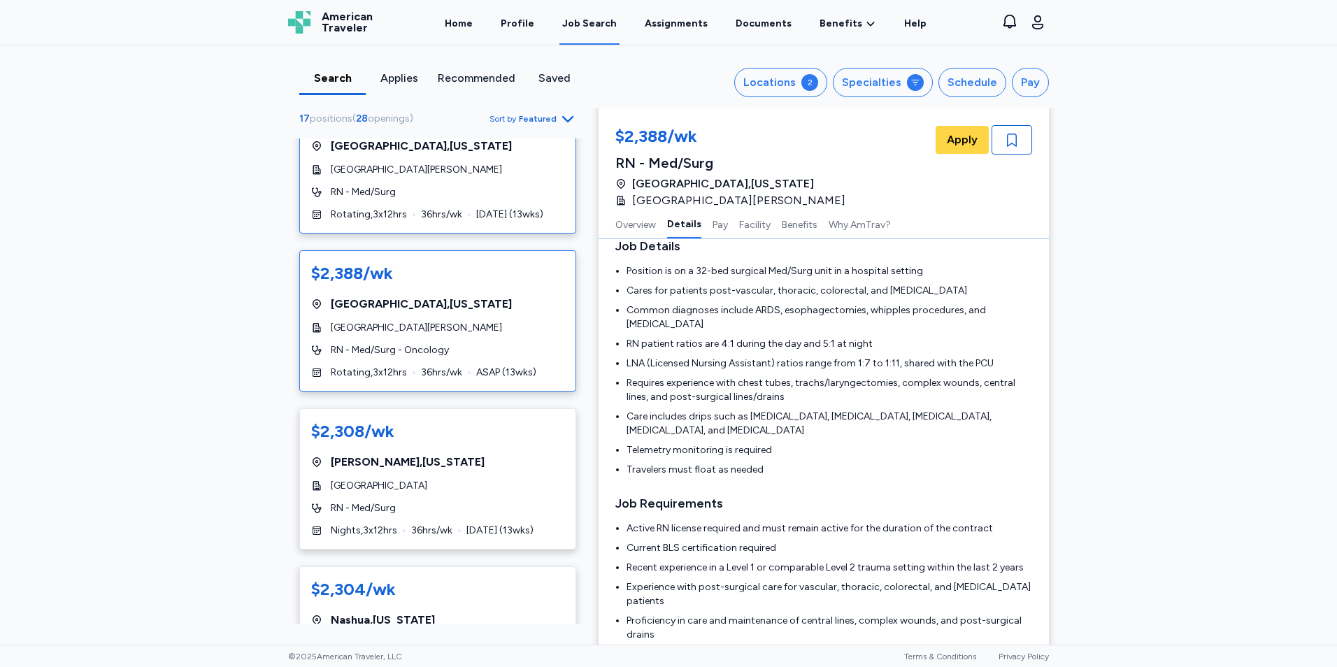
scroll to position [1311, 0]
click at [508, 503] on div "RN - Med/Surg" at bounding box center [437, 508] width 253 height 14
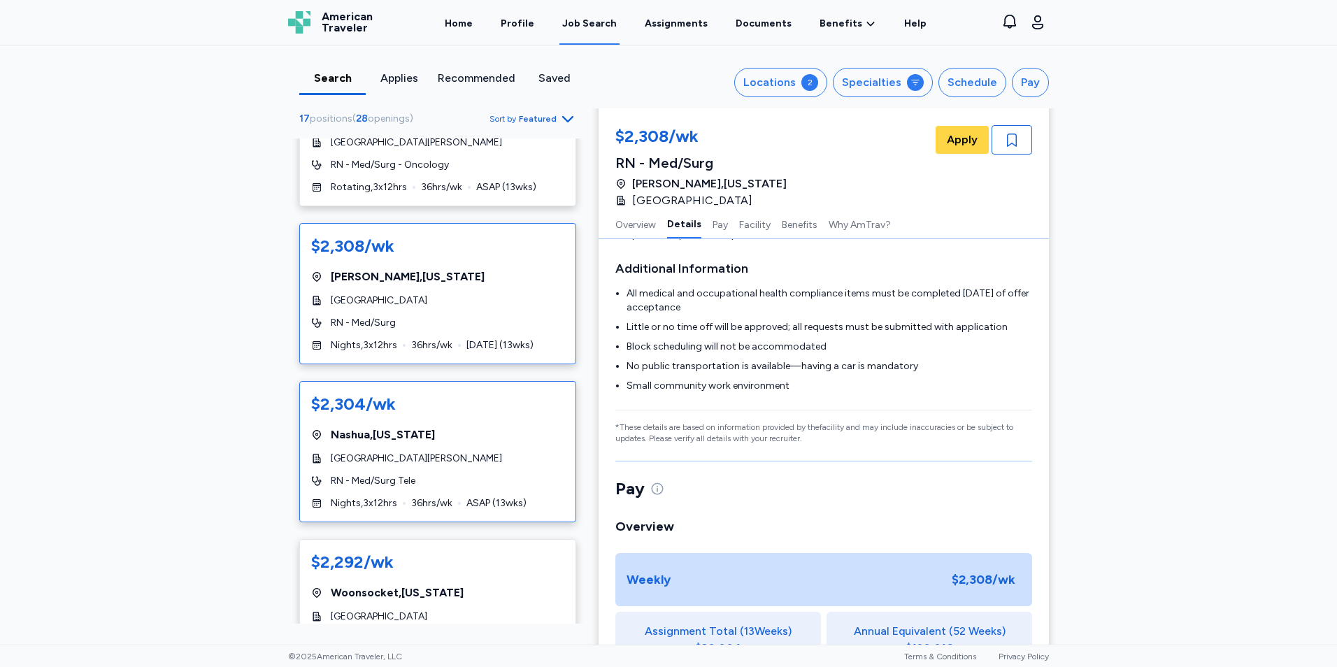
scroll to position [1496, 0]
click at [503, 428] on div "[GEOGRAPHIC_DATA] , [US_STATE]" at bounding box center [437, 434] width 253 height 17
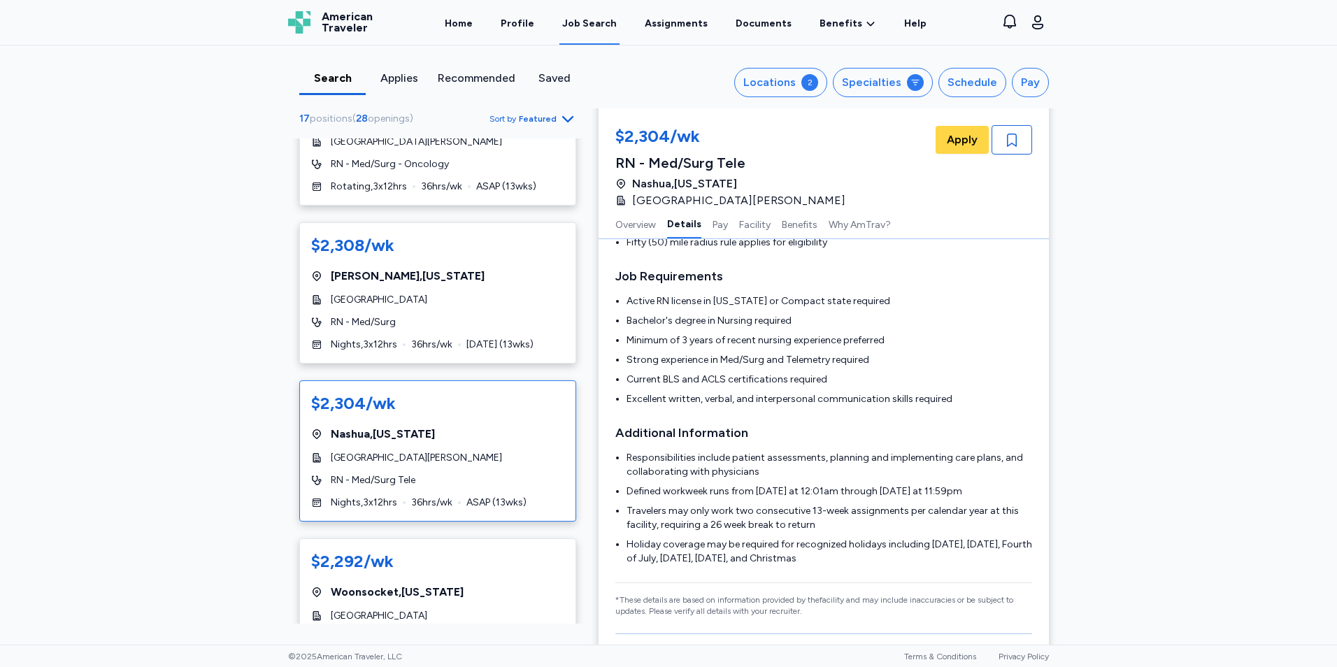
scroll to position [368, 0]
click at [467, 598] on div "Woonsocket , [US_STATE]" at bounding box center [437, 592] width 253 height 17
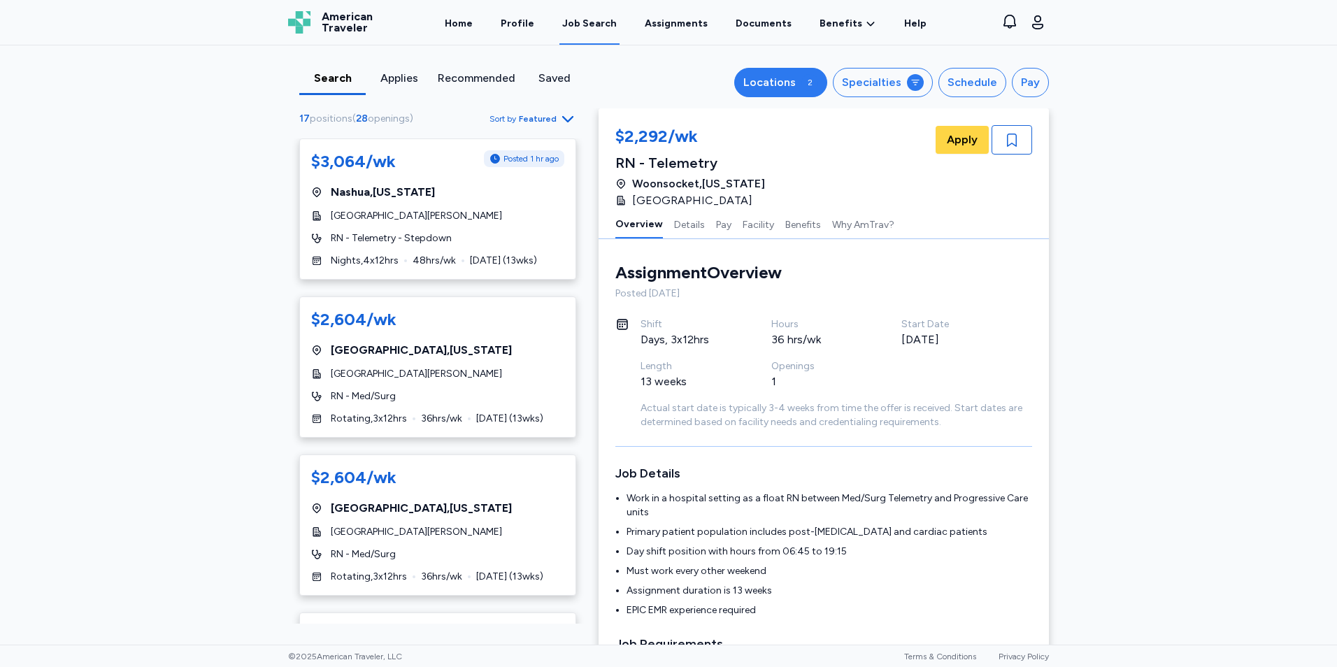
click at [788, 83] on div "Locations" at bounding box center [769, 82] width 52 height 17
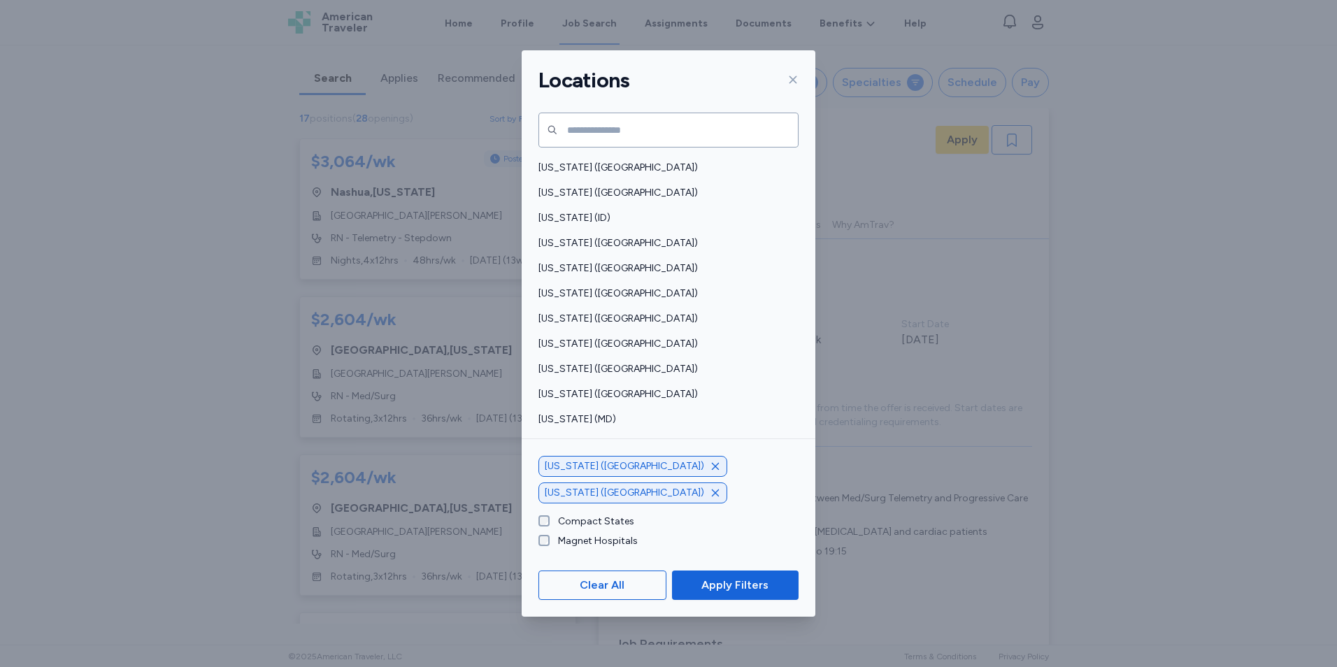
scroll to position [250, 0]
click at [614, 436] on div "[US_STATE] ([GEOGRAPHIC_DATA])" at bounding box center [669, 443] width 294 height 25
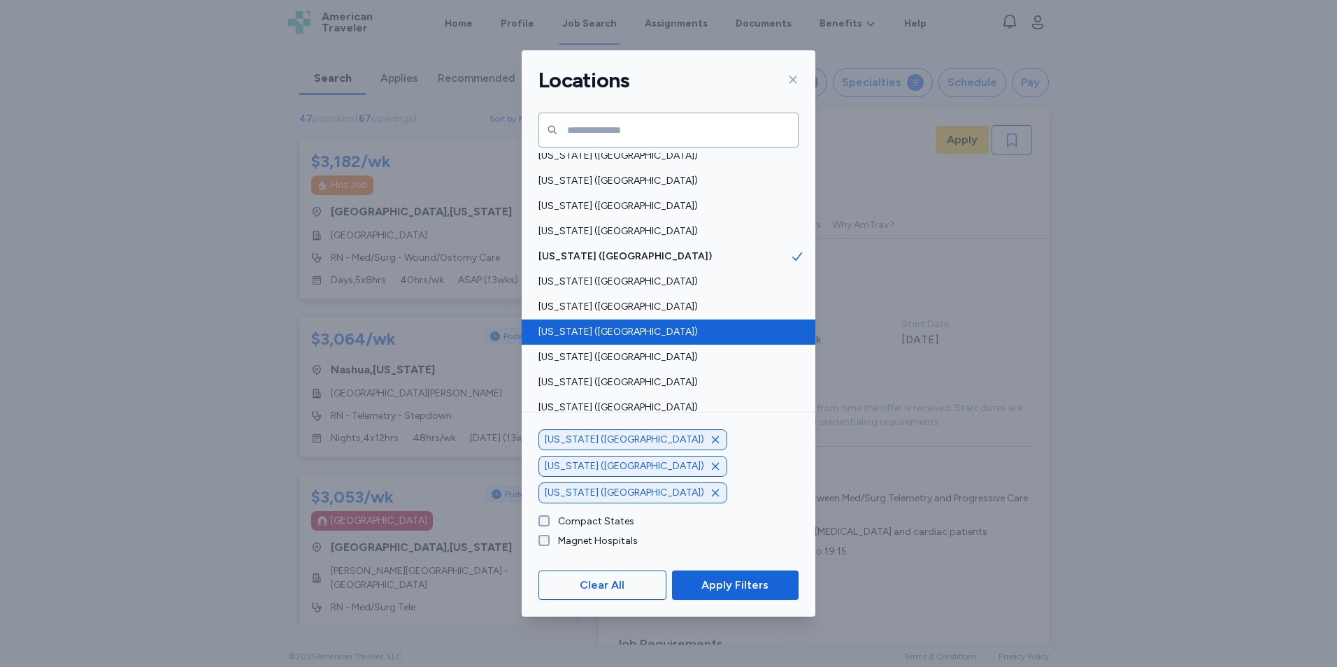
scroll to position [998, 0]
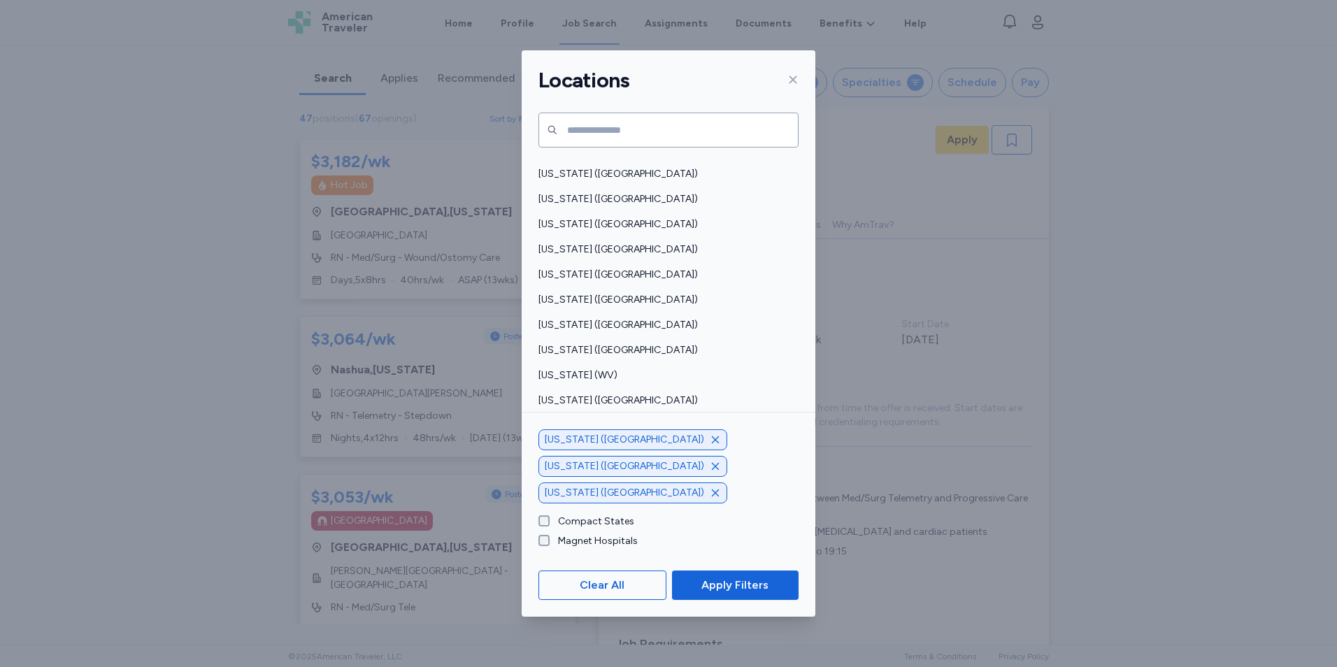
click at [634, 418] on div "[US_STATE] (WY)" at bounding box center [669, 425] width 294 height 25
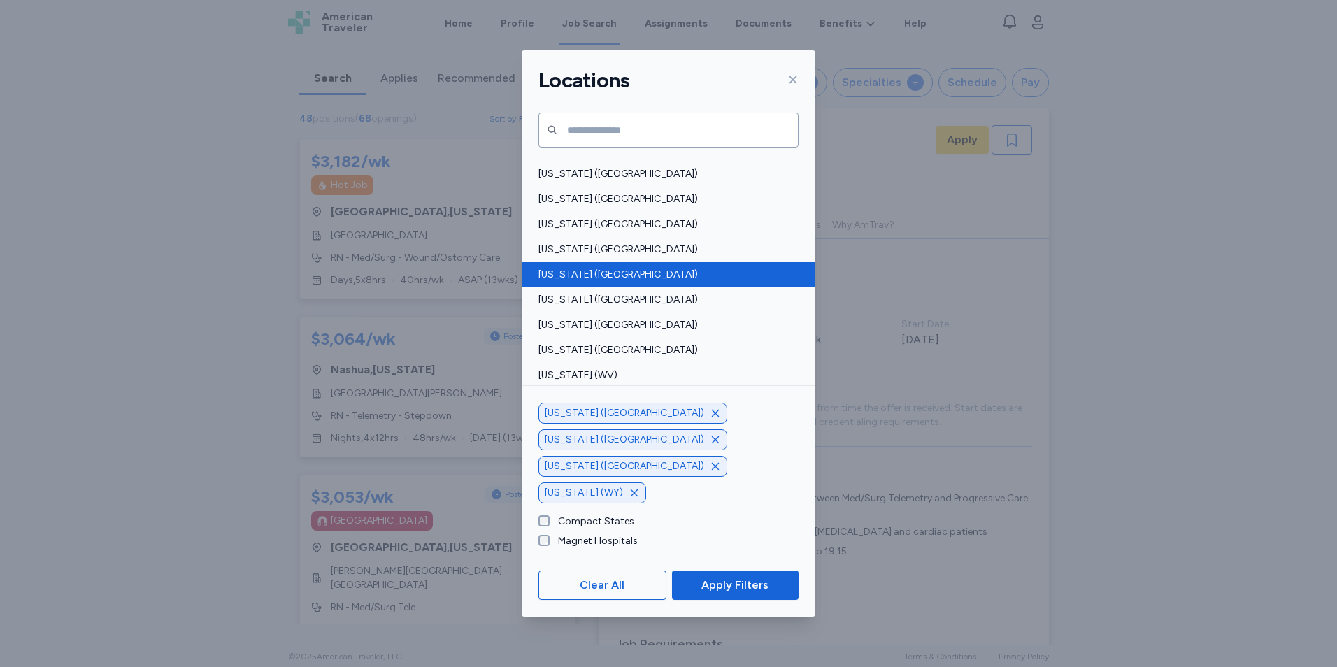
click at [637, 284] on div "[US_STATE] ([GEOGRAPHIC_DATA])" at bounding box center [669, 274] width 294 height 25
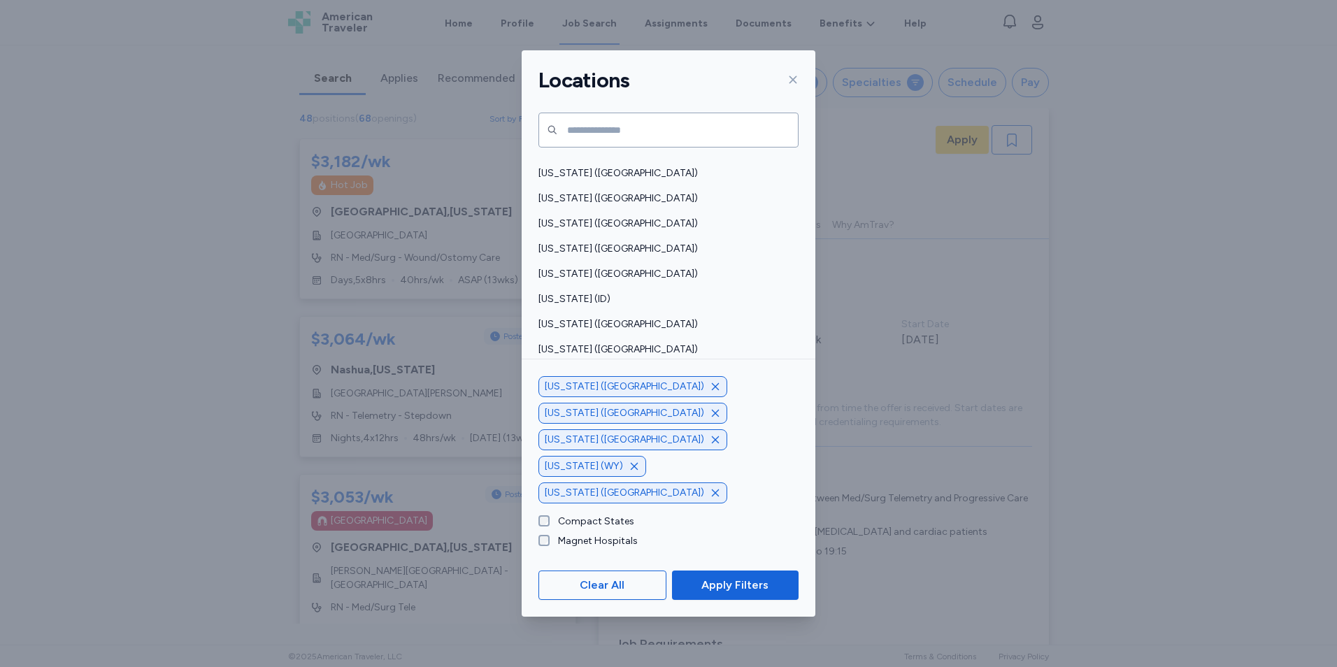
scroll to position [168, 0]
click at [626, 294] on span "[US_STATE] (ID)" at bounding box center [664, 300] width 252 height 14
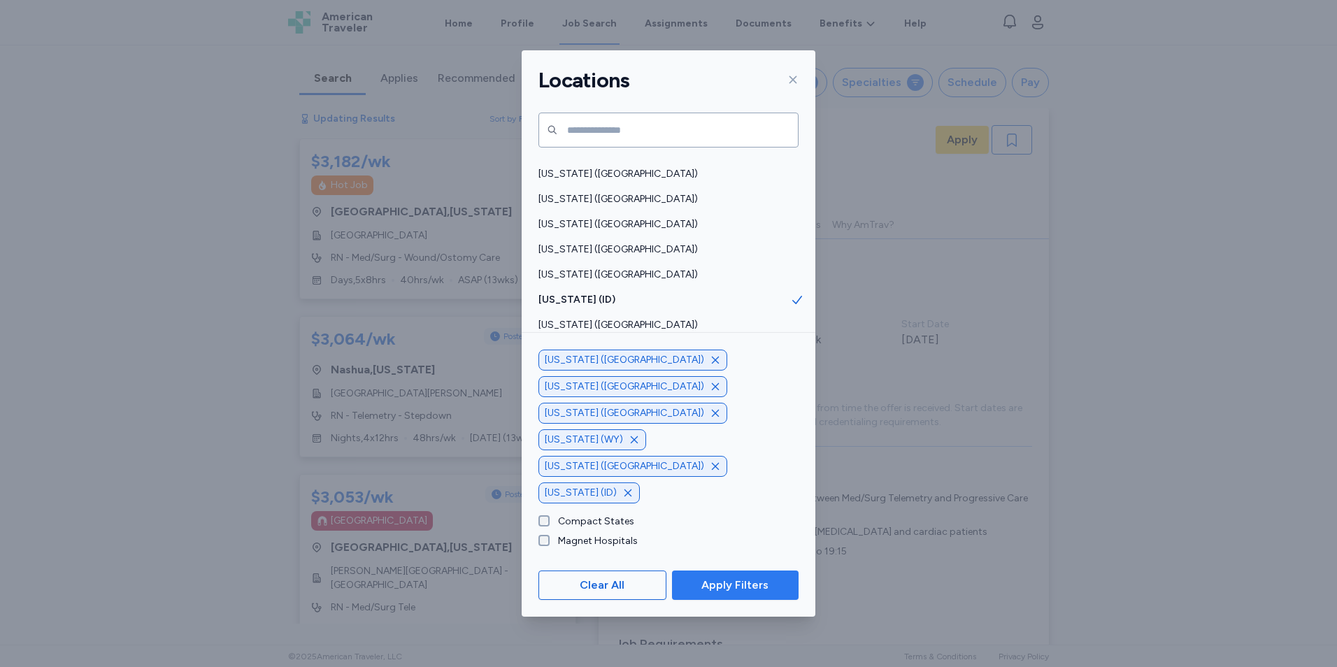
click at [697, 582] on span "Apply Filters" at bounding box center [735, 585] width 104 height 17
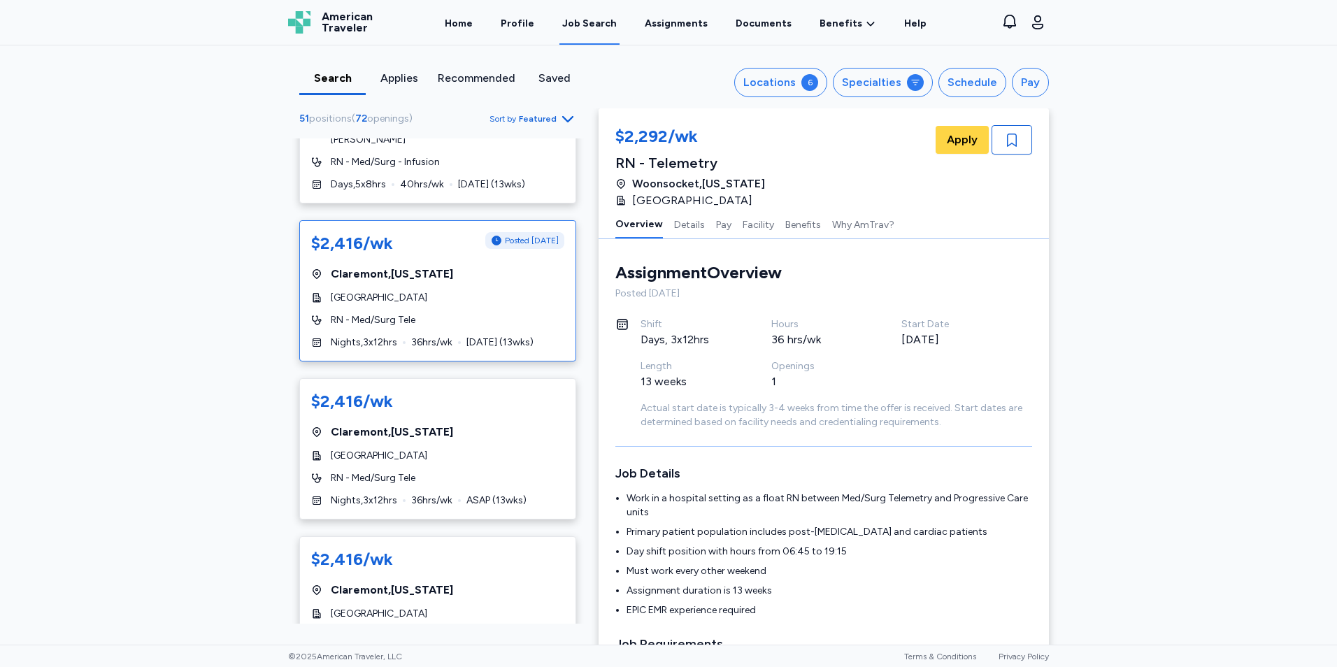
scroll to position [2296, 0]
click at [515, 290] on div "[GEOGRAPHIC_DATA]" at bounding box center [437, 297] width 253 height 14
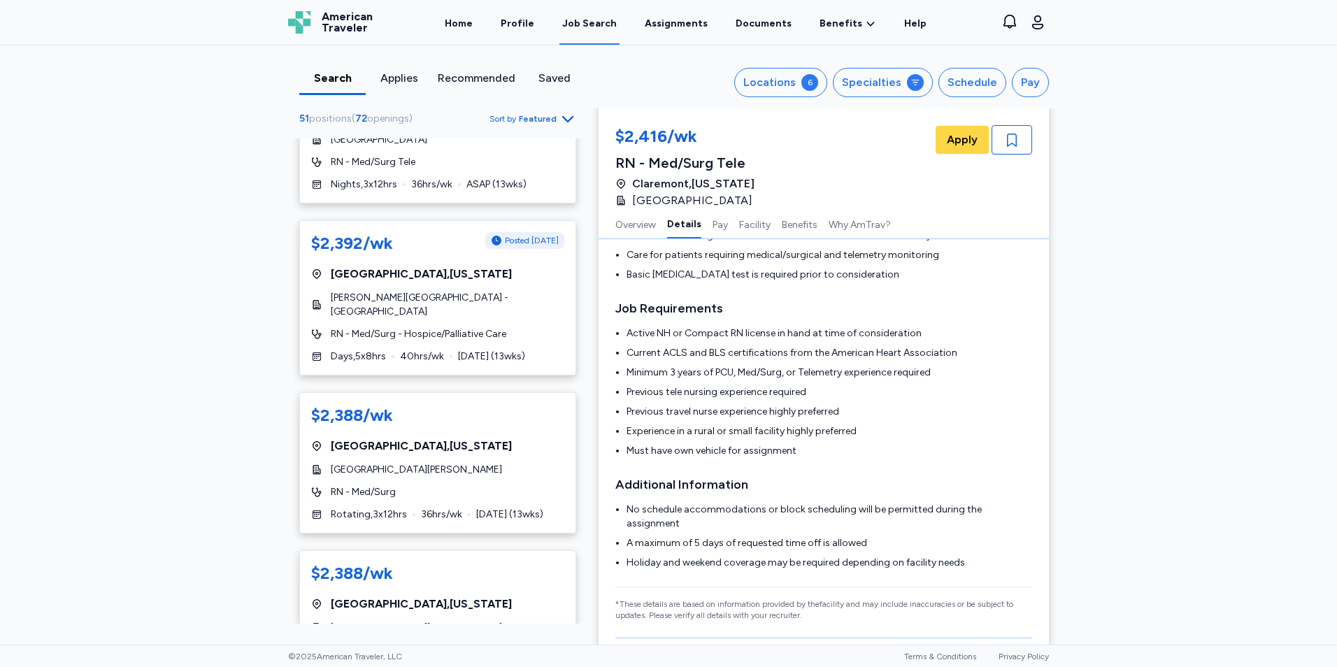
scroll to position [3498, 0]
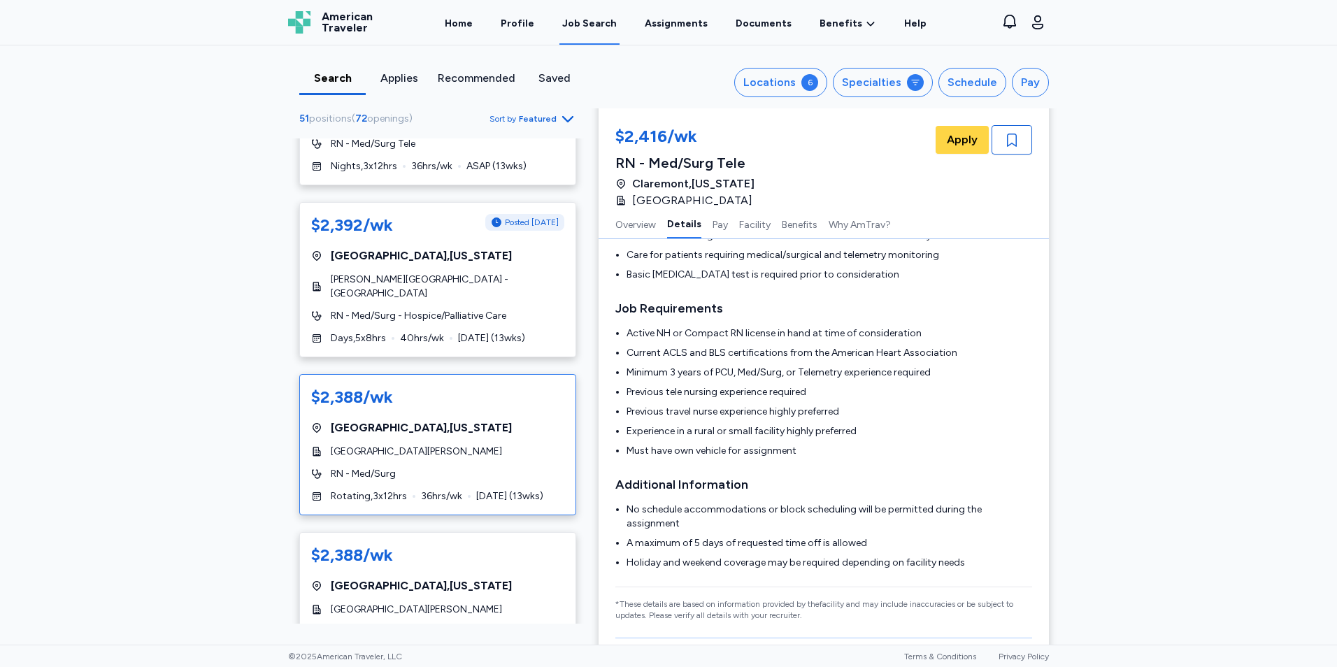
click at [534, 445] on div "[GEOGRAPHIC_DATA][PERSON_NAME]" at bounding box center [437, 452] width 253 height 14
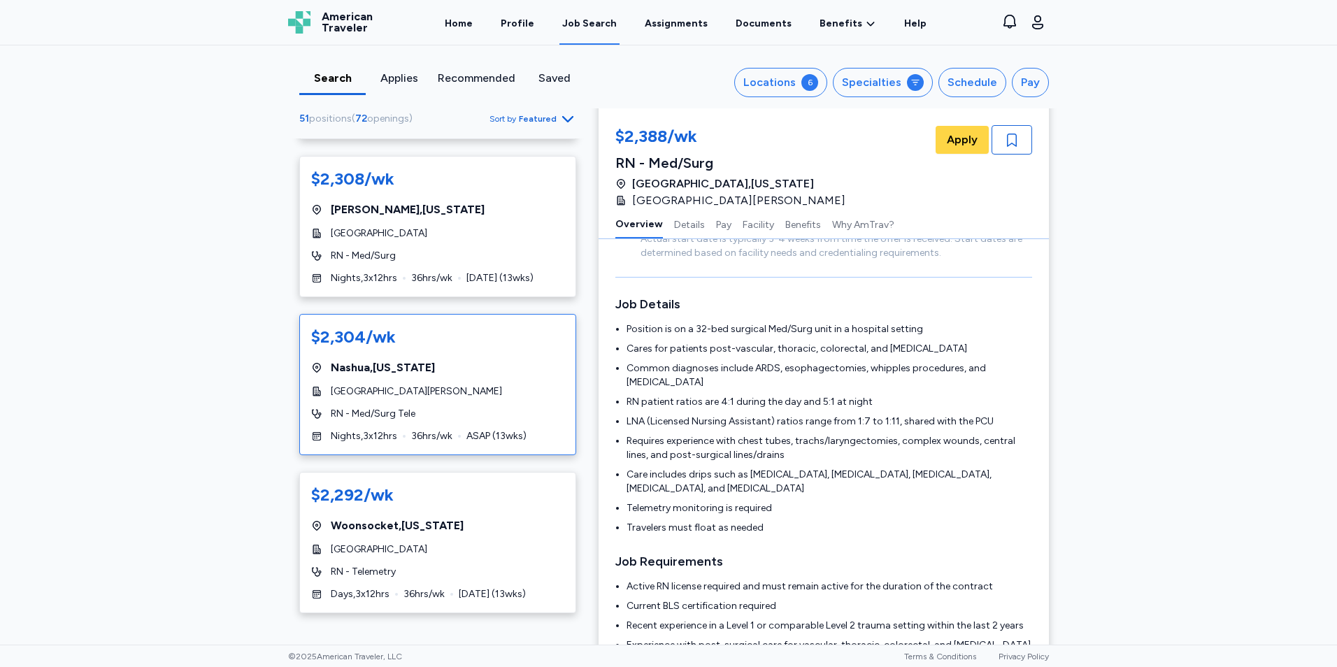
scroll to position [4349, 0]
click at [522, 359] on div "[GEOGRAPHIC_DATA] , [US_STATE]" at bounding box center [437, 367] width 253 height 17
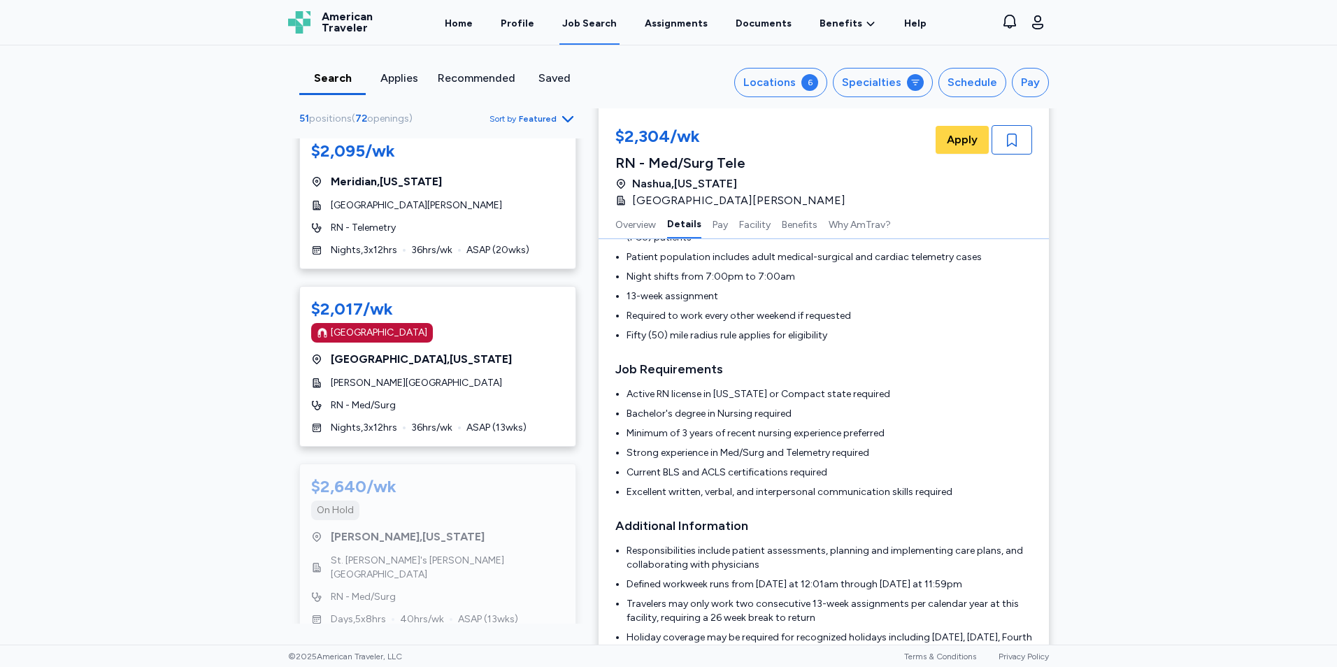
scroll to position [7796, 0]
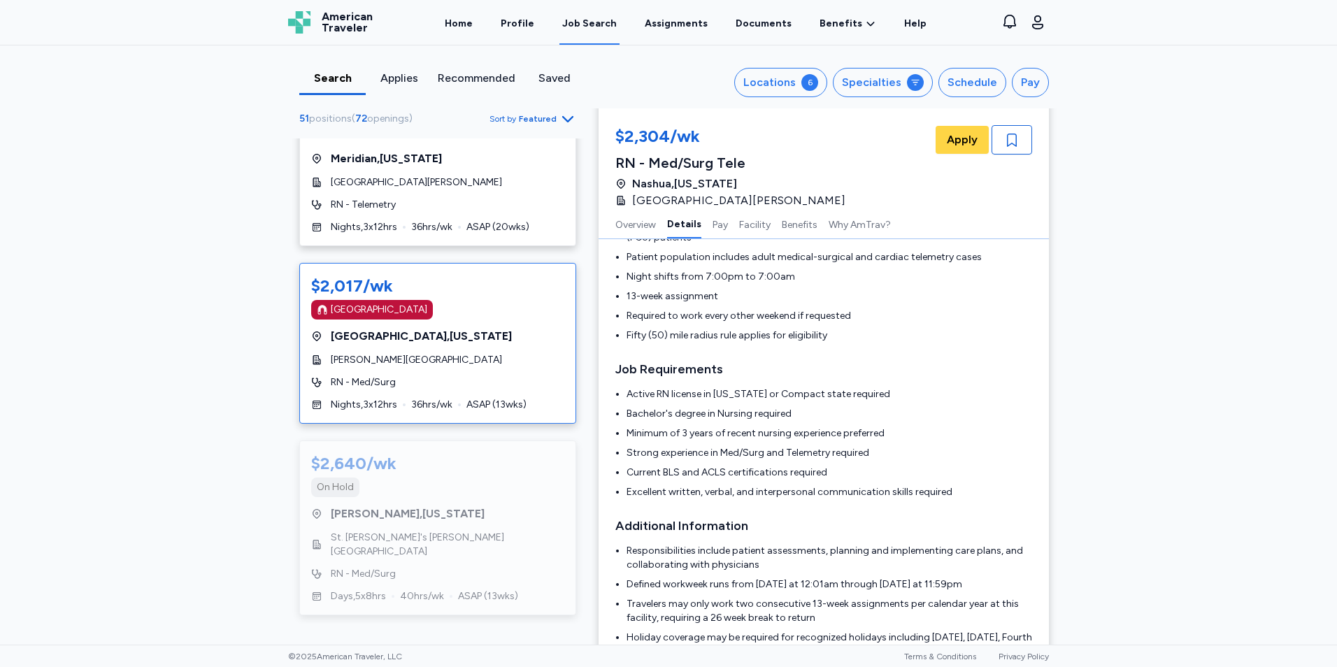
click at [529, 324] on div "$2,017/wk [GEOGRAPHIC_DATA] [GEOGRAPHIC_DATA] , [US_STATE][GEOGRAPHIC_DATA][PER…" at bounding box center [437, 343] width 277 height 161
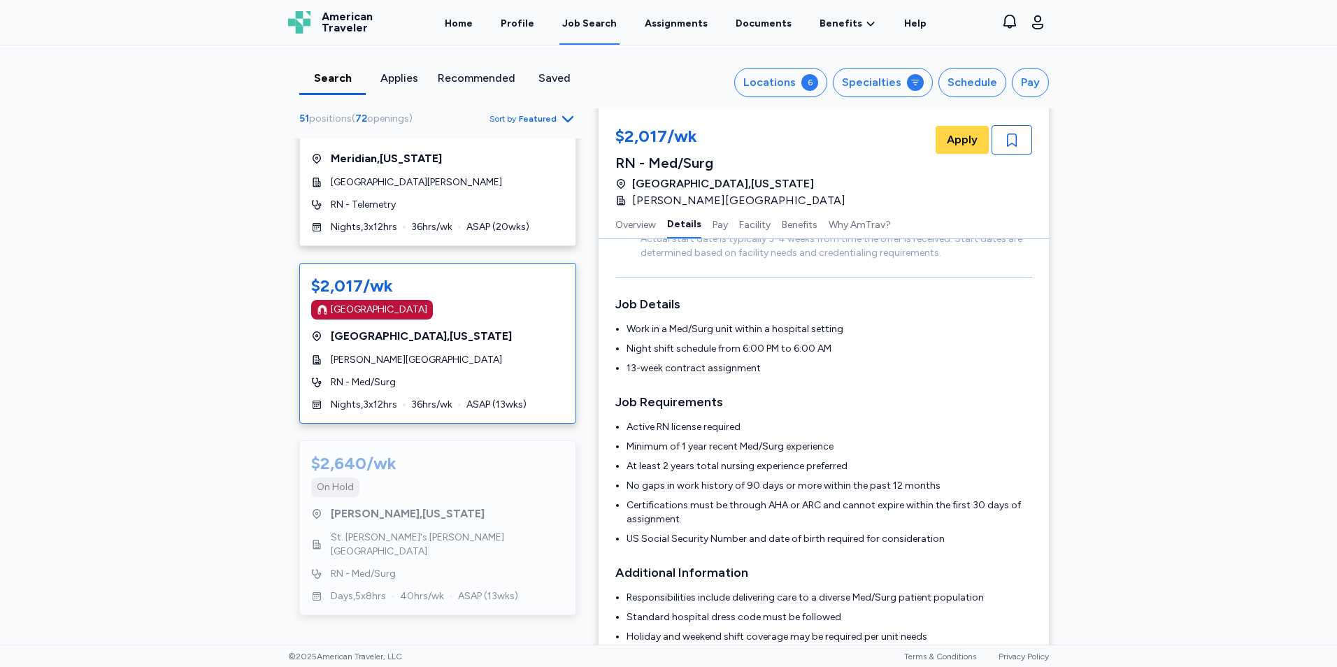
scroll to position [244, 0]
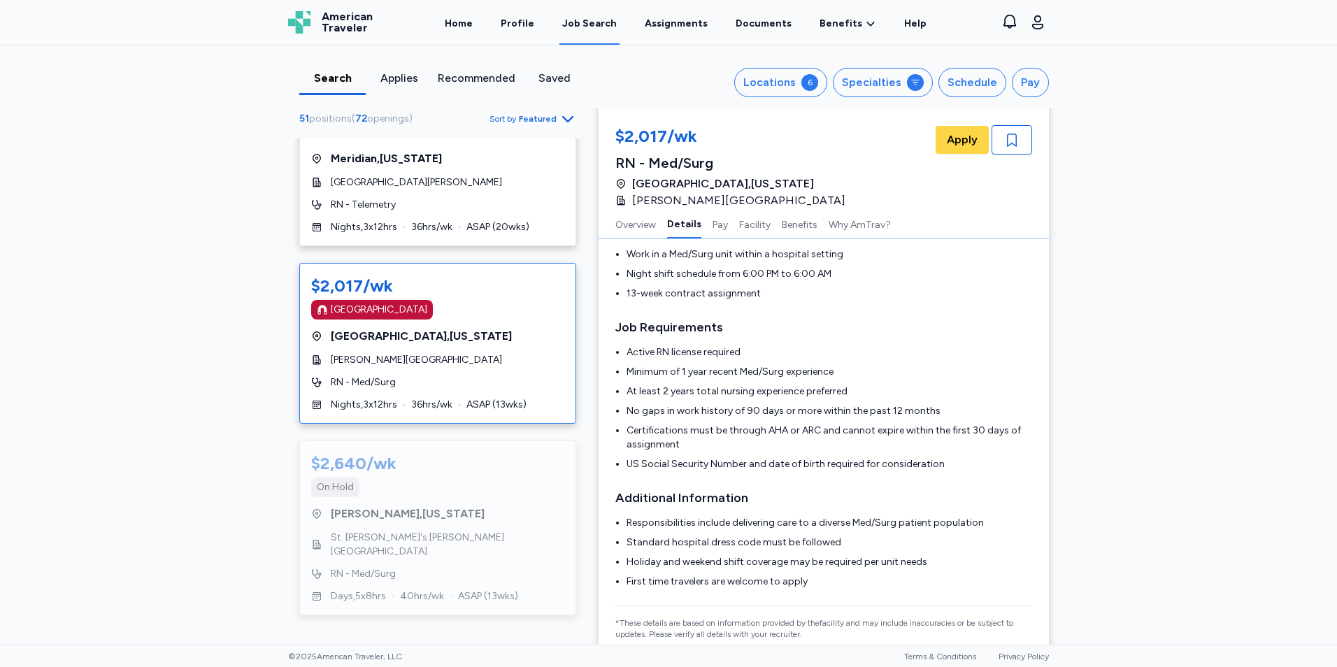
click at [559, 632] on icon "Go to next 50 jobs" at bounding box center [567, 640] width 17 height 17
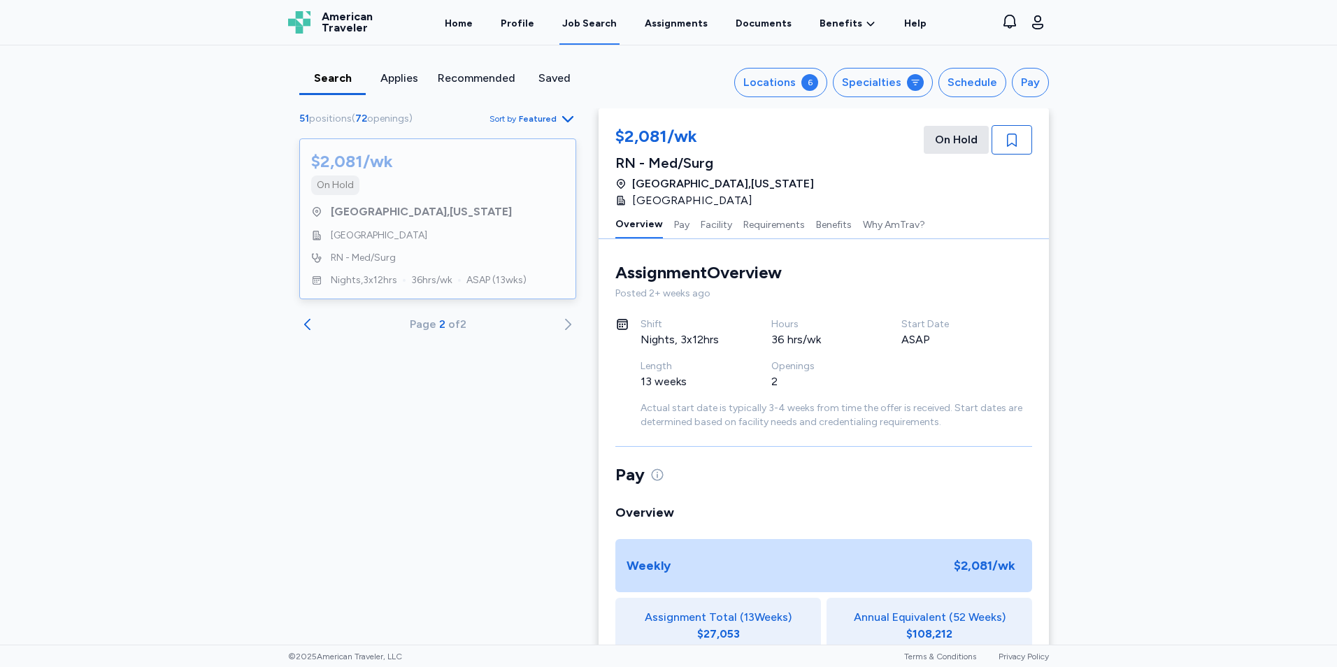
click at [595, 20] on div "Job Search" at bounding box center [589, 24] width 55 height 14
click at [475, 33] on link "Home" at bounding box center [459, 22] width 34 height 43
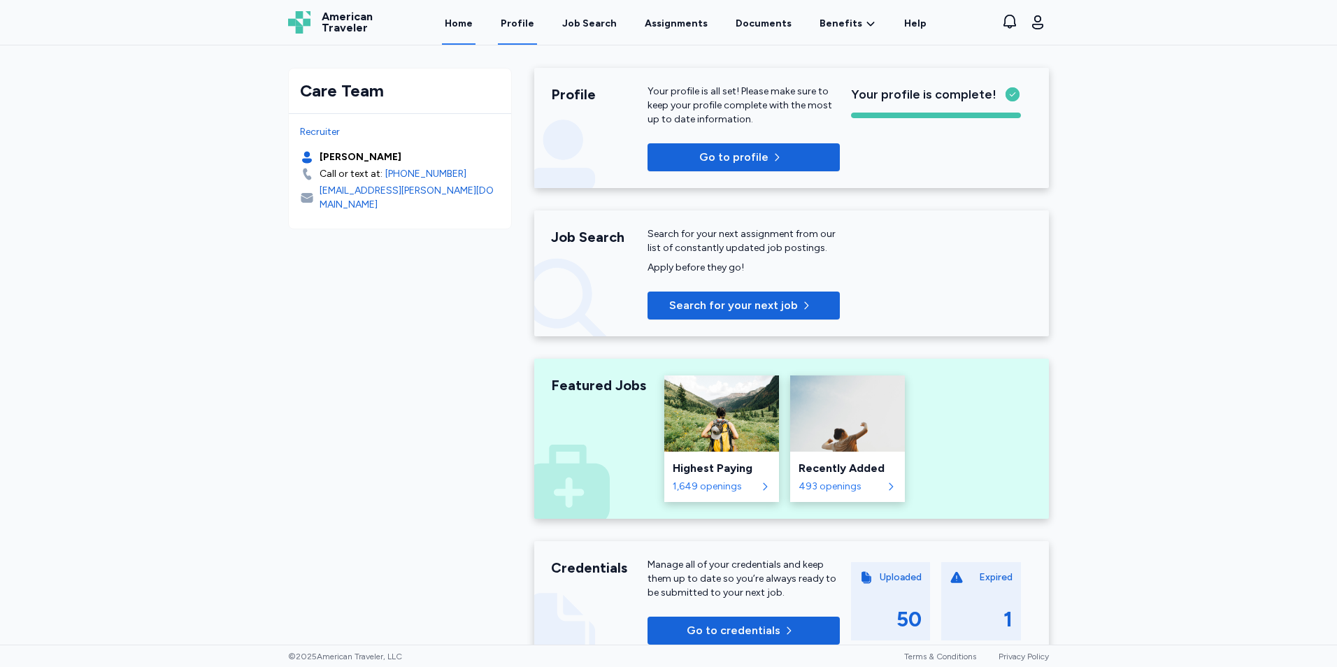
click at [531, 34] on link "Profile" at bounding box center [517, 22] width 39 height 43
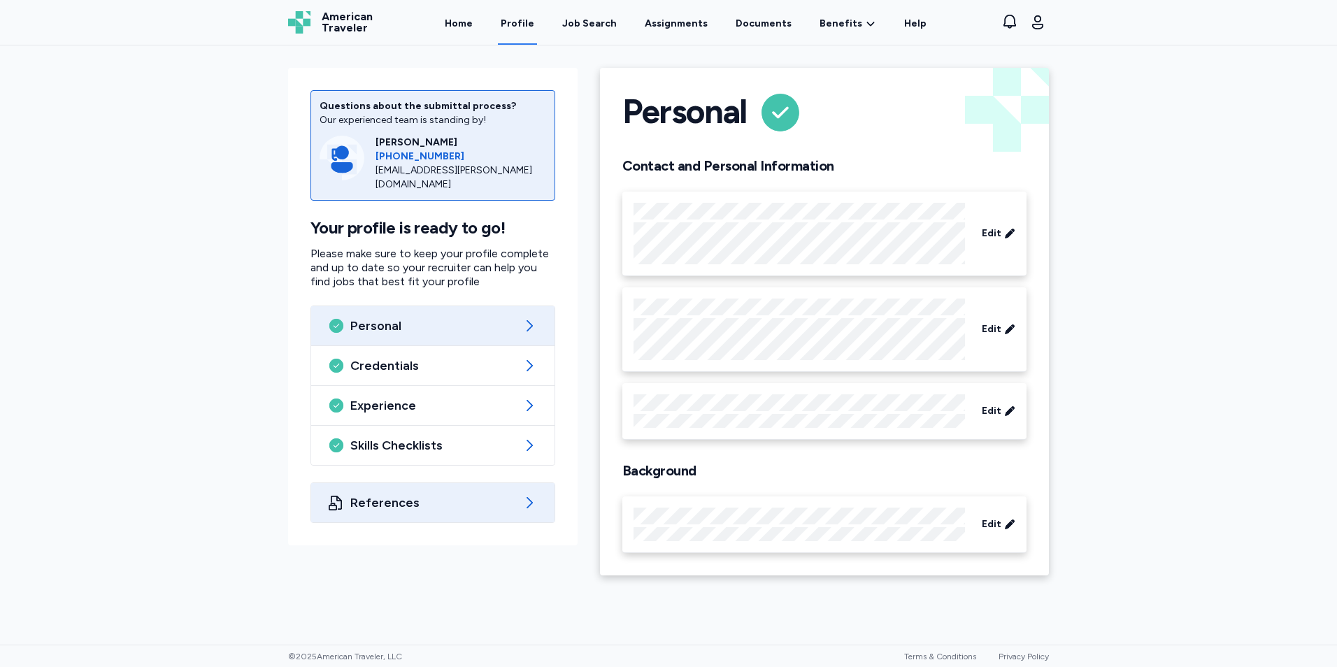
click at [510, 511] on div "References" at bounding box center [432, 502] width 243 height 39
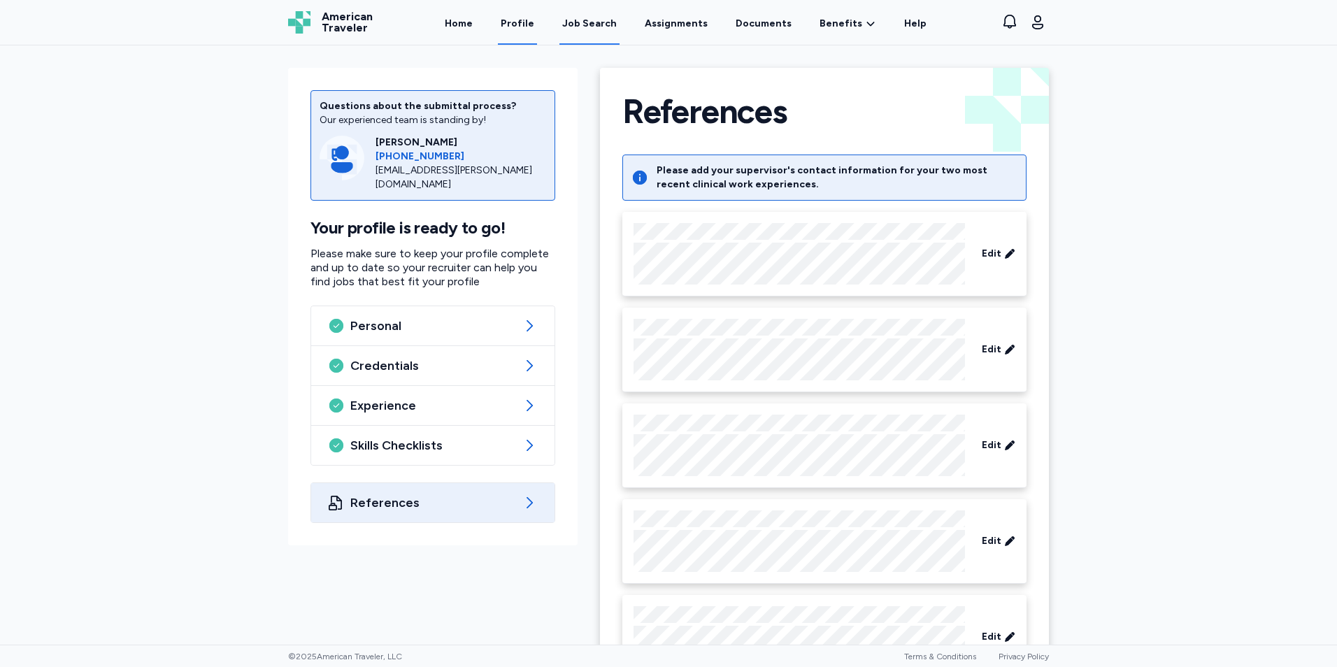
click at [613, 30] on div "Job Search" at bounding box center [589, 24] width 55 height 14
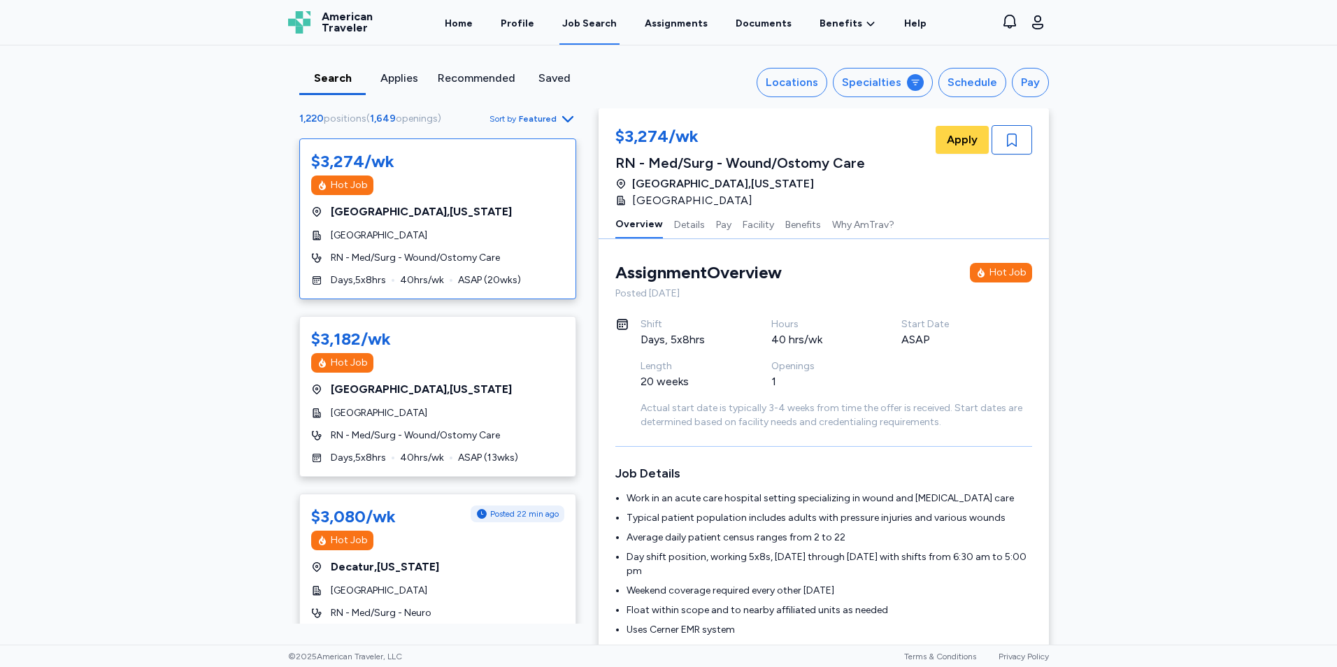
click at [473, 84] on div "Recommended" at bounding box center [477, 78] width 78 height 17
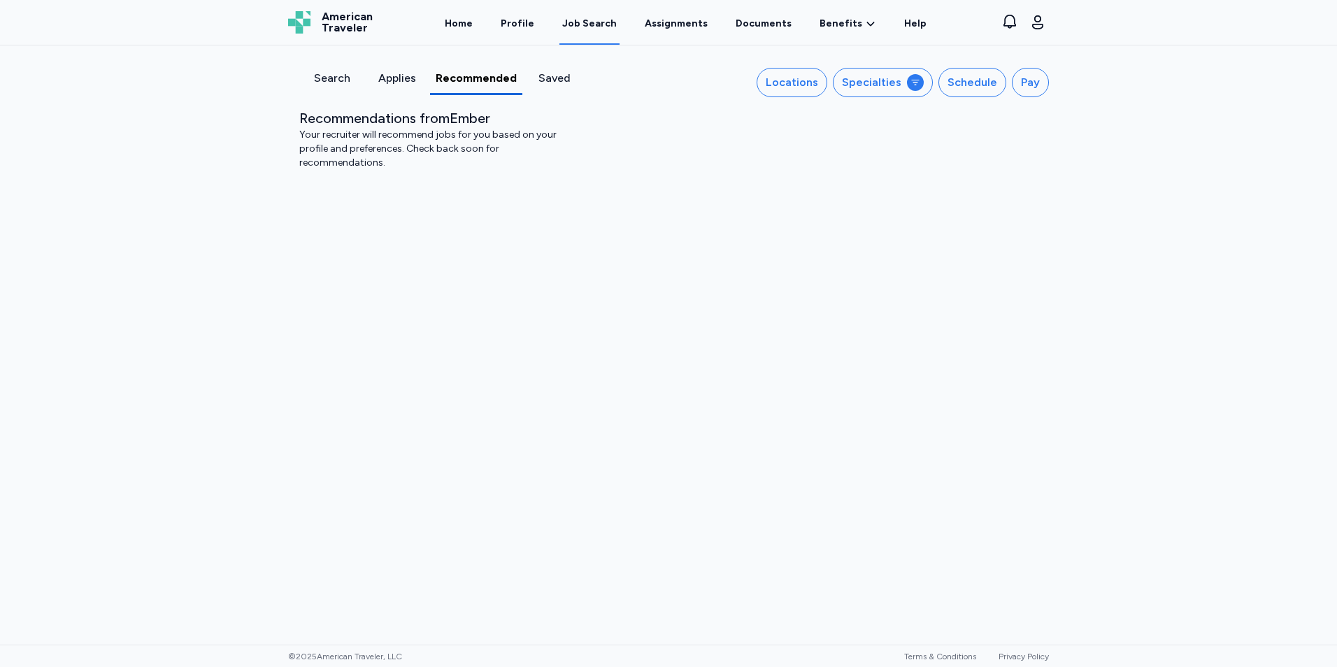
click at [414, 76] on div "Applies" at bounding box center [397, 78] width 54 height 17
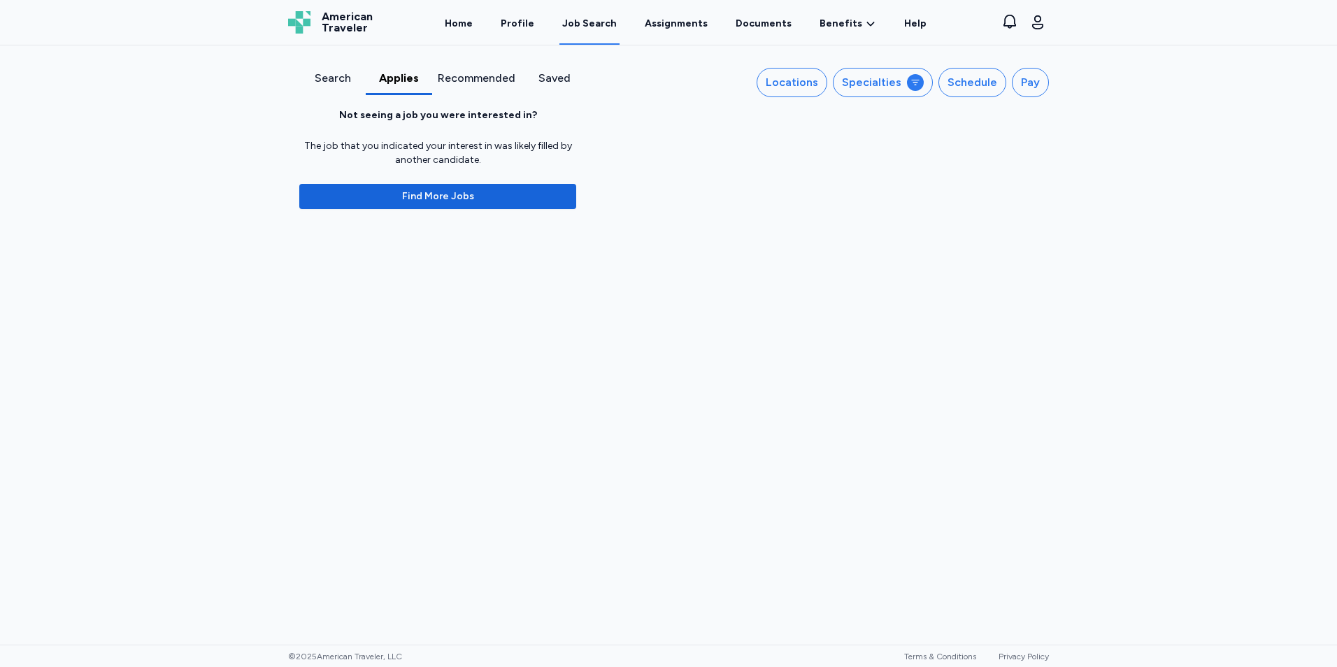
click at [340, 76] on div "Search" at bounding box center [332, 78] width 55 height 17
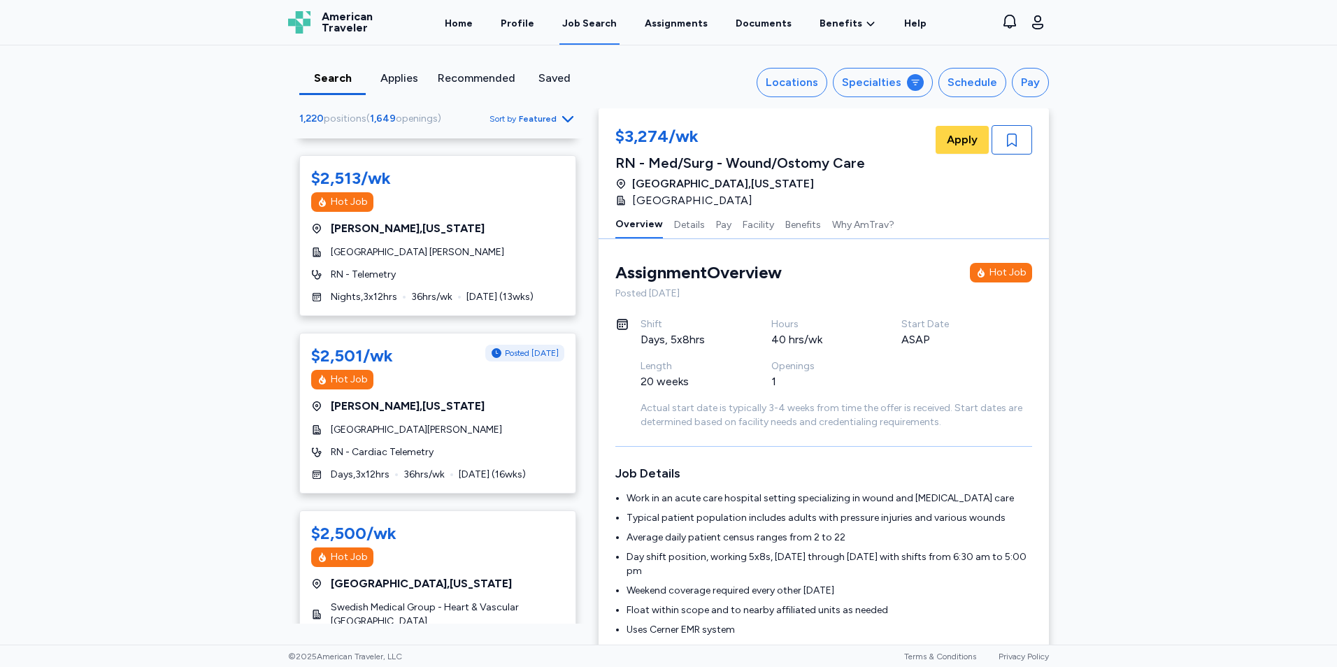
scroll to position [1610, 0]
click at [958, 69] on button "Schedule" at bounding box center [972, 82] width 68 height 29
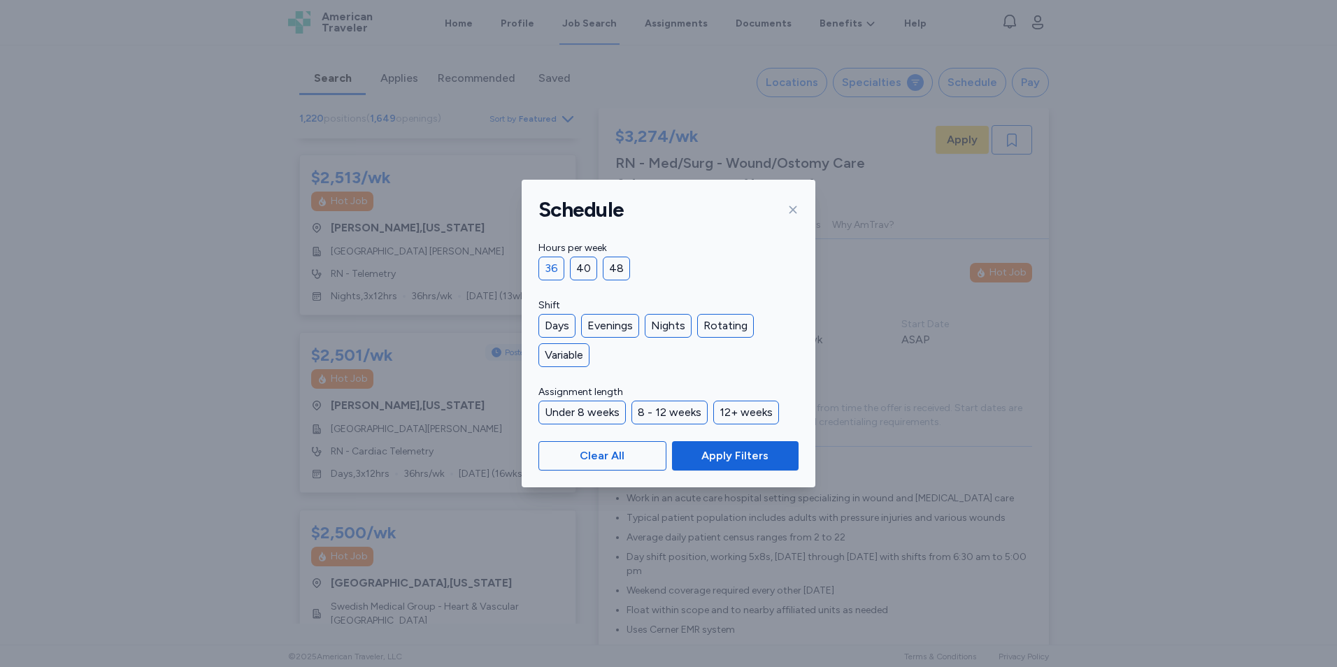
click at [538, 273] on div "36" at bounding box center [551, 269] width 26 height 24
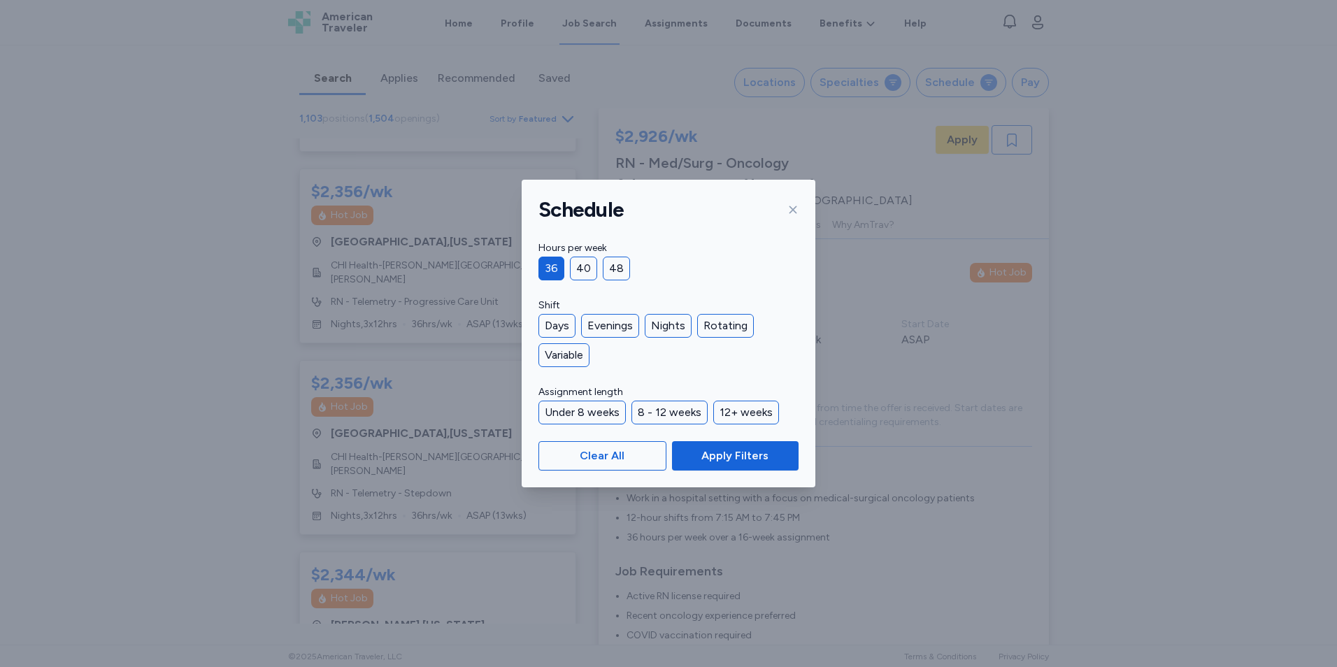
scroll to position [531, 0]
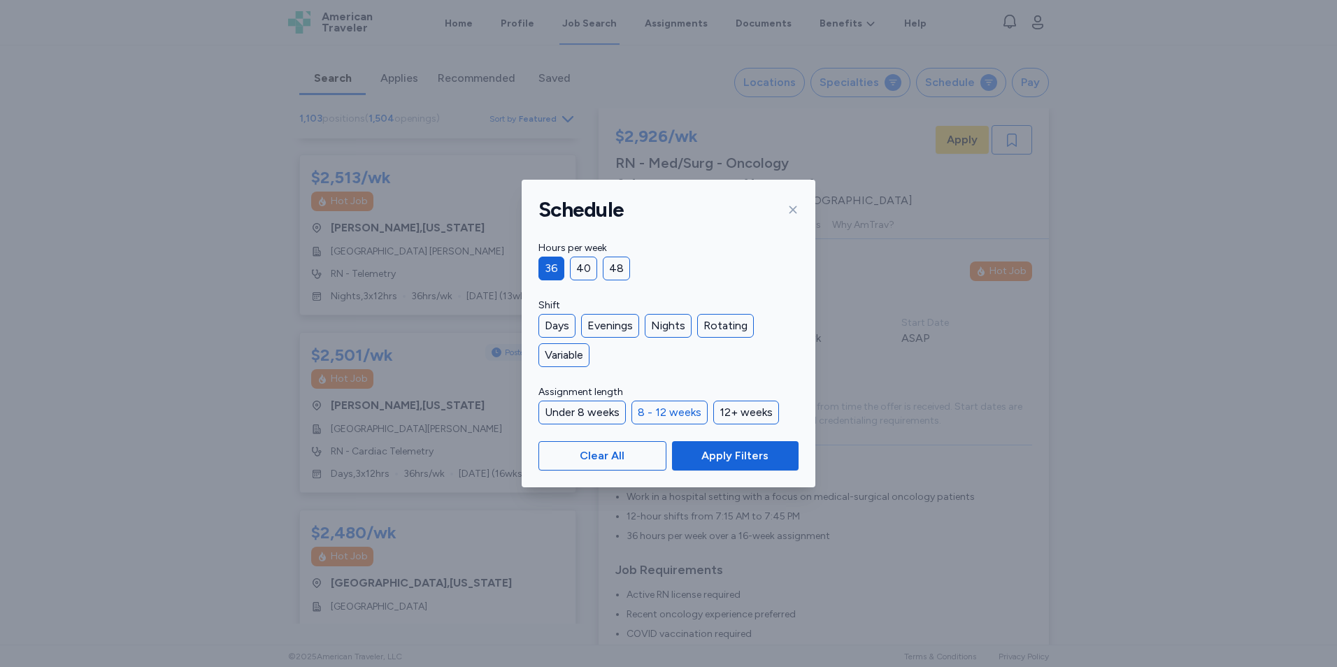
click at [659, 405] on div "8 - 12 weeks" at bounding box center [669, 413] width 76 height 24
click at [712, 459] on span "Apply Filters" at bounding box center [734, 455] width 67 height 17
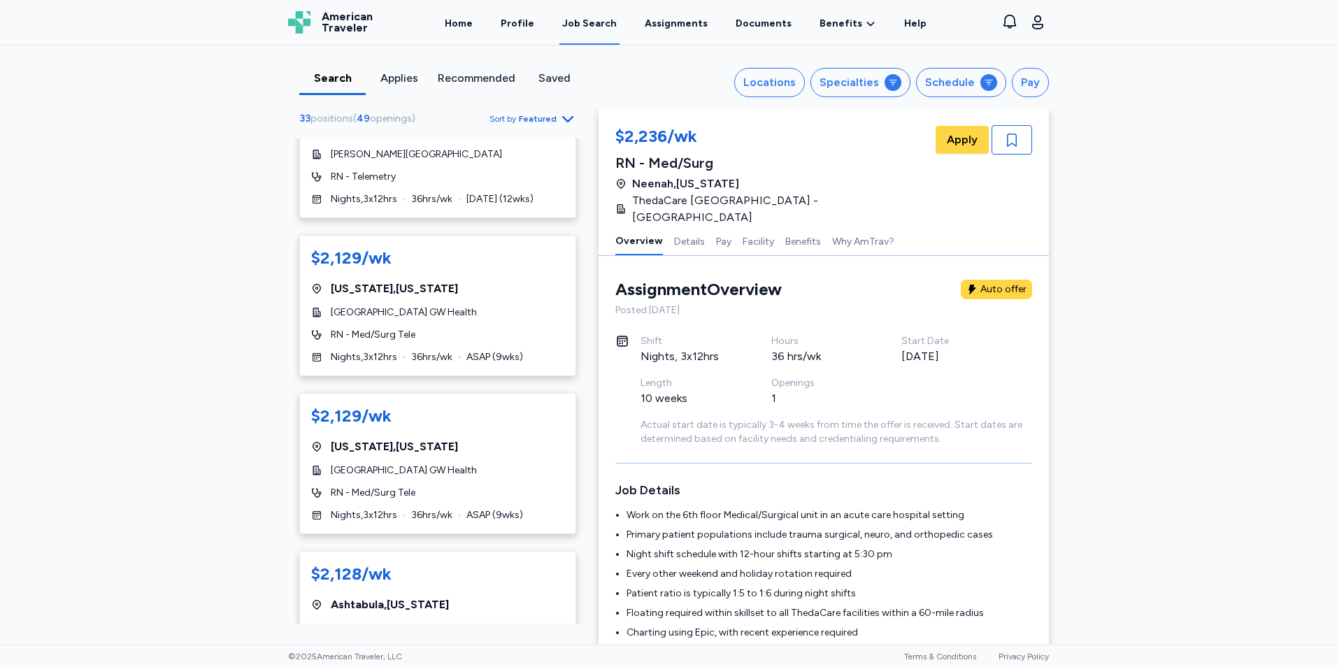
scroll to position [324, 0]
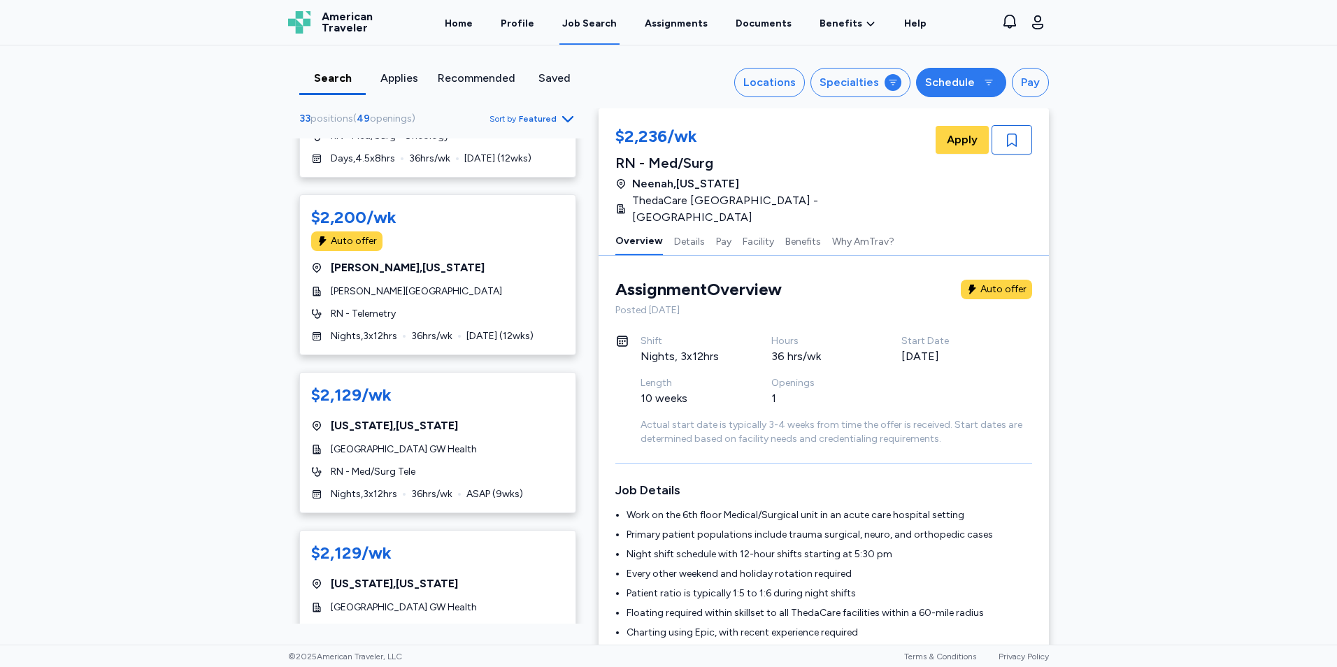
click at [936, 86] on div "Schedule" at bounding box center [950, 82] width 50 height 17
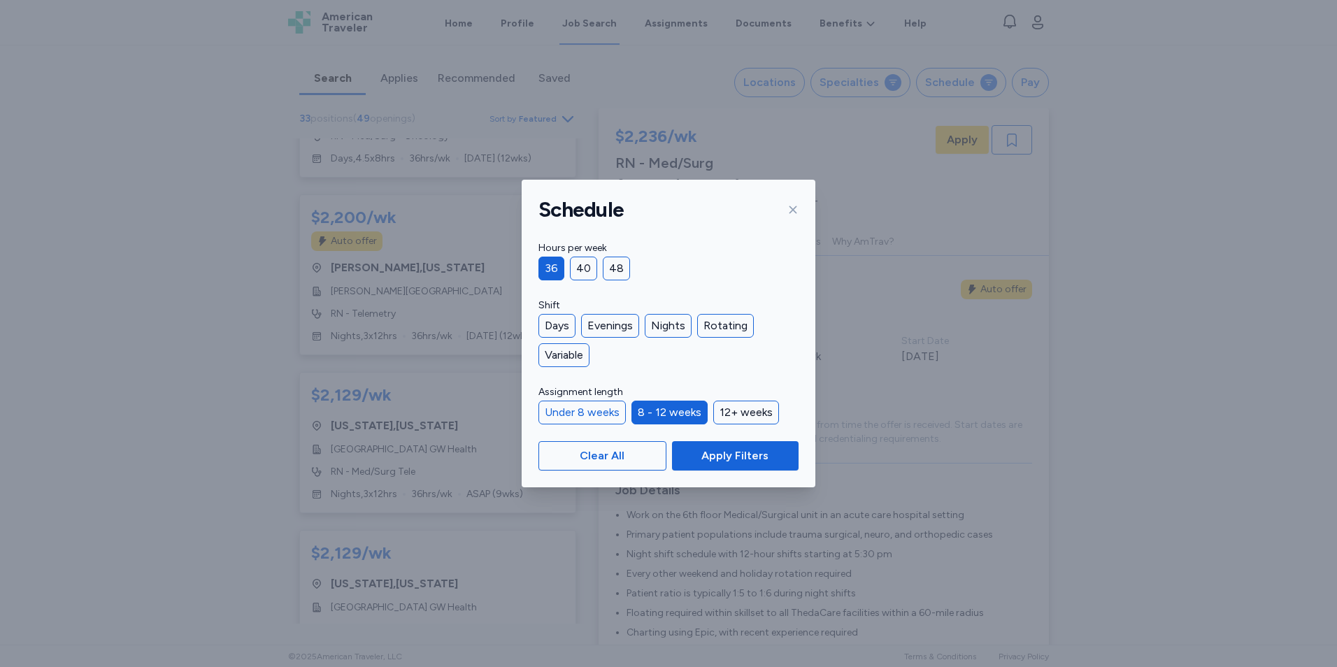
click at [596, 403] on div "Under 8 weeks" at bounding box center [581, 413] width 87 height 24
click at [687, 414] on div "8 - 12 weeks" at bounding box center [669, 413] width 76 height 24
click at [721, 443] on button "Apply Filters" at bounding box center [735, 455] width 127 height 29
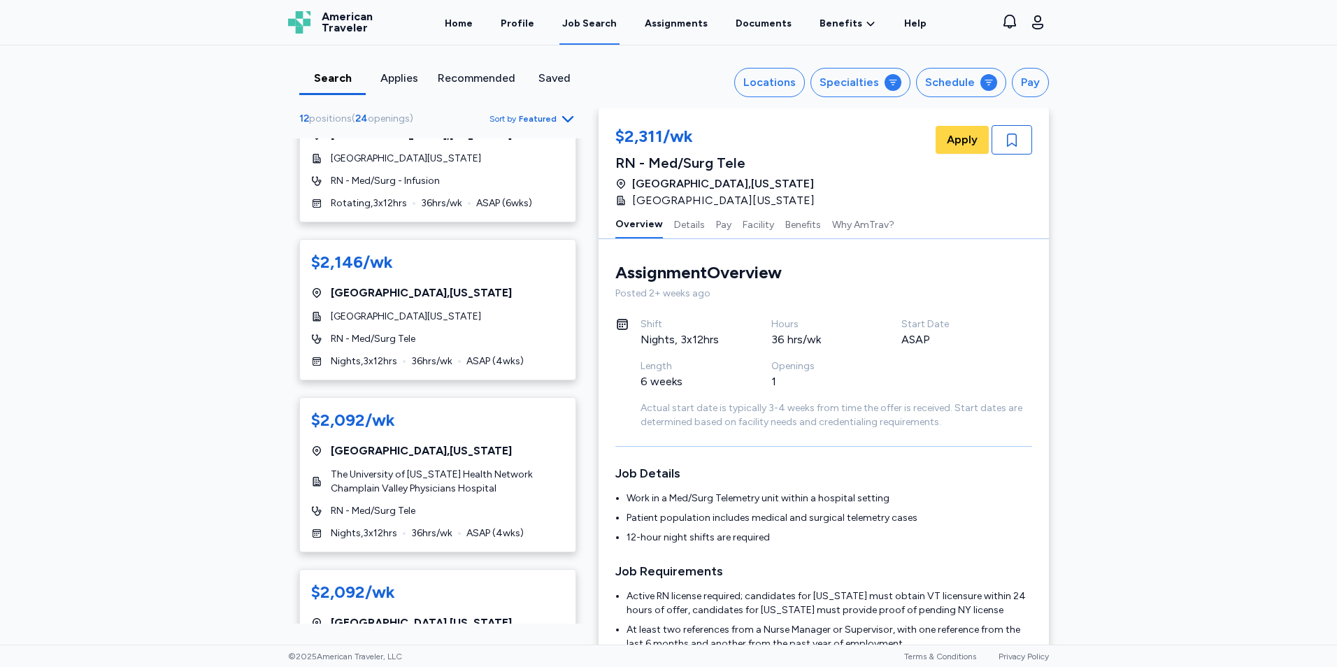
scroll to position [388, 0]
click at [470, 307] on div "$2,146/wk [GEOGRAPHIC_DATA] , [US_STATE][GEOGRAPHIC_DATA][US_STATE] RN - Med/Su…" at bounding box center [437, 308] width 277 height 141
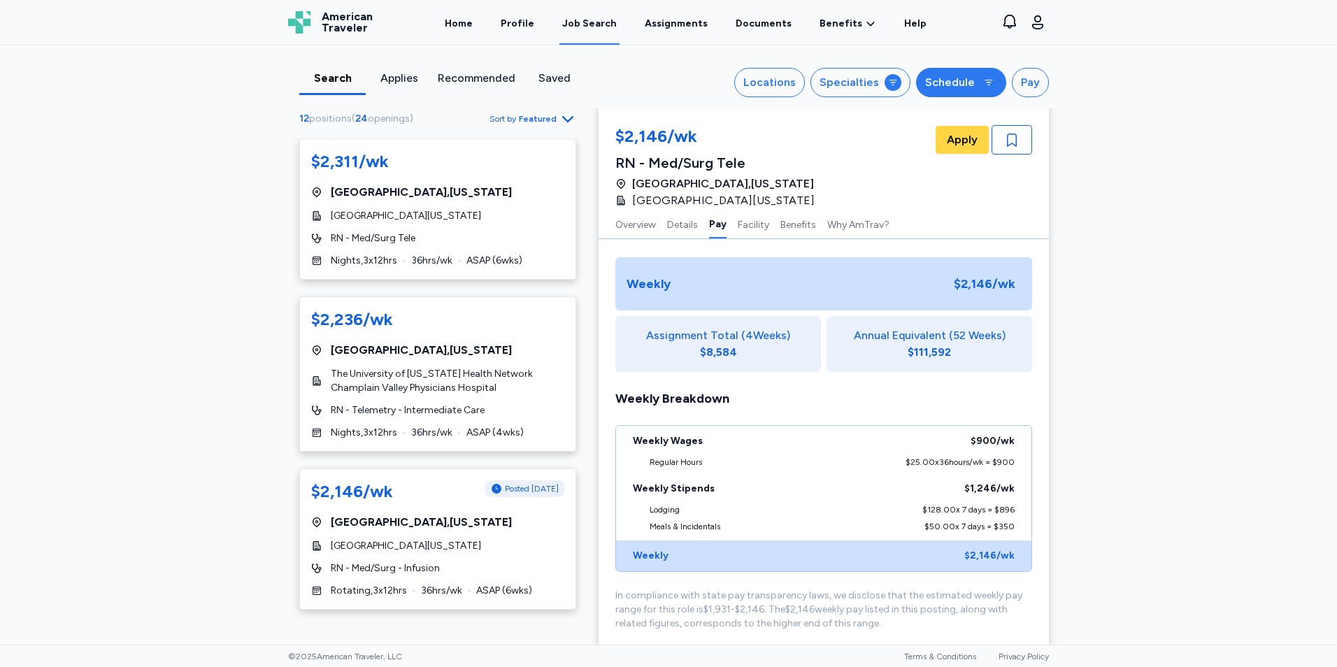
click at [976, 73] on button "Schedule" at bounding box center [961, 82] width 90 height 29
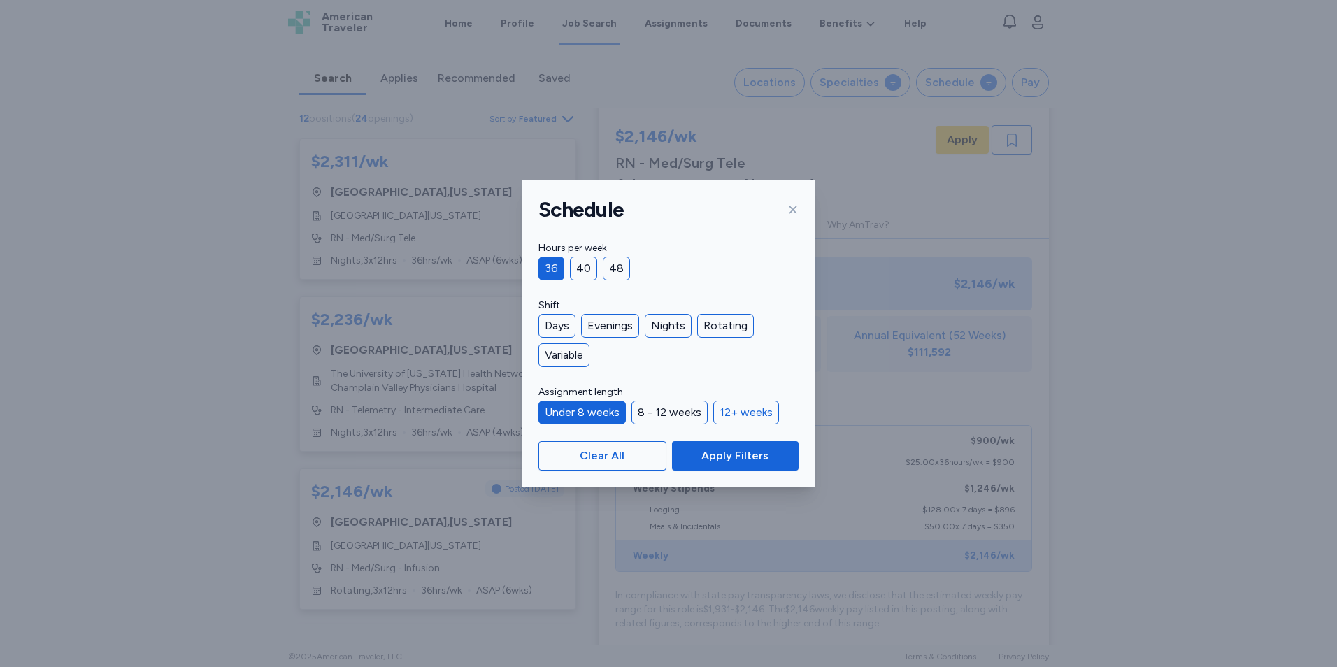
click at [725, 417] on div "12+ weeks" at bounding box center [746, 413] width 66 height 24
click at [589, 400] on label "Assignment length" at bounding box center [668, 392] width 260 height 17
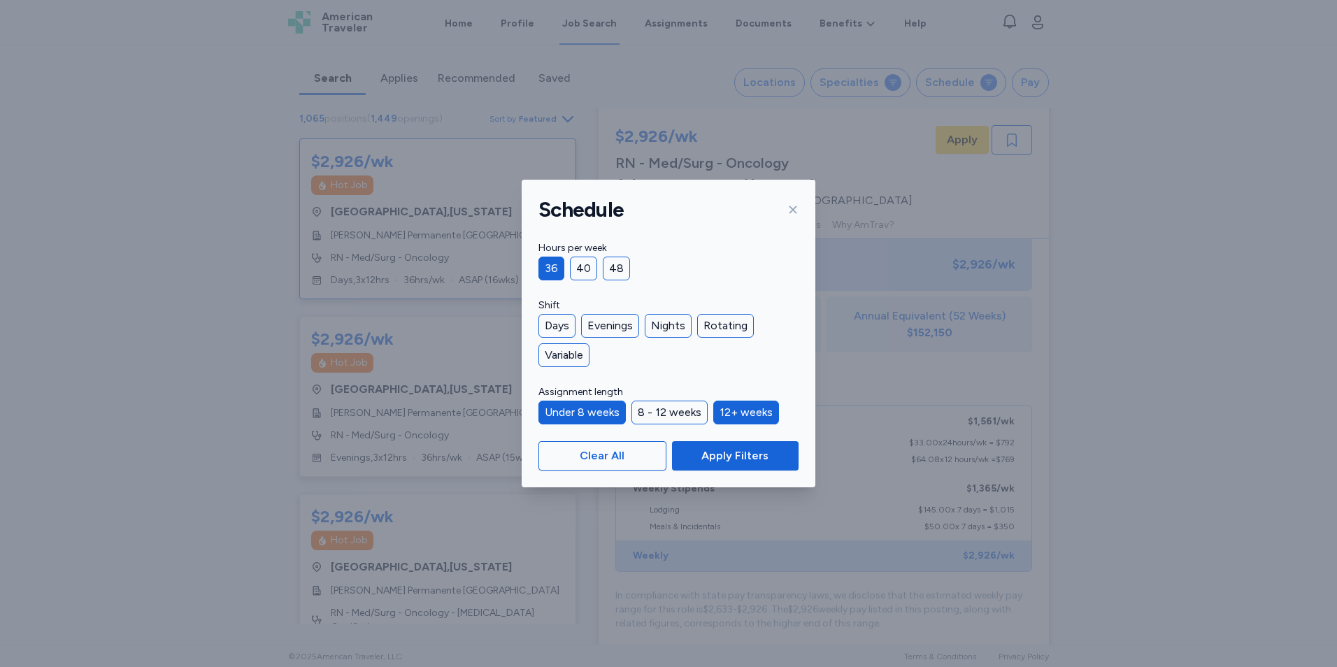
scroll to position [1, 0]
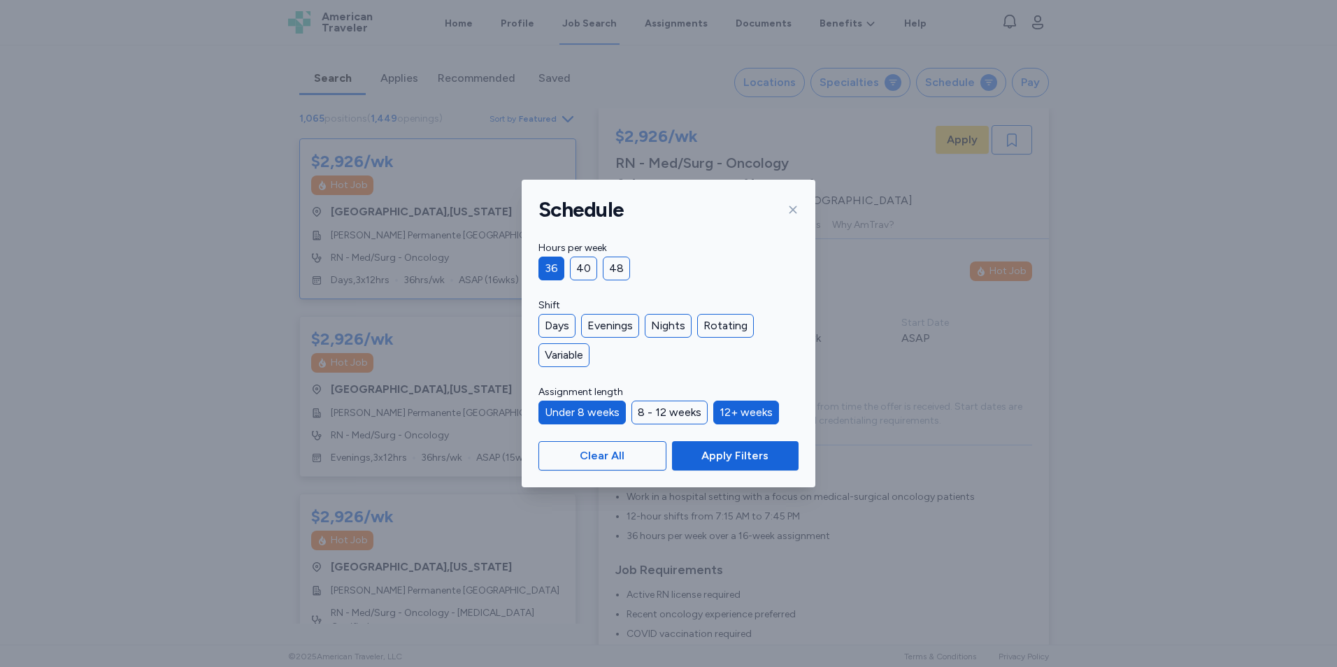
click at [592, 408] on div "Under 8 weeks" at bounding box center [581, 413] width 87 height 24
click at [736, 458] on span "Apply Filters" at bounding box center [734, 455] width 67 height 17
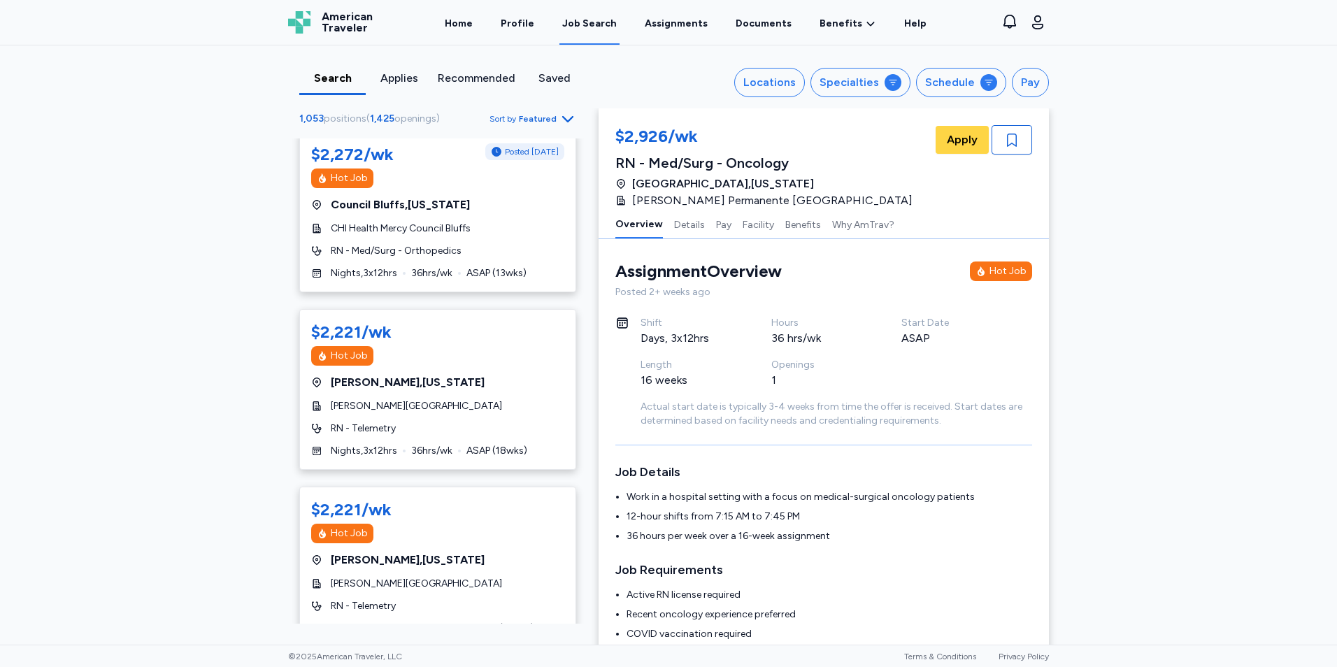
scroll to position [2921, 0]
click at [1030, 83] on div "Pay" at bounding box center [1030, 82] width 19 height 17
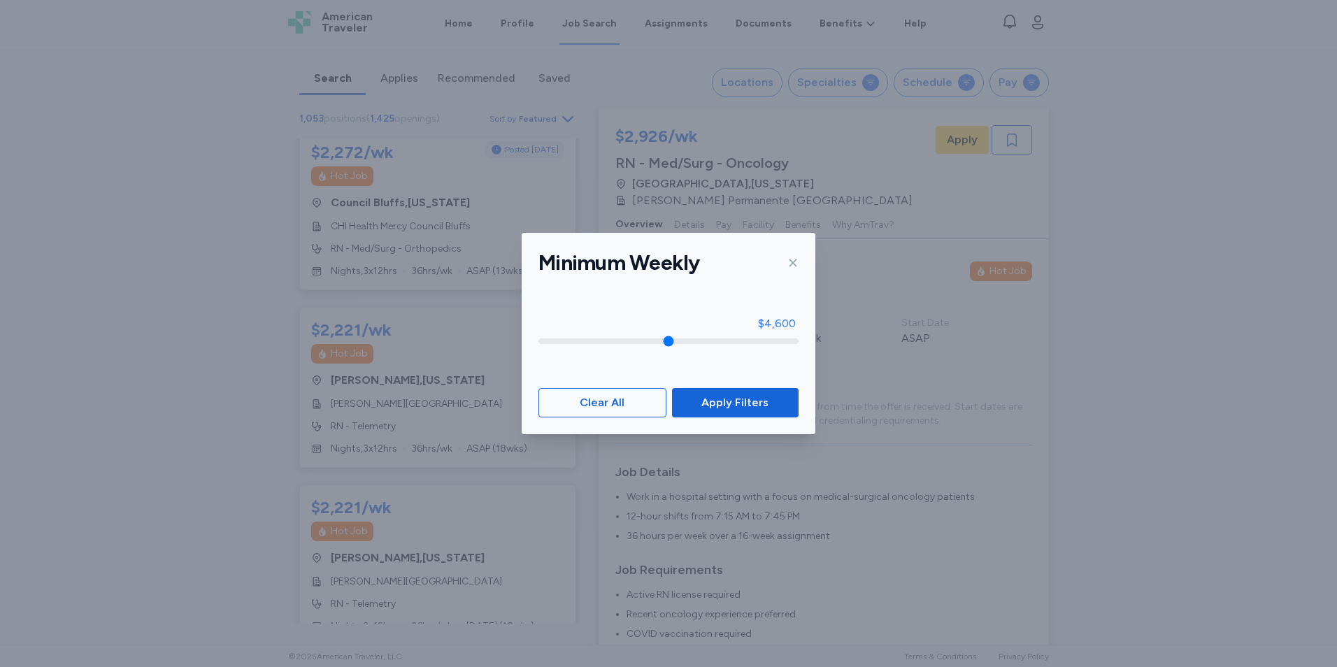
type input "****"
click at [774, 344] on input "range" at bounding box center [668, 341] width 260 height 6
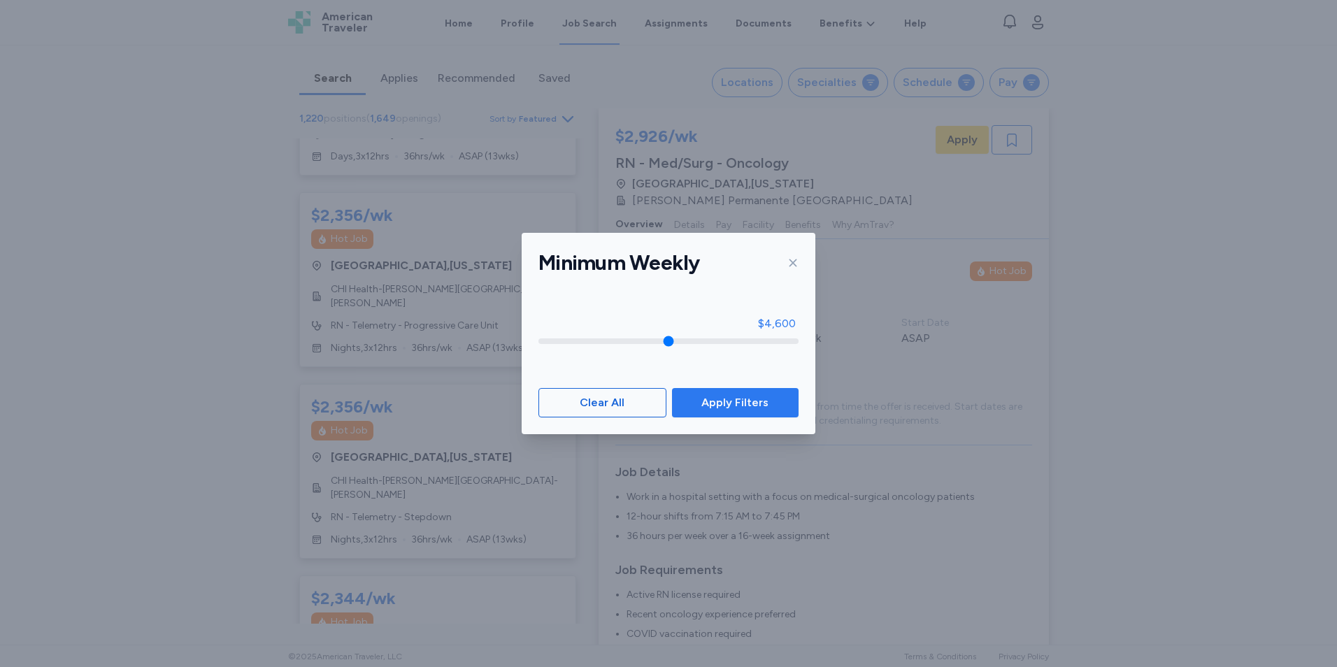
scroll to position [4255, 0]
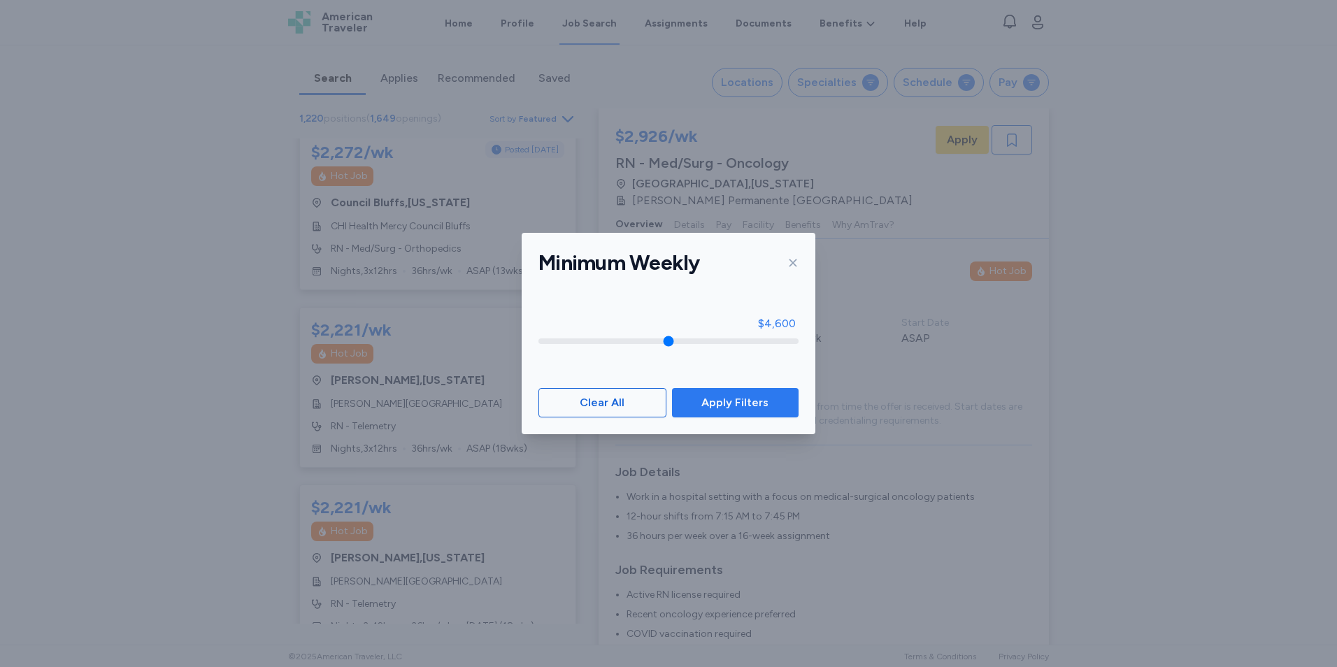
click at [743, 401] on span "Apply Filters" at bounding box center [734, 402] width 67 height 17
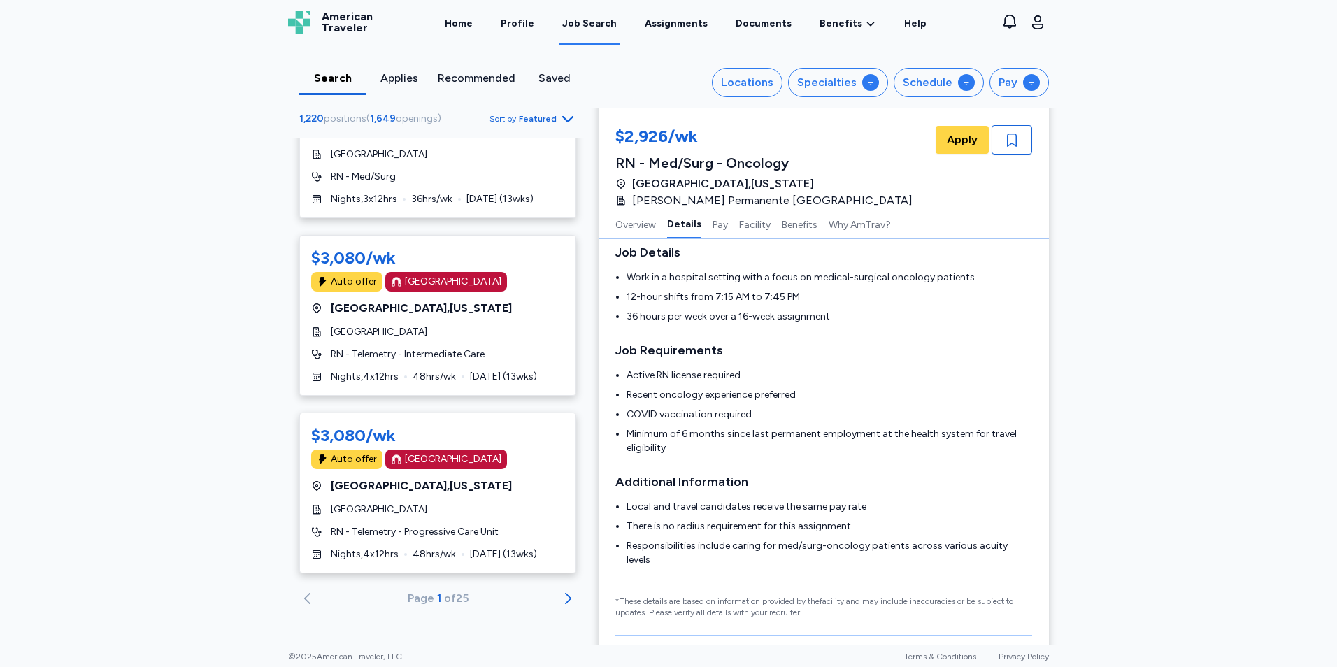
scroll to position [222, 0]
